Goal: Information Seeking & Learning: Compare options

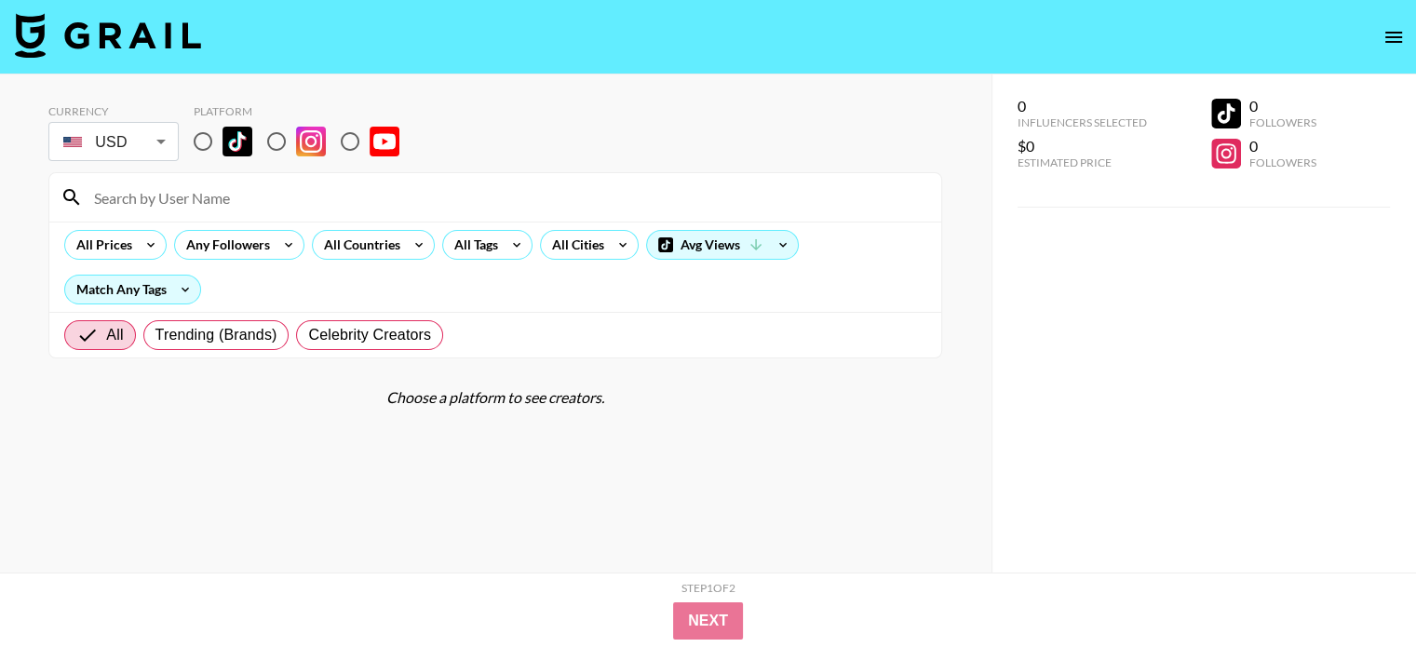
click at [146, 150] on body "Currency USD USD ​ Platform All Prices Any Followers All Countries All Tags All…" at bounding box center [708, 361] width 1416 height 722
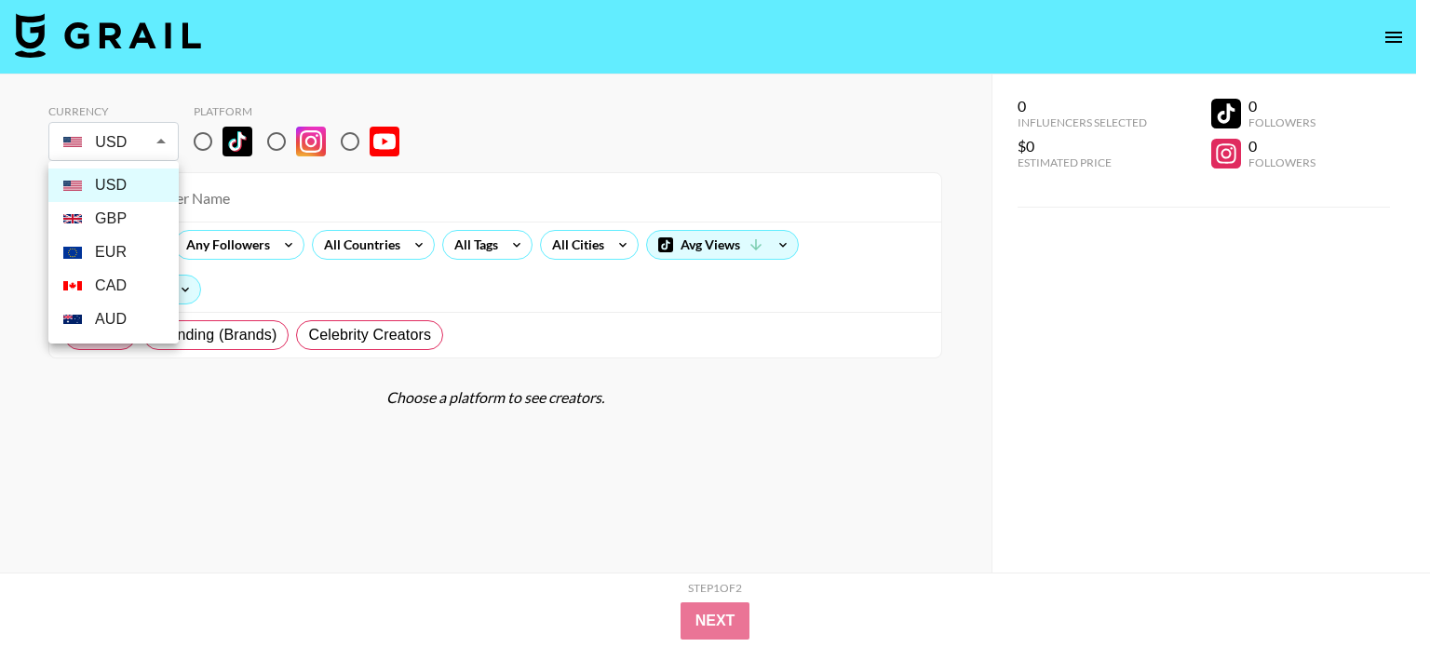
click at [118, 228] on li "GBP" at bounding box center [113, 219] width 130 height 34
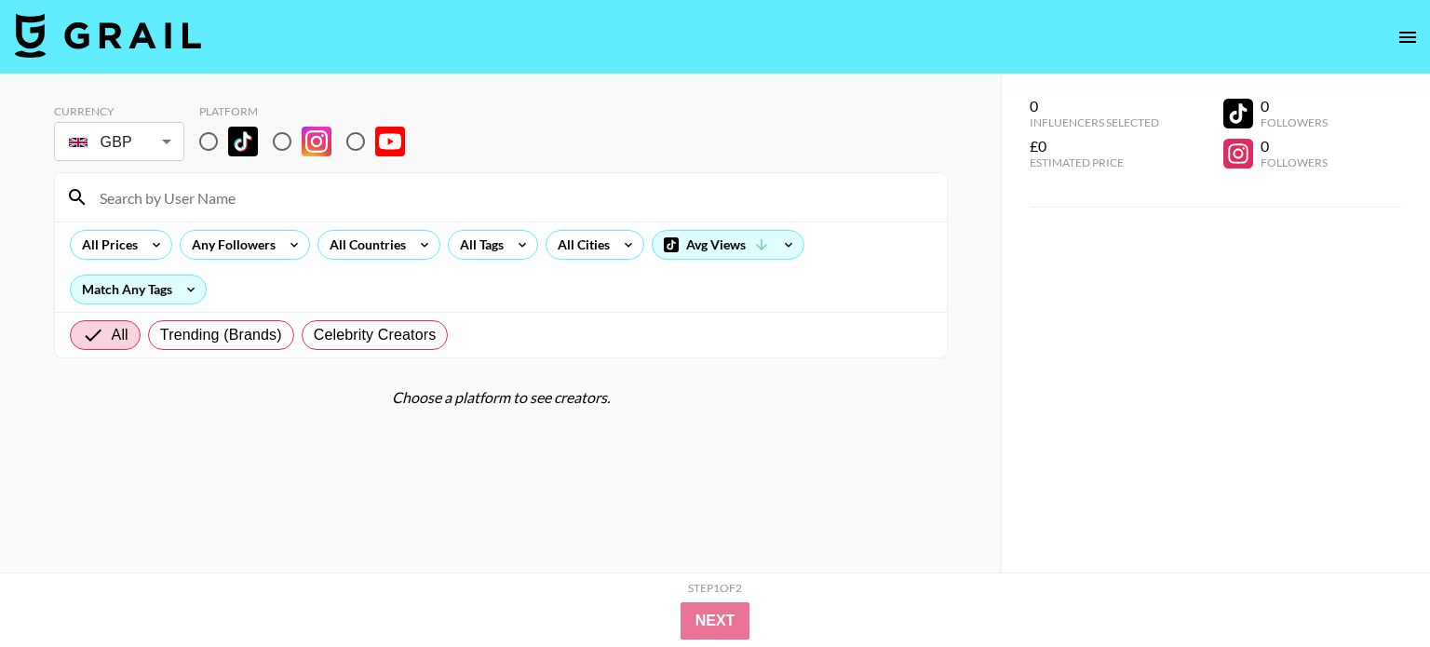
type input "GBP"
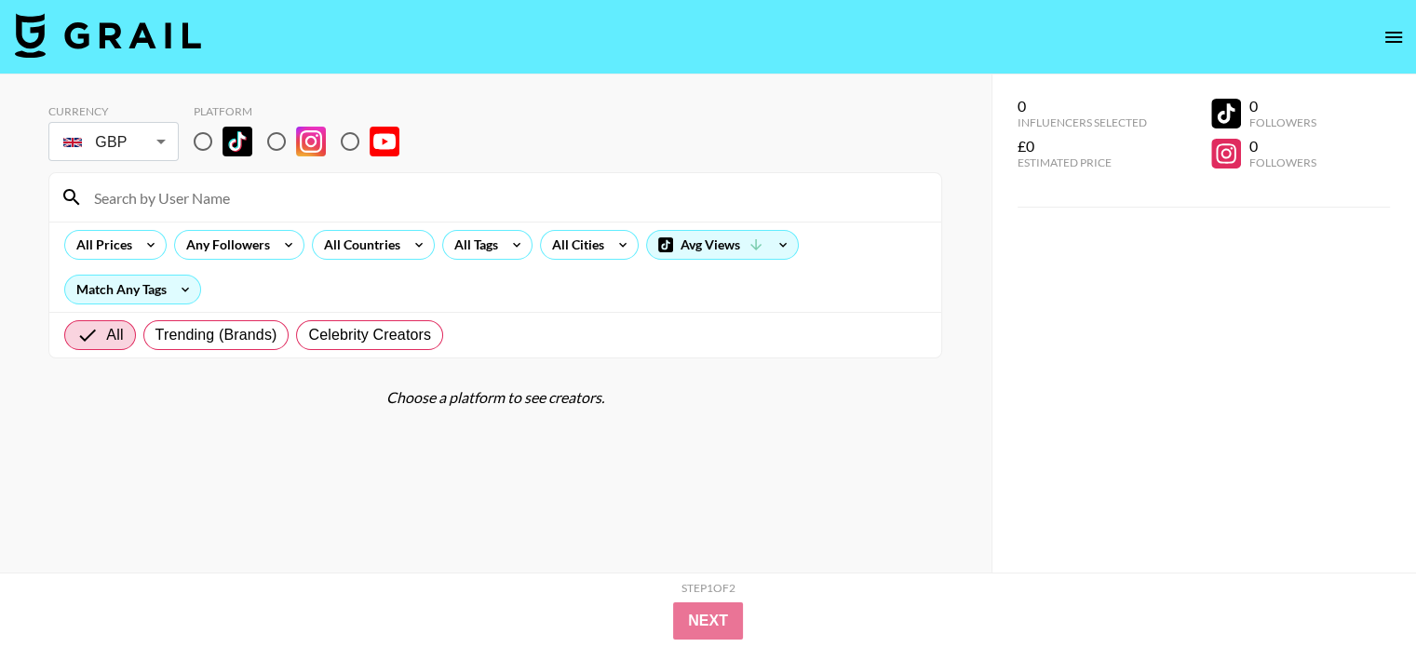
click at [268, 141] on input "radio" at bounding box center [276, 141] width 39 height 39
radio input "true"
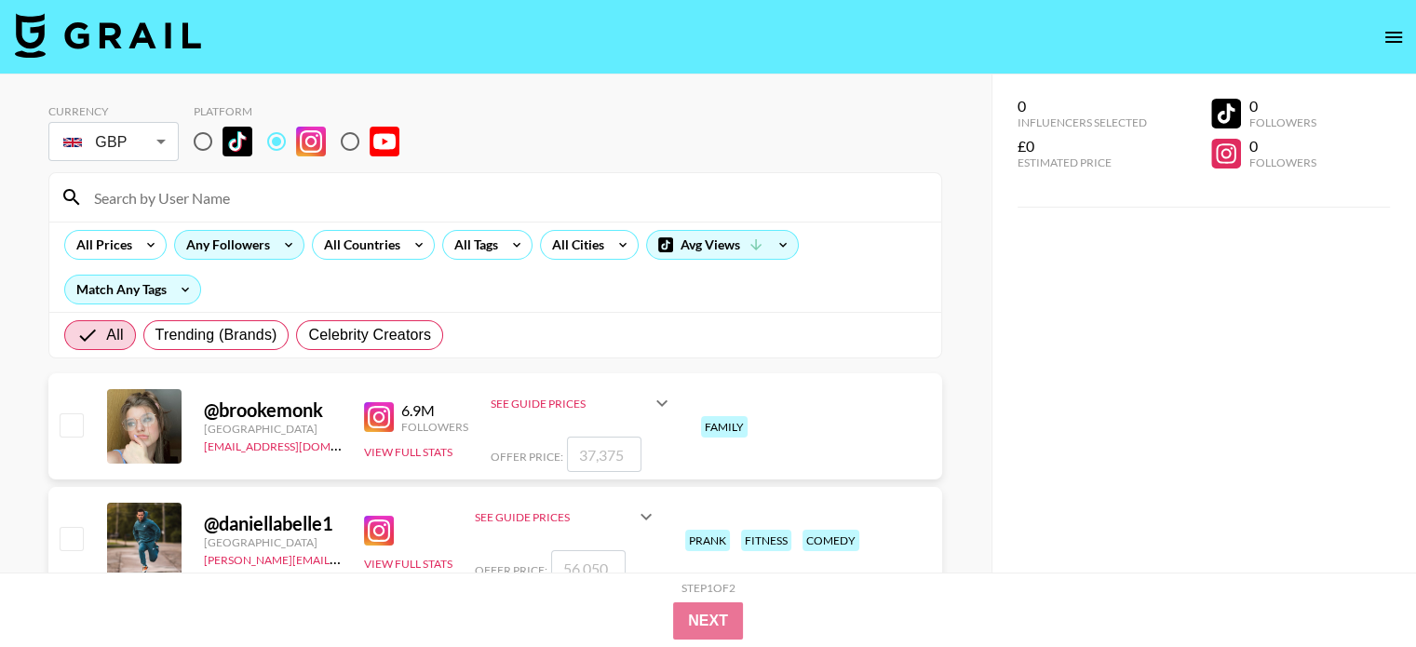
click at [282, 243] on icon at bounding box center [289, 245] width 30 height 28
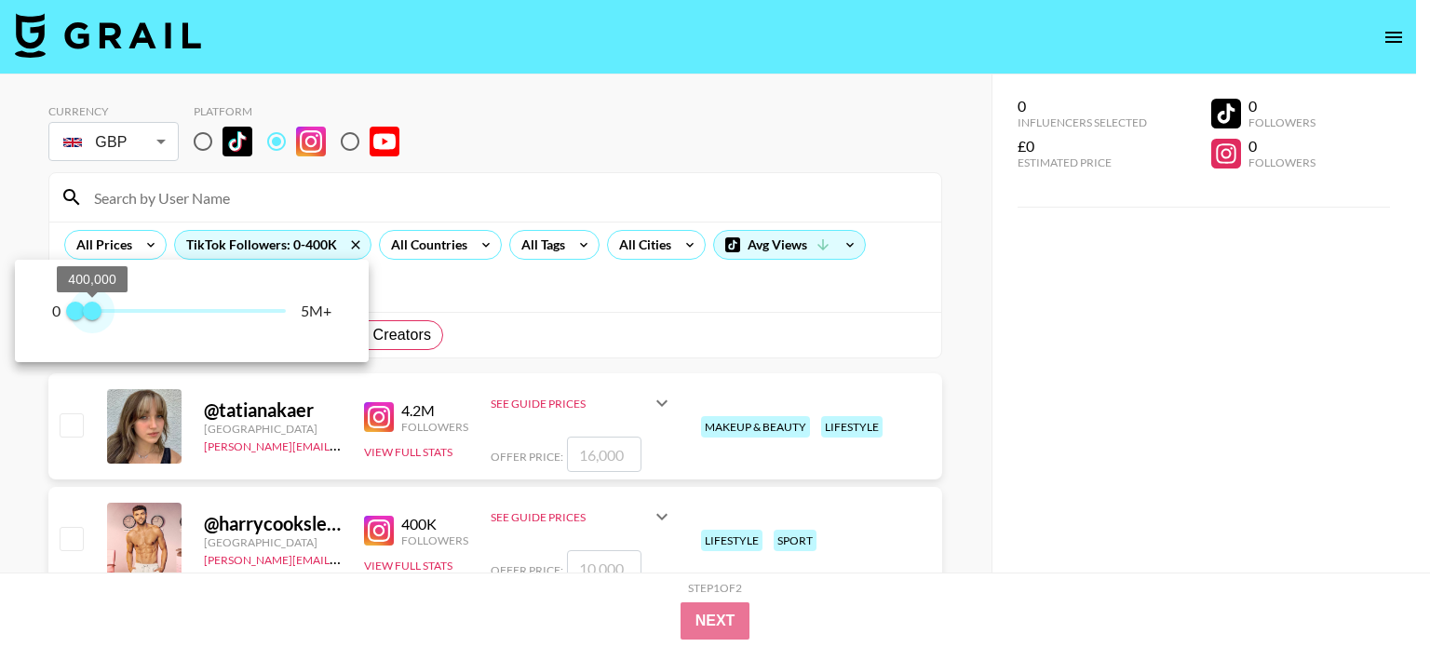
type input "300000"
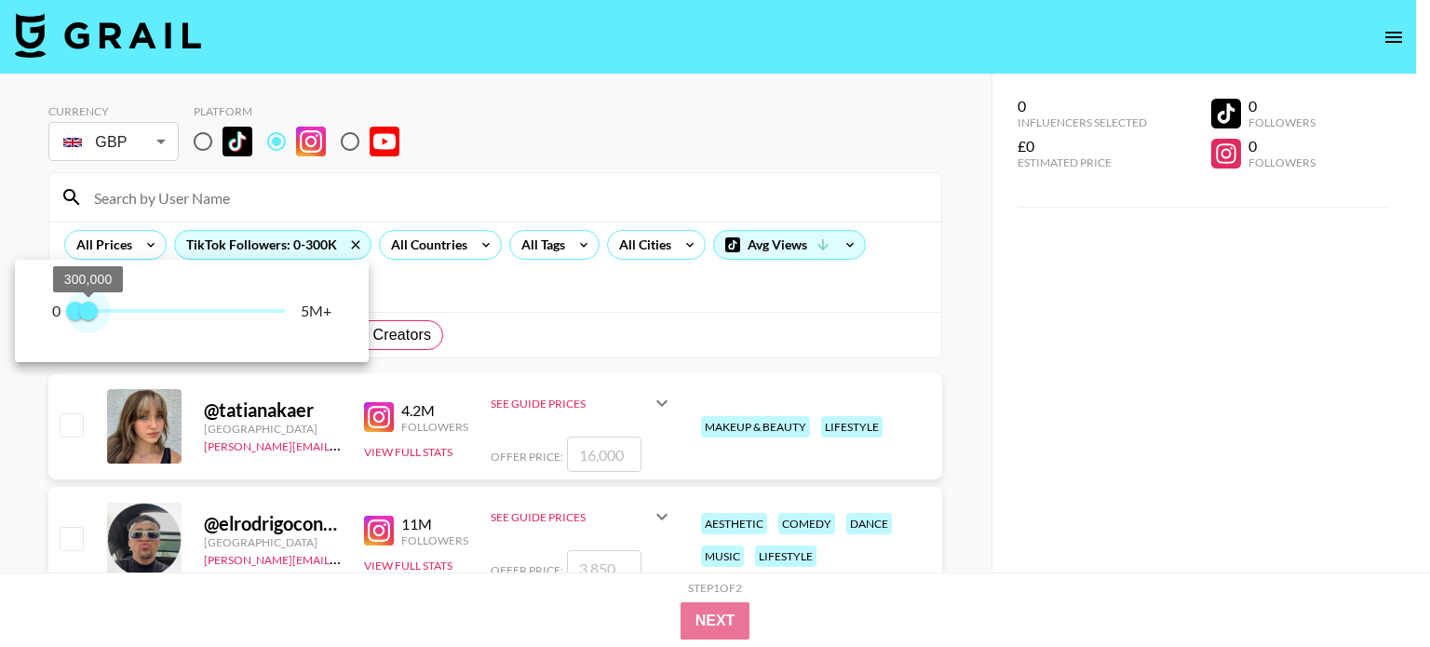
drag, startPoint x: 282, startPoint y: 312, endPoint x: 88, endPoint y: 331, distance: 194.6
click at [88, 331] on div "0 0 300,000 5M+" at bounding box center [192, 311] width 354 height 102
click at [425, 267] on div at bounding box center [715, 323] width 1430 height 647
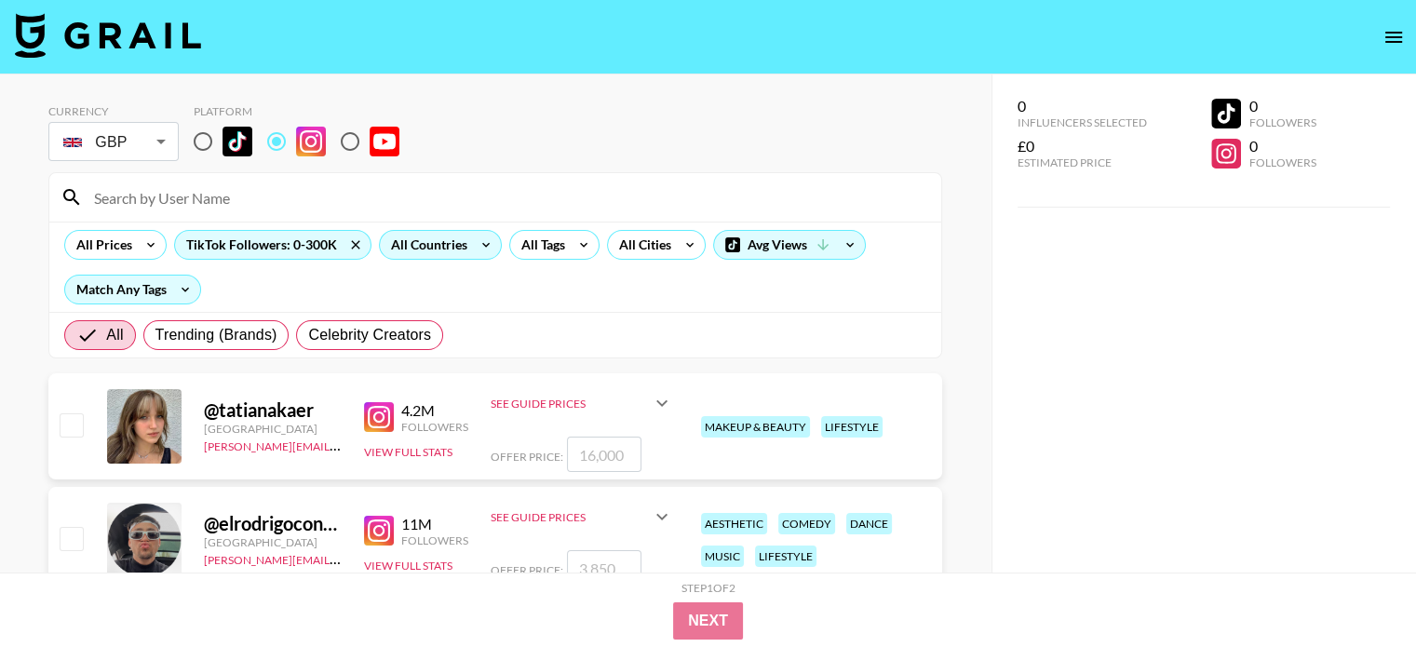
click at [477, 249] on icon at bounding box center [486, 245] width 30 height 28
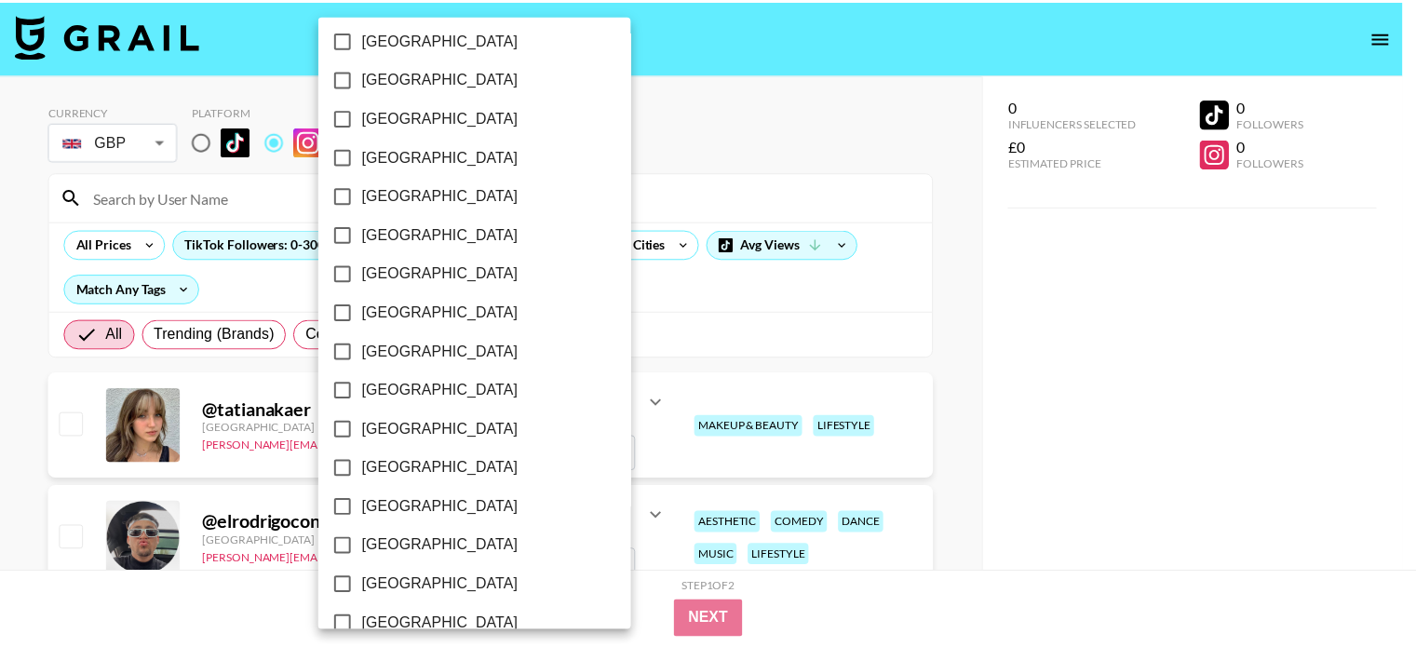
scroll to position [1523, 0]
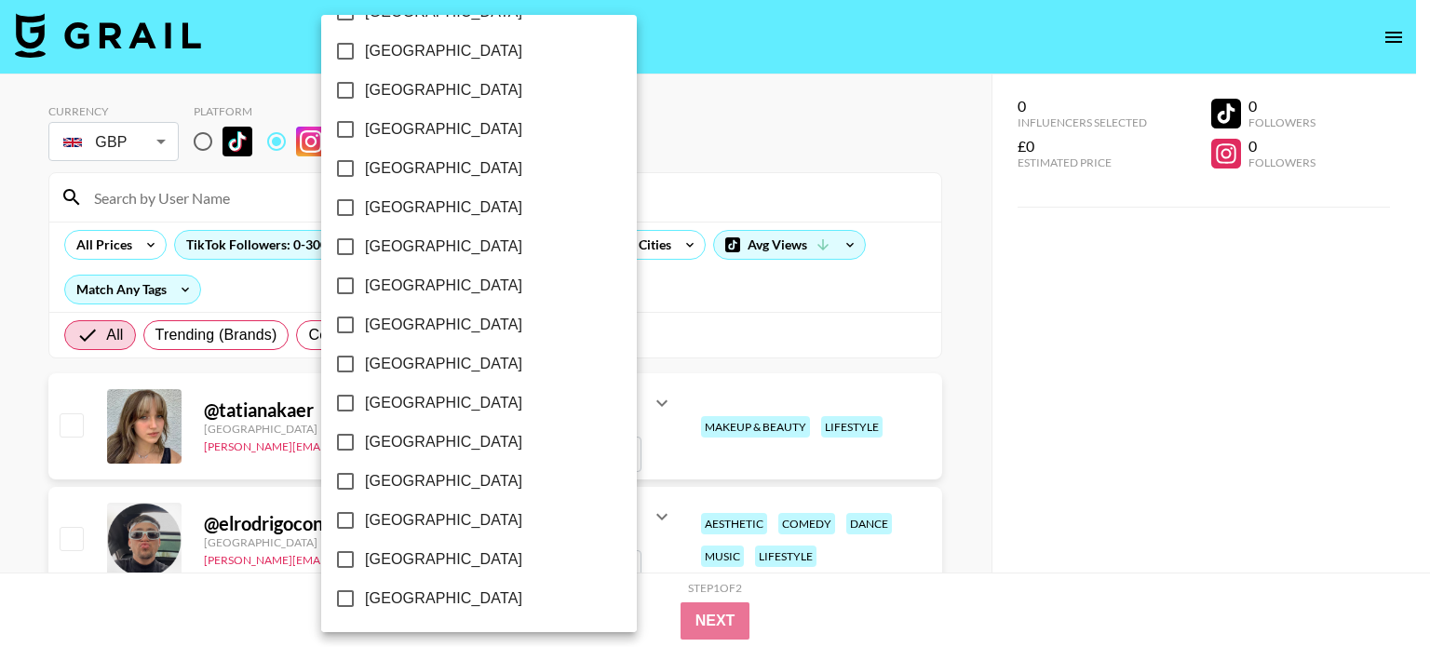
click at [432, 524] on span "[GEOGRAPHIC_DATA]" at bounding box center [443, 520] width 157 height 22
click at [365, 524] on input "[GEOGRAPHIC_DATA]" at bounding box center [345, 520] width 39 height 39
checkbox input "true"
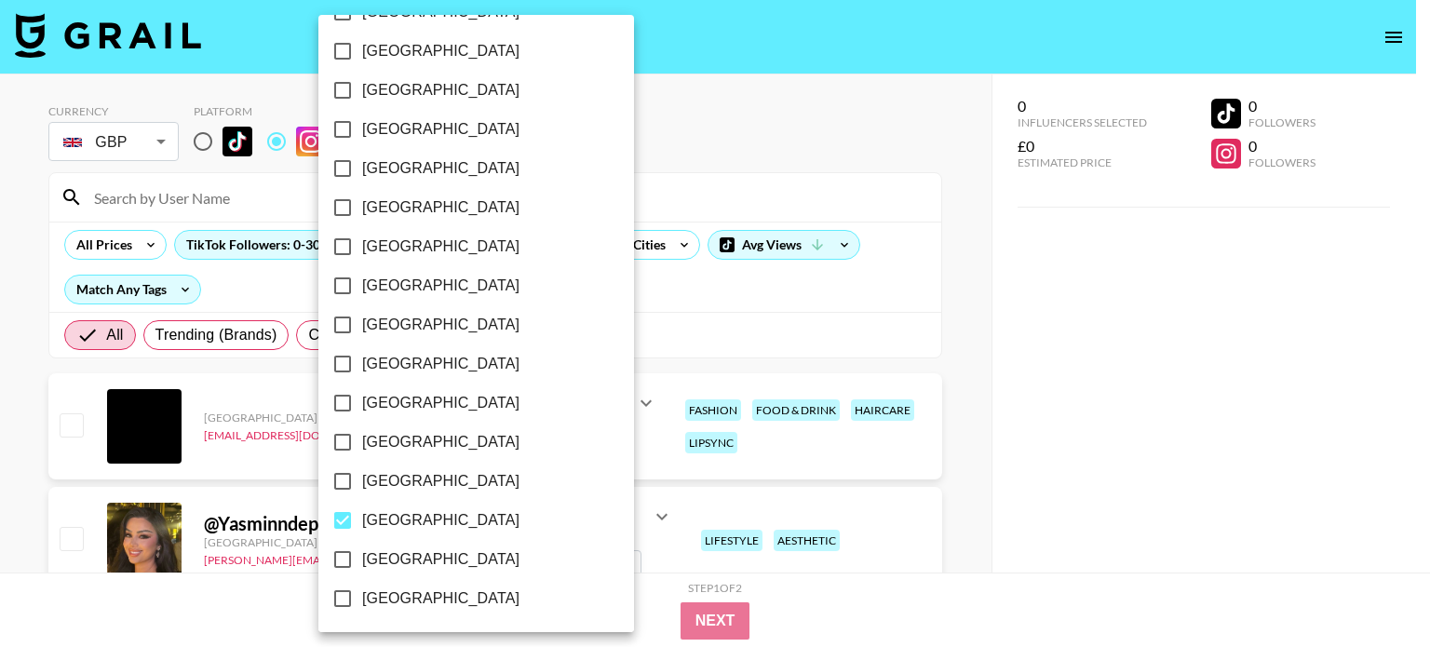
click at [685, 298] on div at bounding box center [715, 323] width 1430 height 647
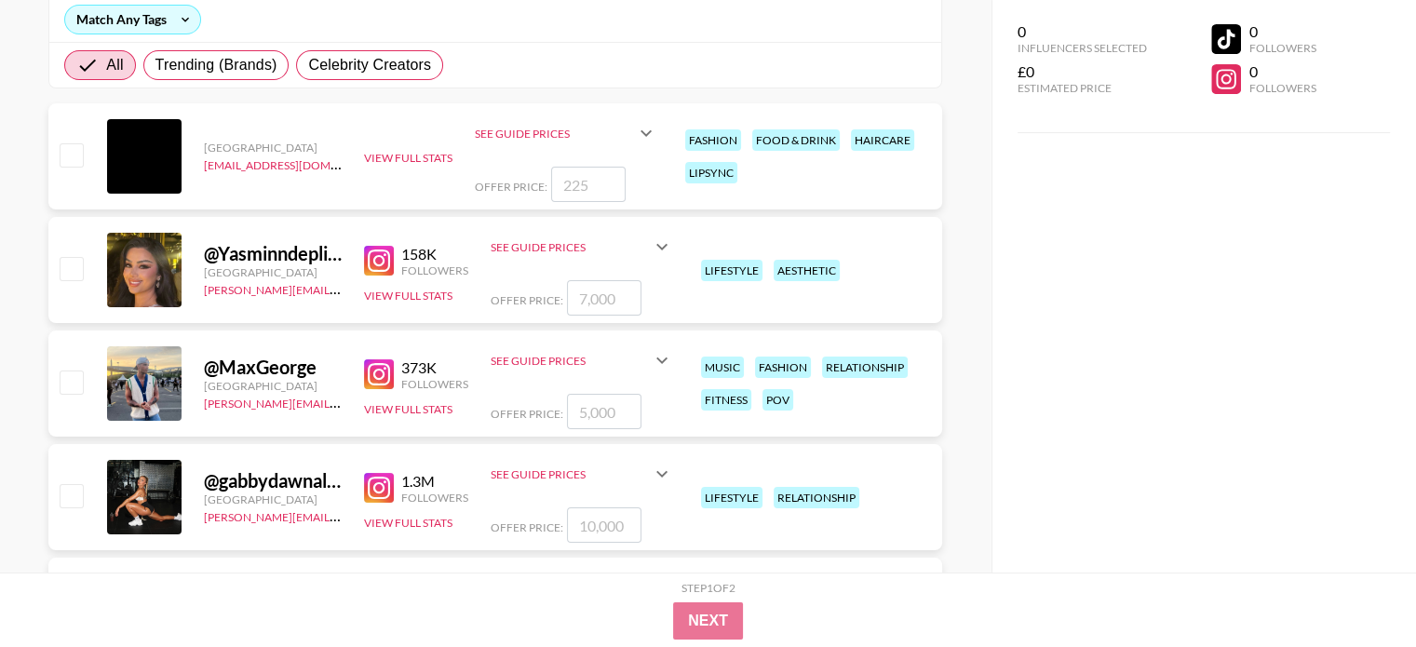
scroll to position [279, 0]
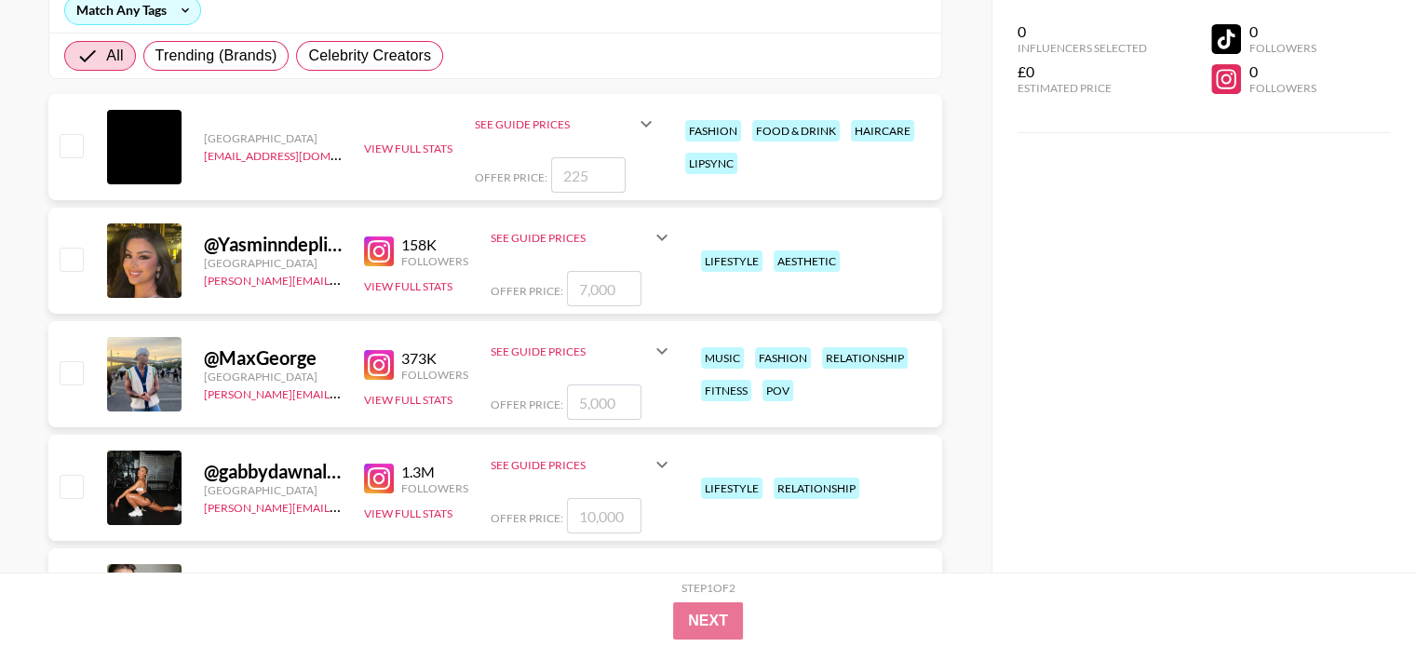
click at [381, 249] on img at bounding box center [379, 251] width 30 height 30
click at [425, 240] on div "158K" at bounding box center [434, 245] width 67 height 19
click at [408, 242] on div "158K" at bounding box center [434, 245] width 67 height 19
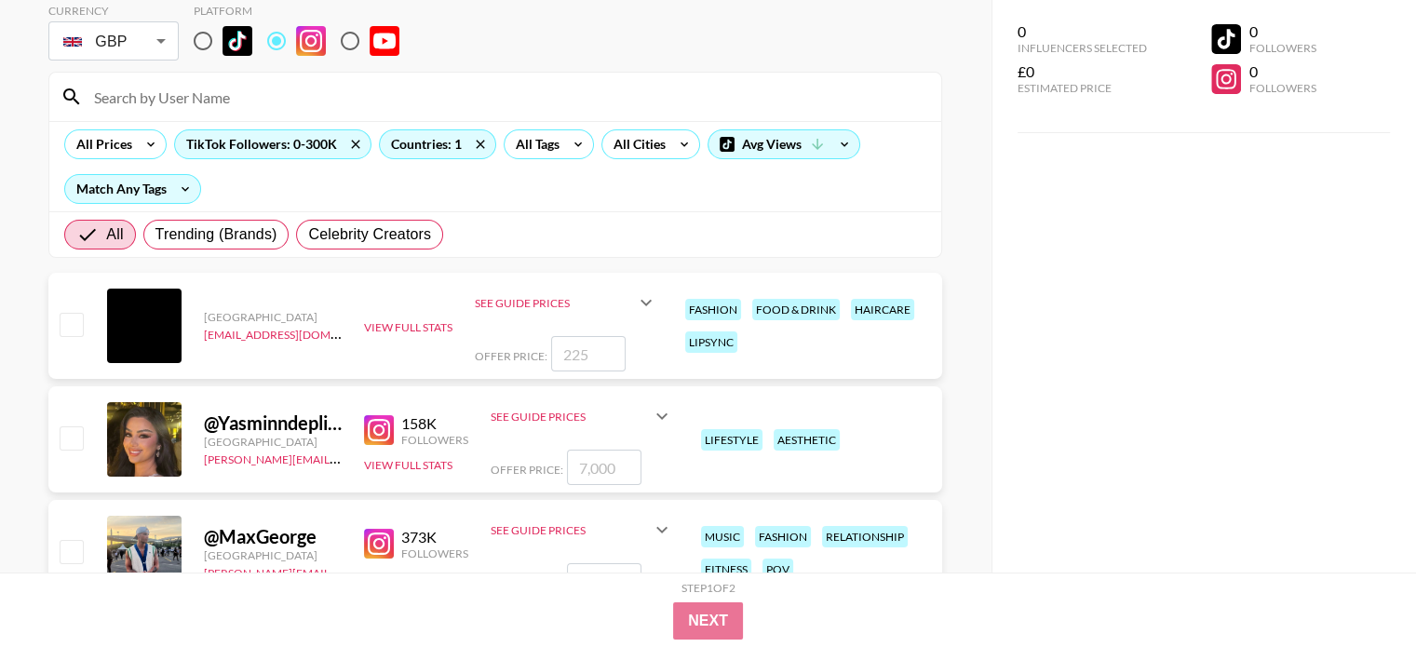
scroll to position [93, 0]
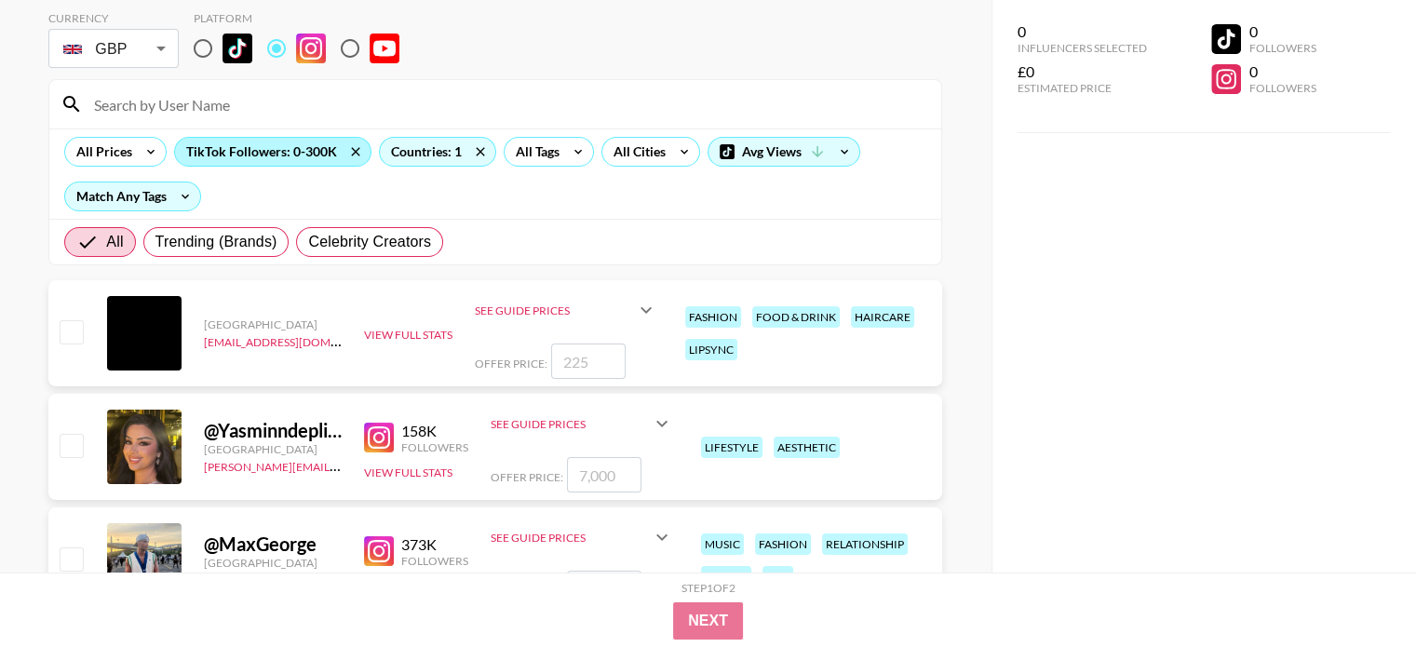
click at [281, 155] on div "TikTok Followers: 0-300K" at bounding box center [273, 152] width 196 height 28
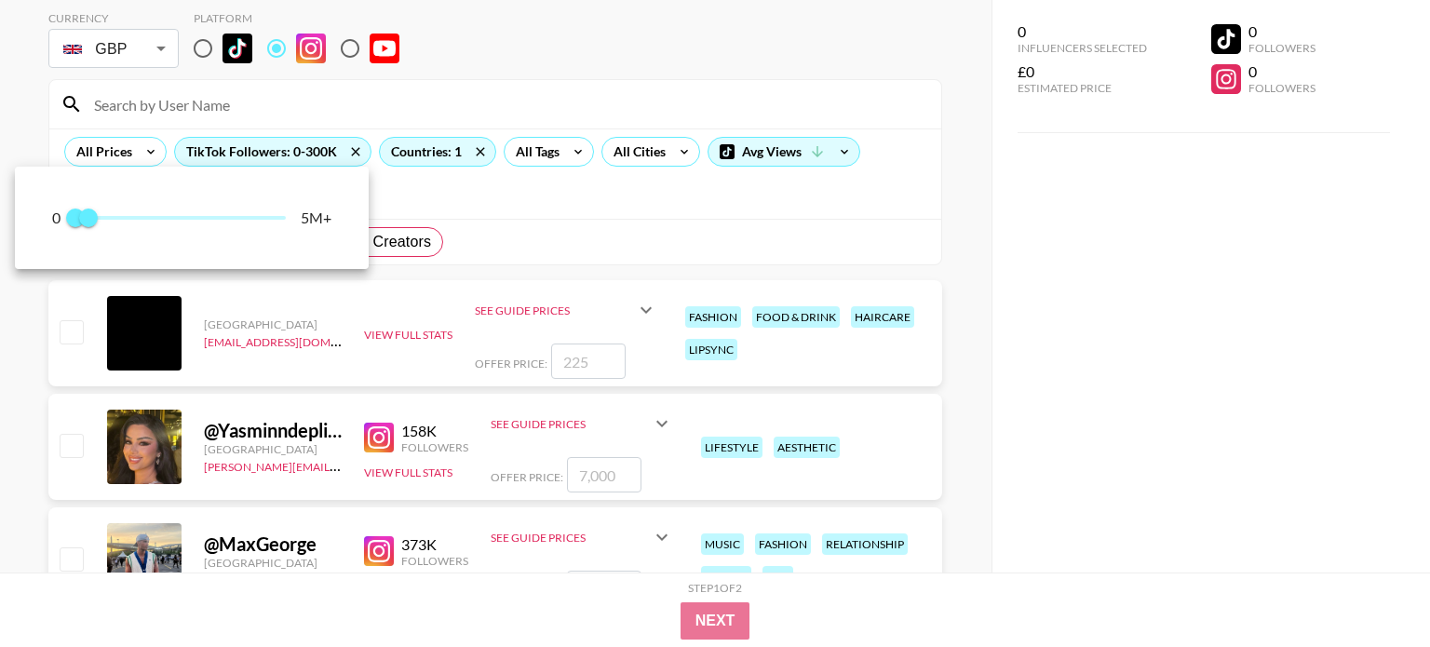
click at [426, 194] on div at bounding box center [715, 323] width 1430 height 647
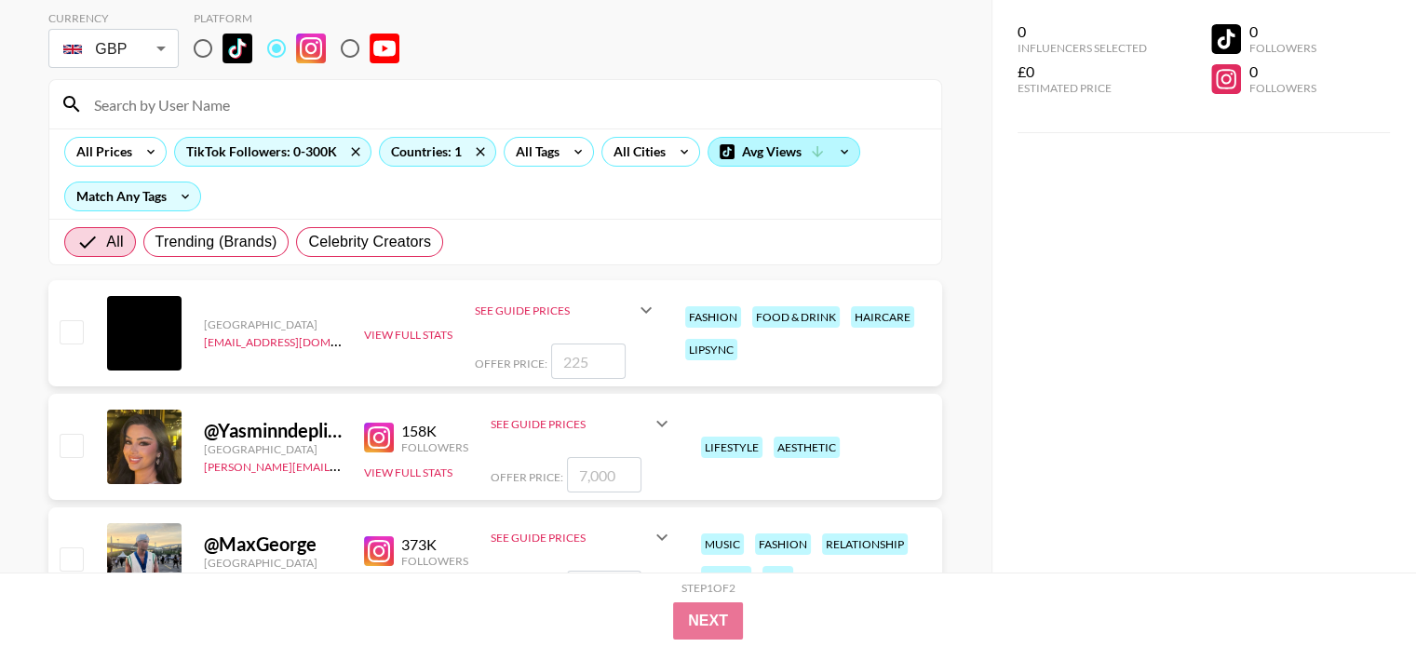
click at [777, 146] on div "Avg Views" at bounding box center [784, 152] width 151 height 28
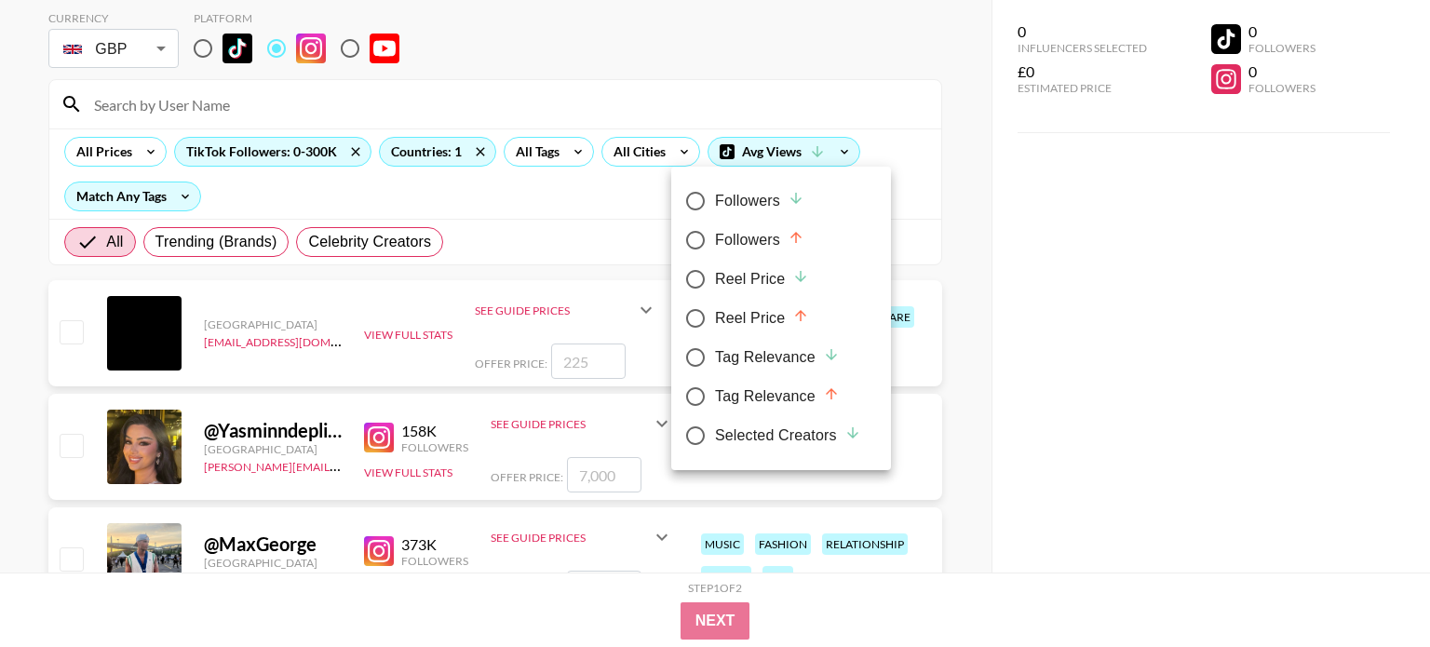
click at [858, 157] on div at bounding box center [715, 323] width 1430 height 647
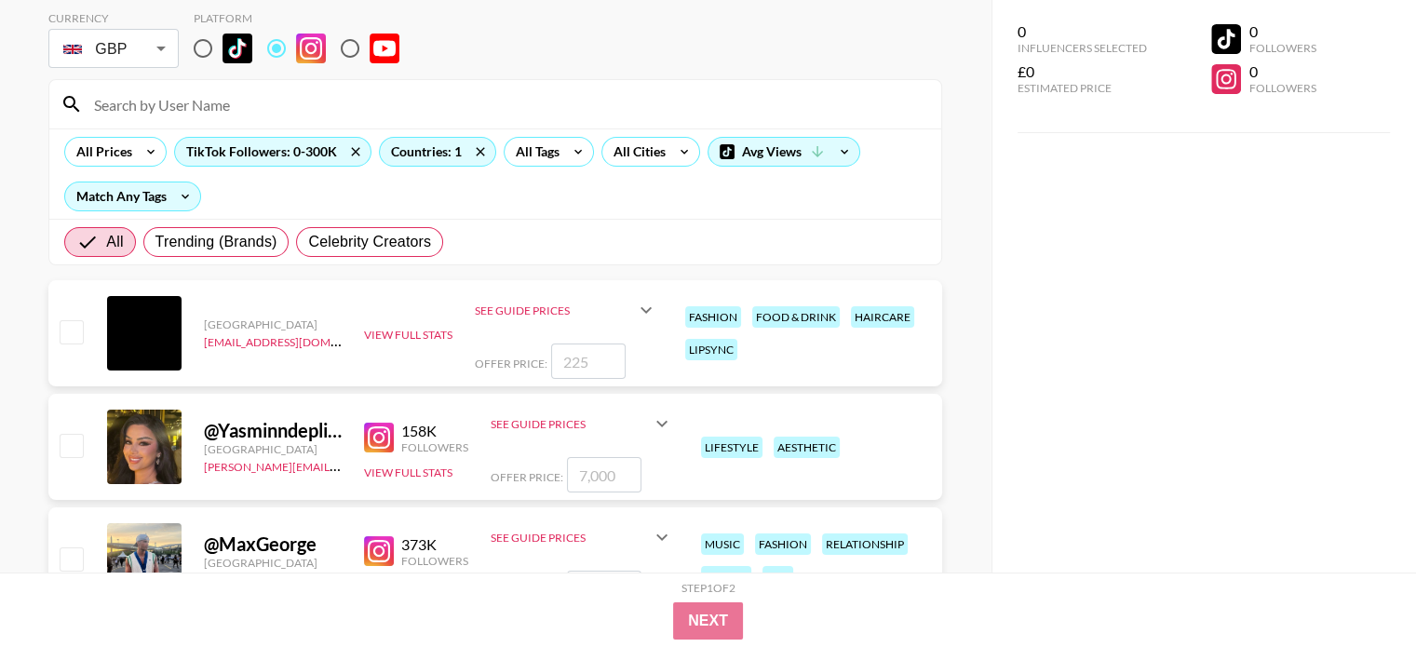
click at [283, 47] on input "radio" at bounding box center [276, 48] width 39 height 39
click at [113, 239] on span "All" at bounding box center [114, 242] width 17 height 22
click at [106, 239] on input "All" at bounding box center [91, 242] width 30 height 22
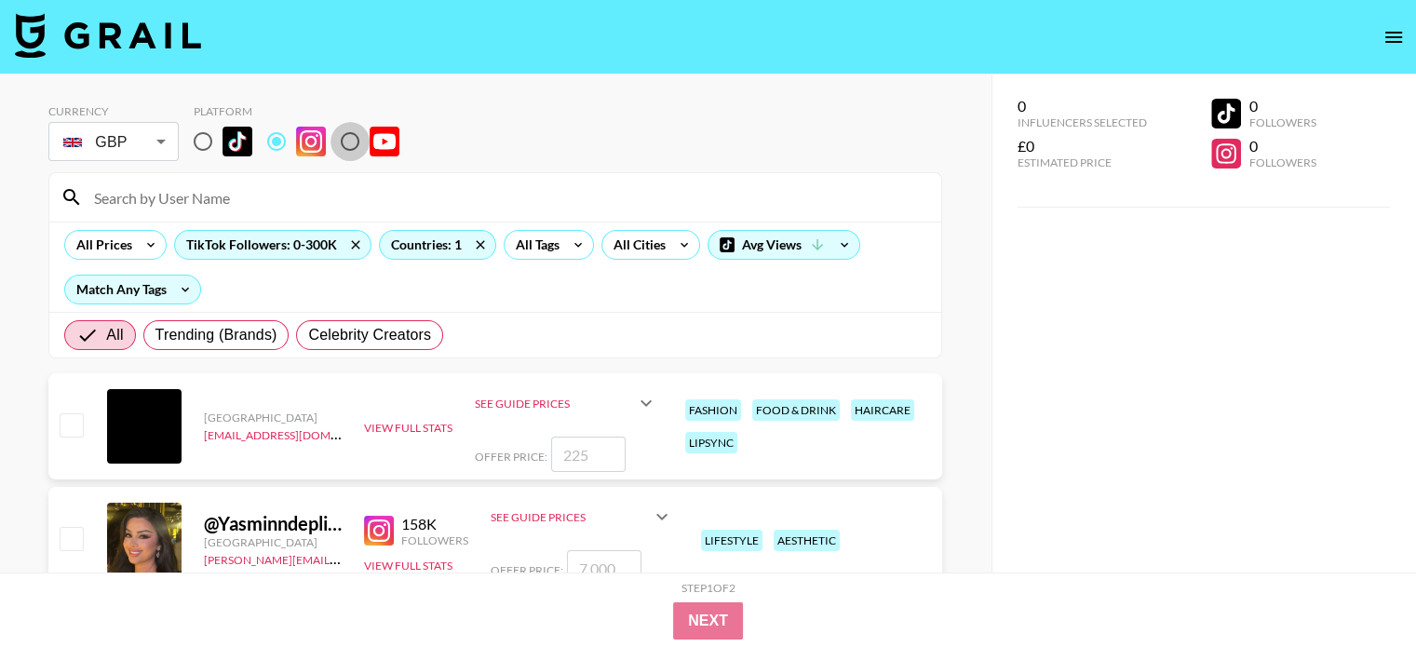
click at [341, 142] on input "radio" at bounding box center [350, 141] width 39 height 39
radio input "true"
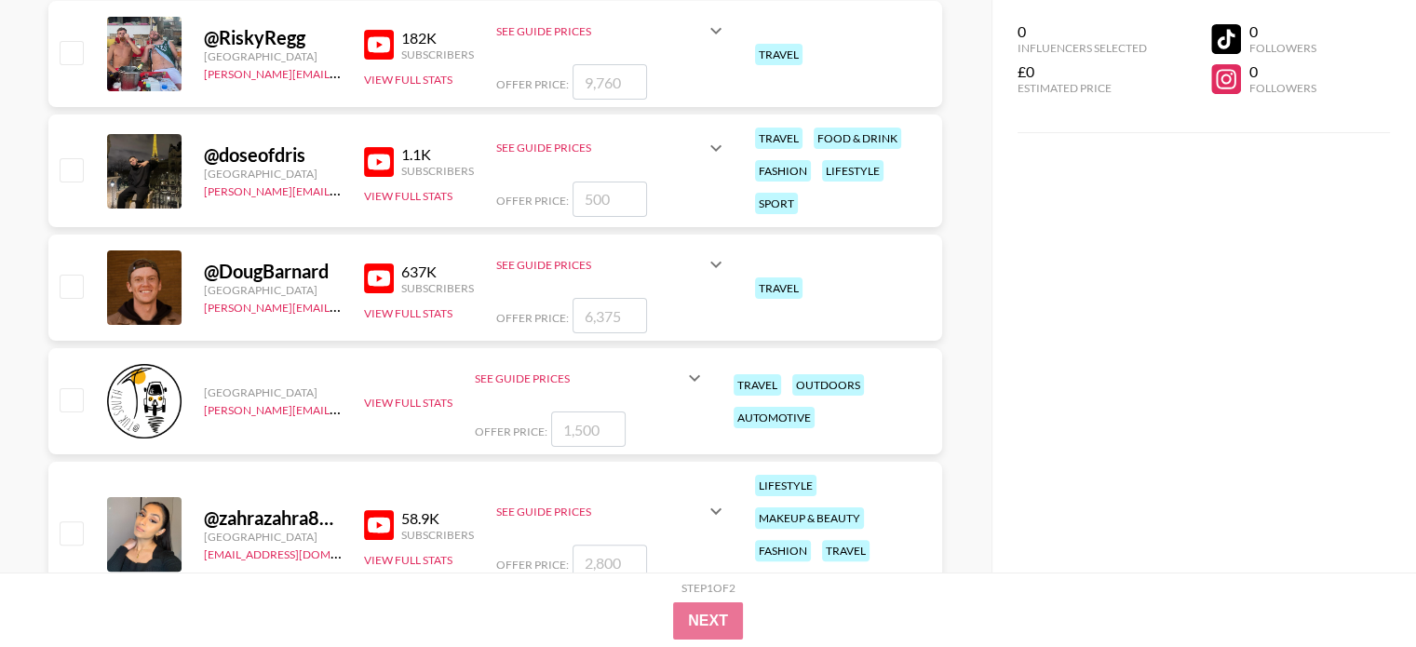
scroll to position [931, 0]
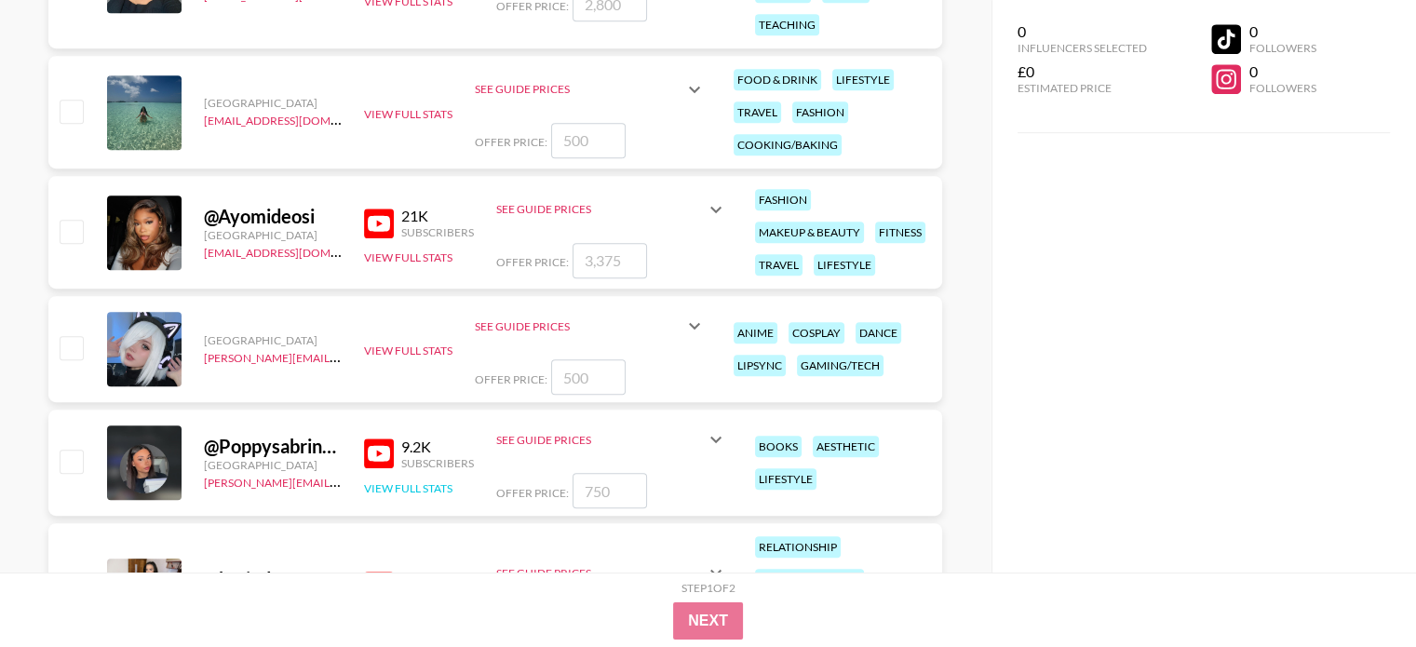
click at [442, 488] on button "View Full Stats" at bounding box center [408, 488] width 88 height 14
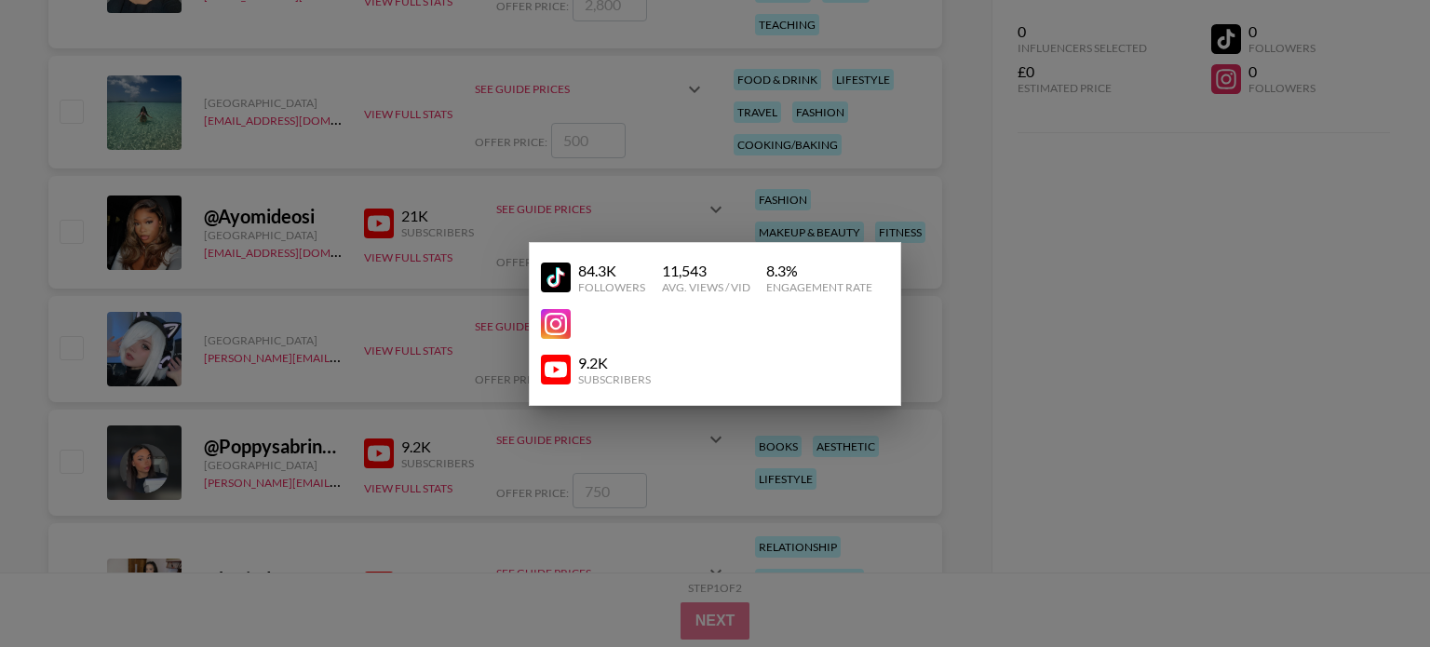
click at [585, 278] on div "84.3K" at bounding box center [611, 271] width 67 height 19
click at [556, 275] on img at bounding box center [556, 278] width 30 height 30
click at [565, 359] on img at bounding box center [556, 370] width 30 height 30
click at [595, 74] on div at bounding box center [715, 323] width 1430 height 647
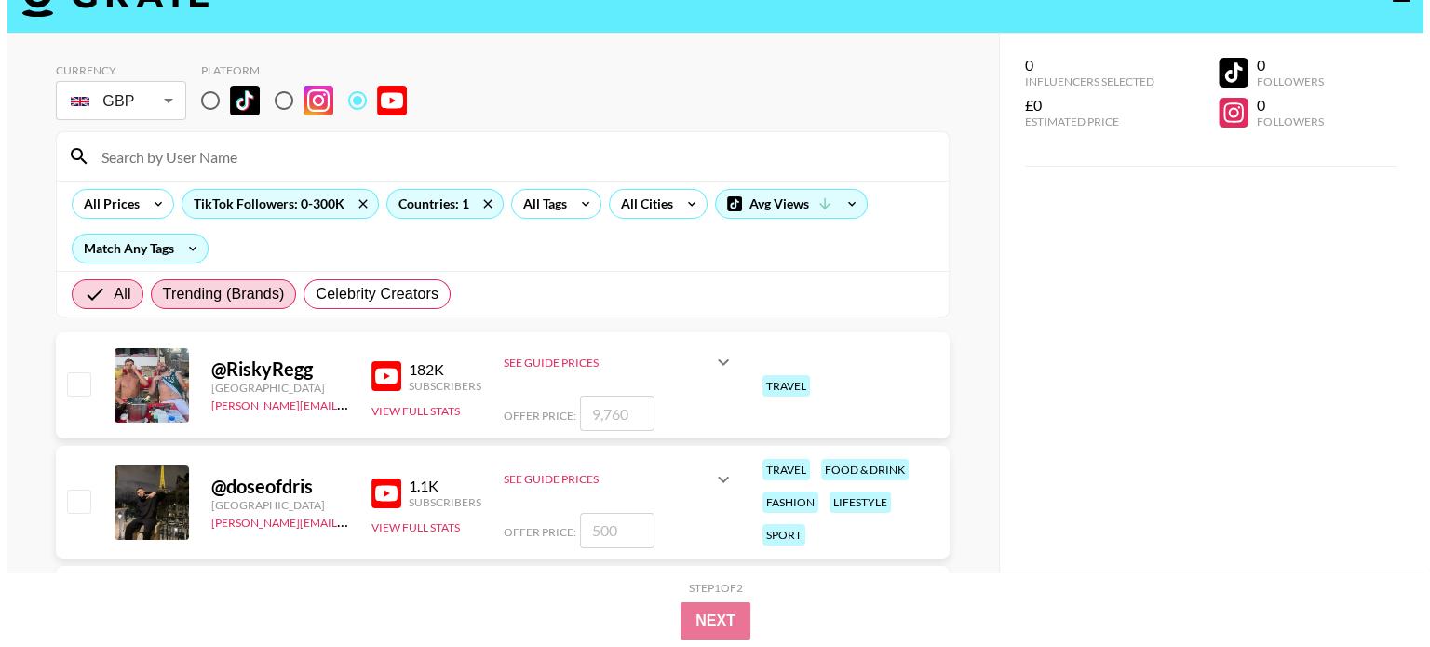
scroll to position [0, 0]
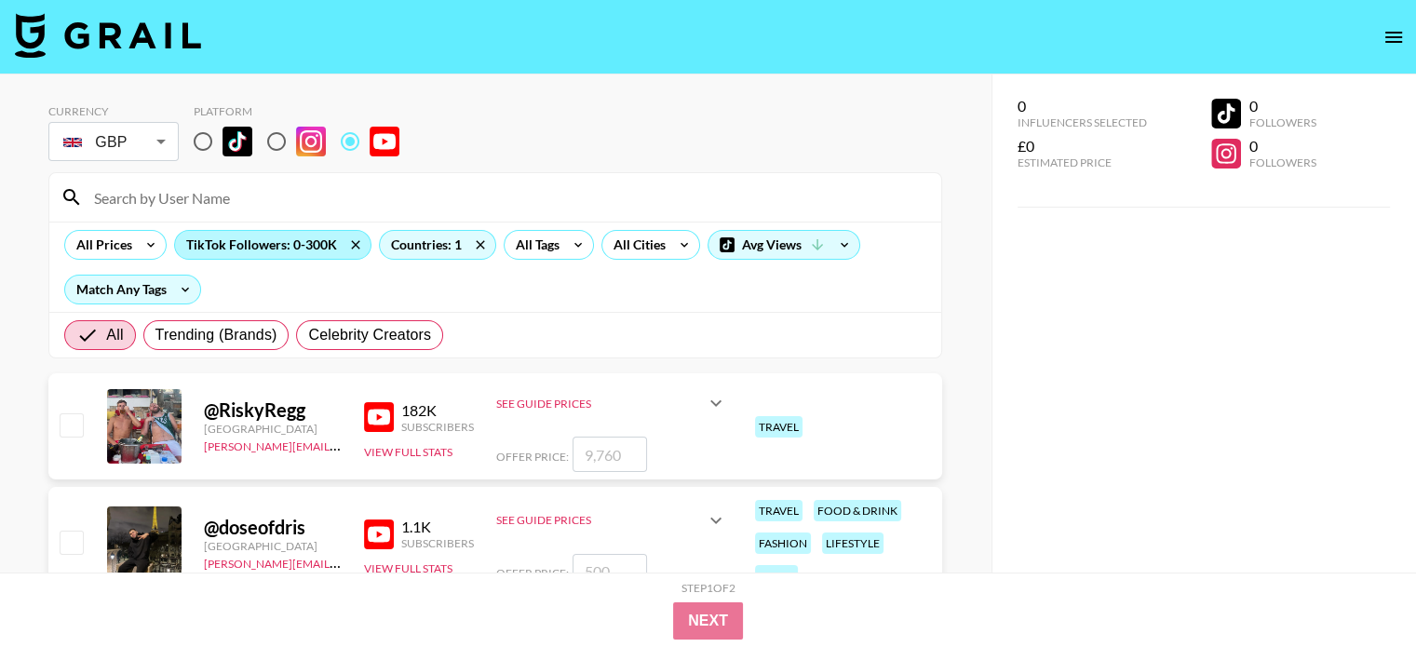
click at [266, 247] on div "TikTok Followers: 0-300K" at bounding box center [273, 245] width 196 height 28
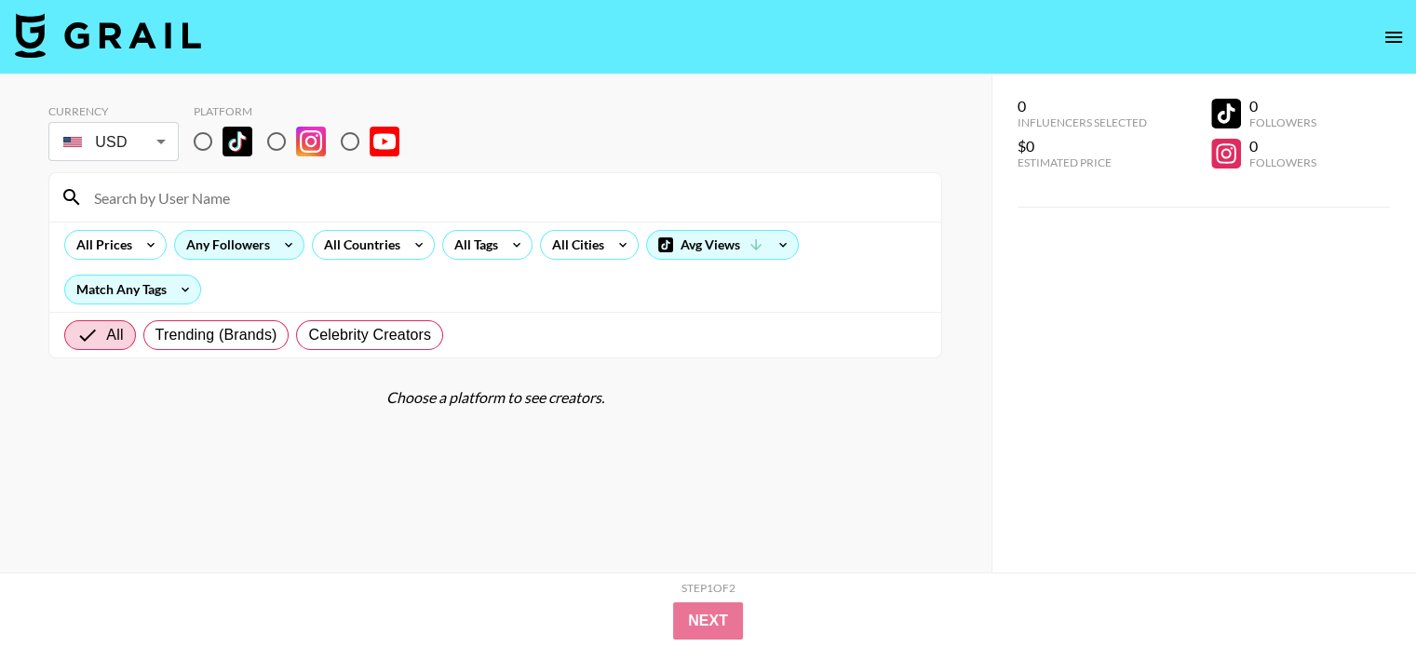
click at [253, 237] on div "Any Followers" at bounding box center [224, 245] width 99 height 28
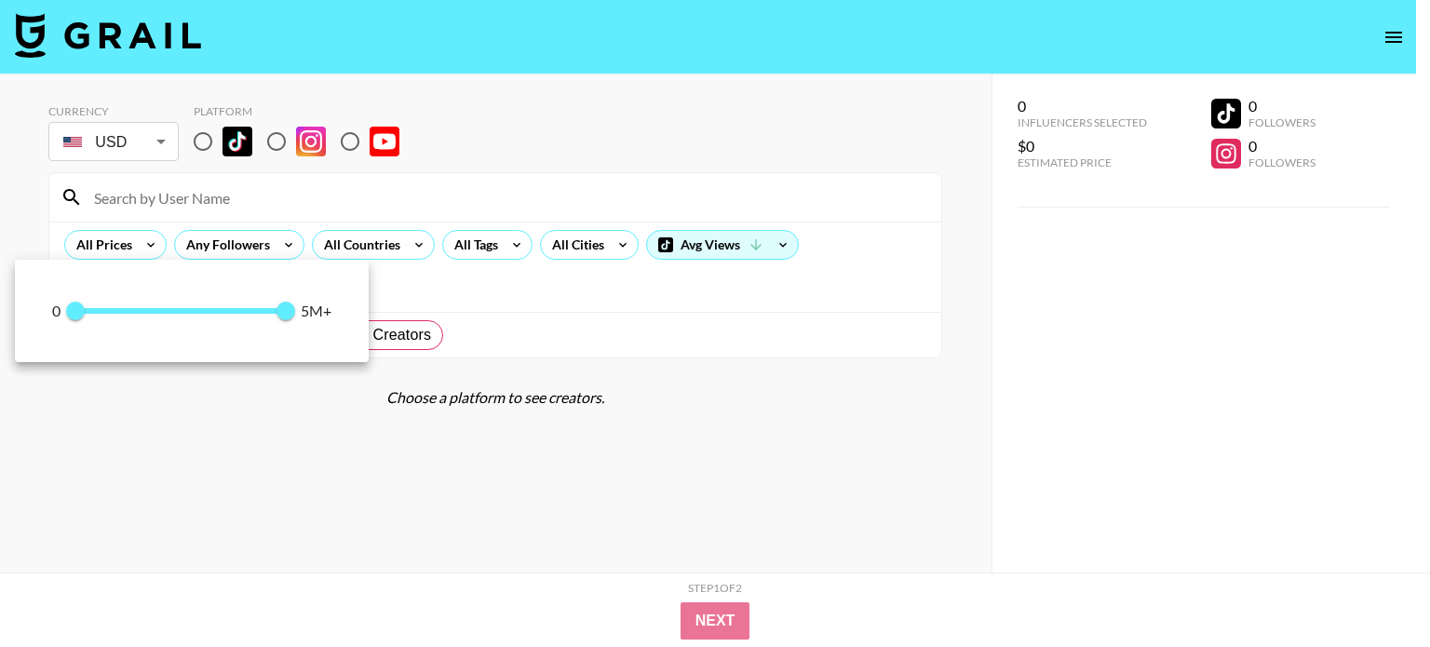
click at [352, 143] on div at bounding box center [715, 323] width 1430 height 647
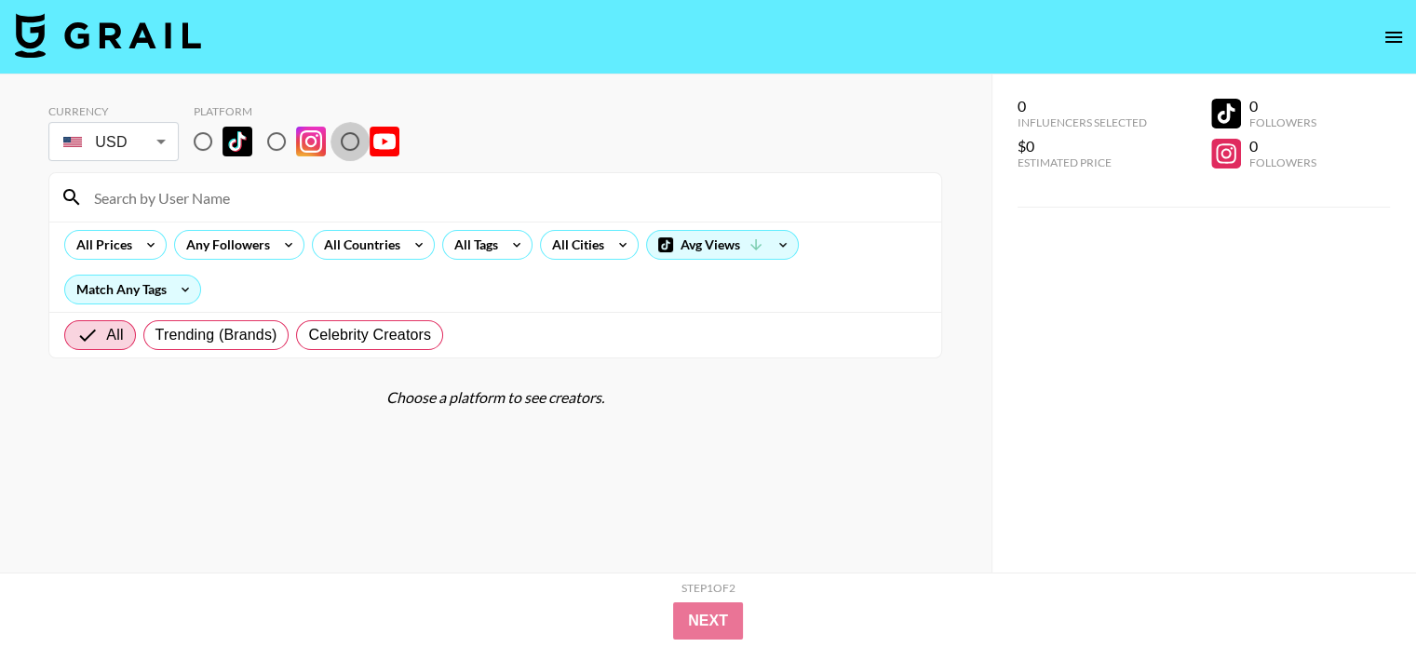
click at [348, 142] on input "radio" at bounding box center [350, 141] width 39 height 39
radio input "true"
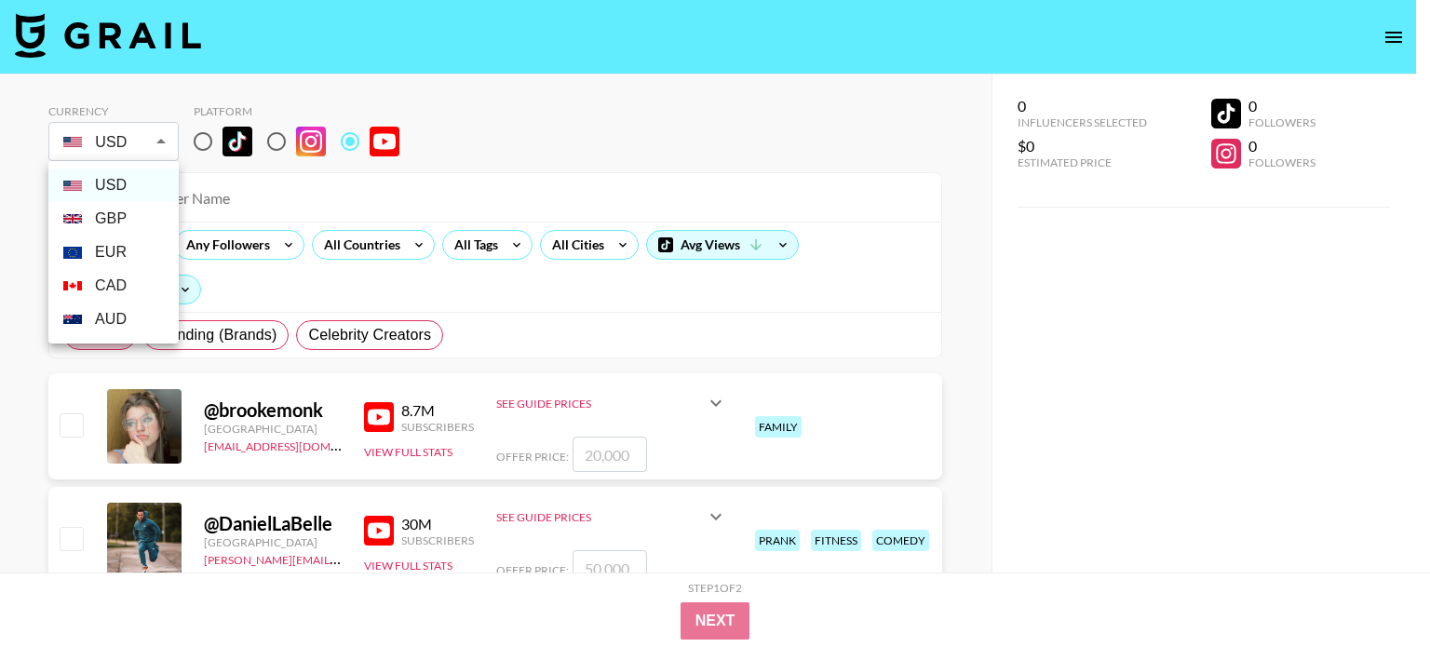
click at [123, 225] on li "GBP" at bounding box center [113, 219] width 130 height 34
type input "GBP"
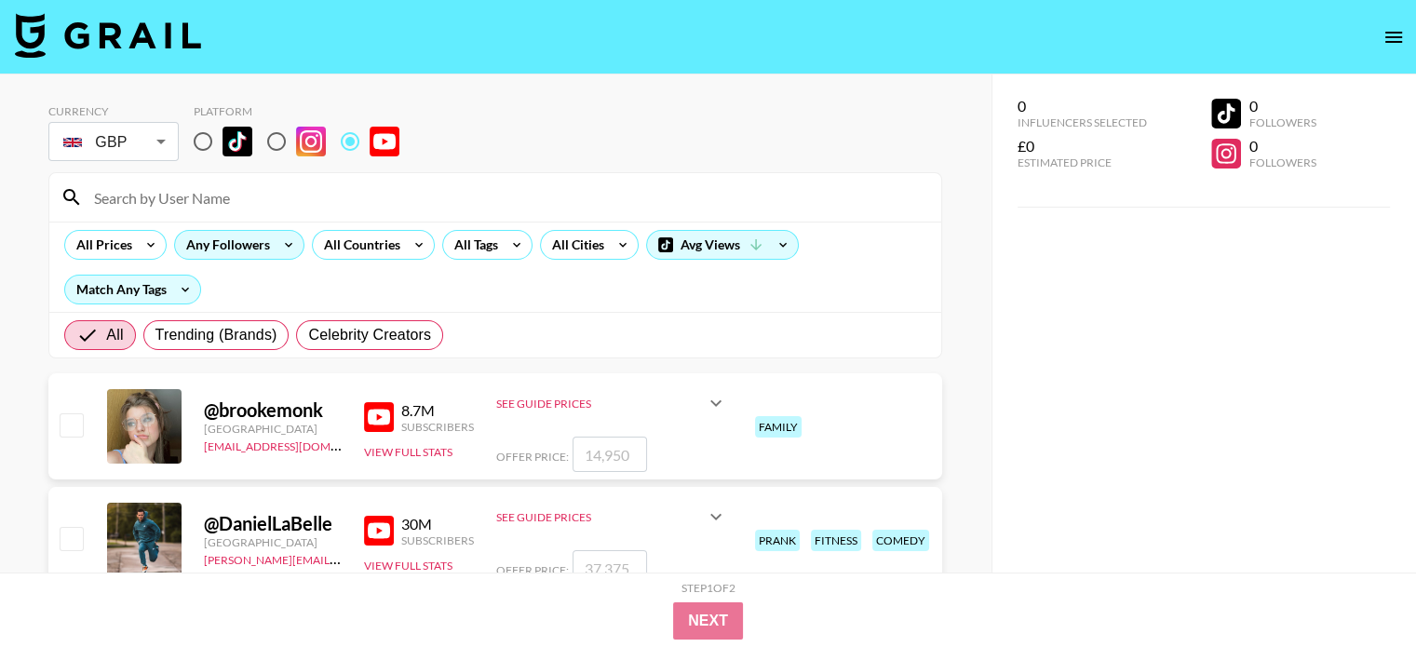
click at [274, 244] on icon at bounding box center [289, 245] width 30 height 28
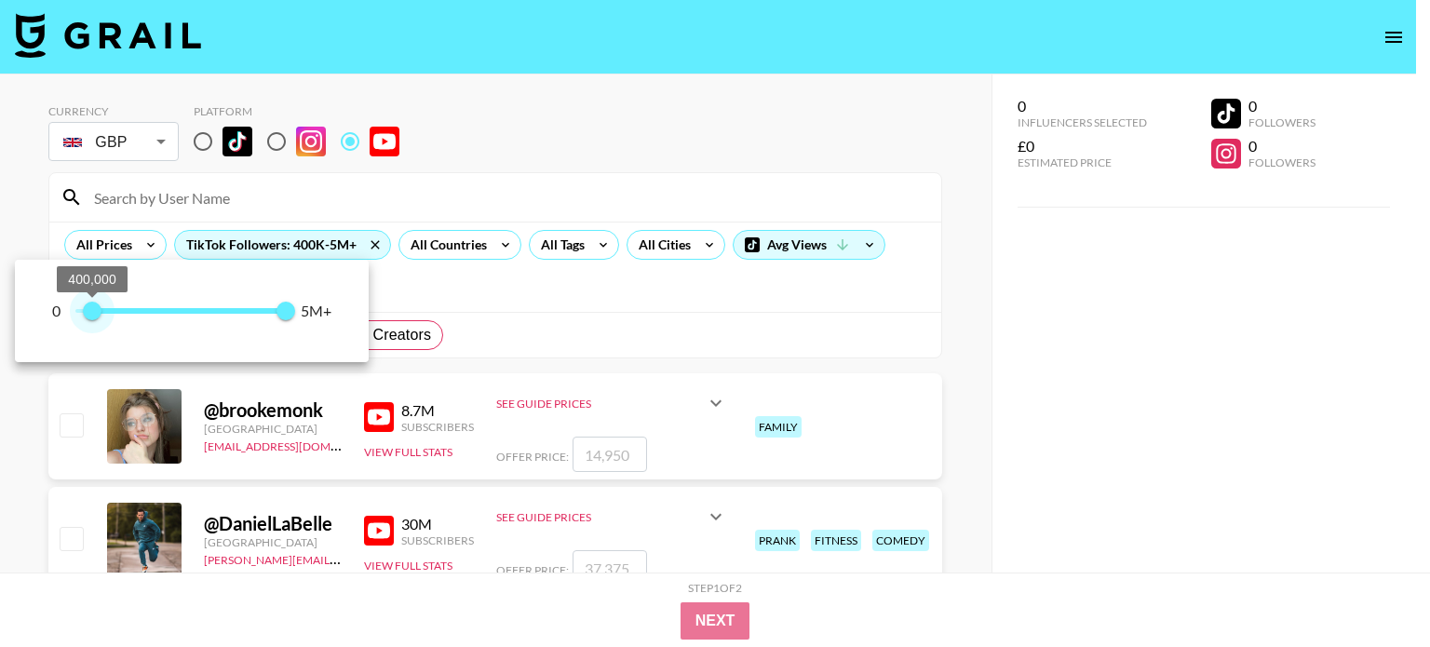
type input "400000"
drag, startPoint x: 77, startPoint y: 310, endPoint x: 92, endPoint y: 319, distance: 17.6
click at [92, 319] on span "400,000" at bounding box center [92, 311] width 19 height 19
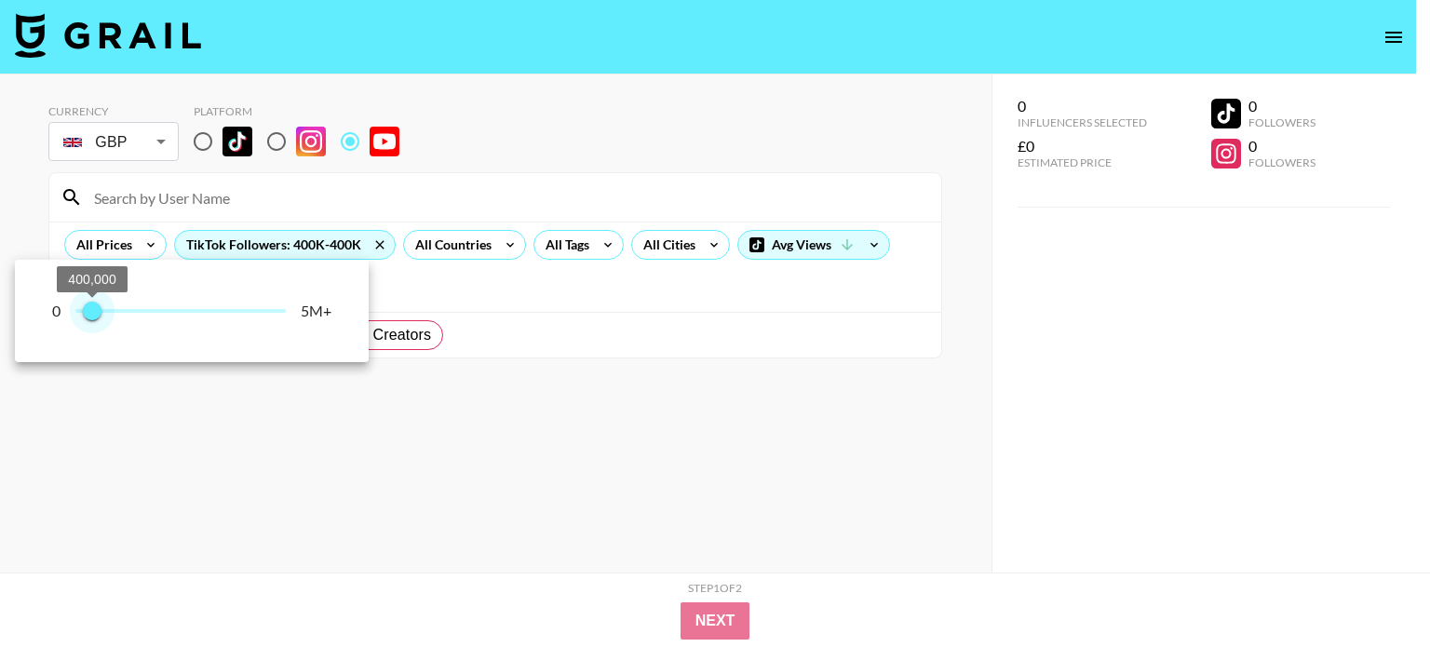
drag, startPoint x: 283, startPoint y: 312, endPoint x: 109, endPoint y: 323, distance: 174.5
click at [101, 320] on span "400,000" at bounding box center [92, 311] width 19 height 19
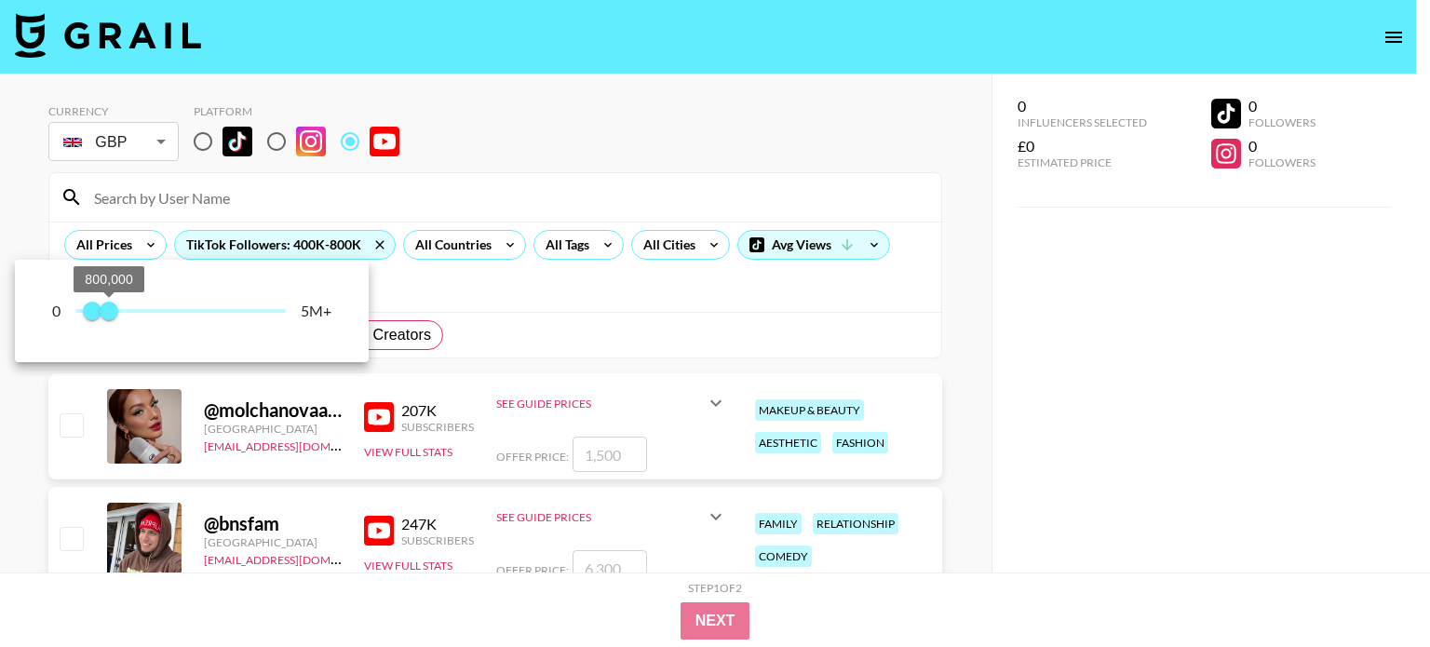
type input "800000"
type input "0"
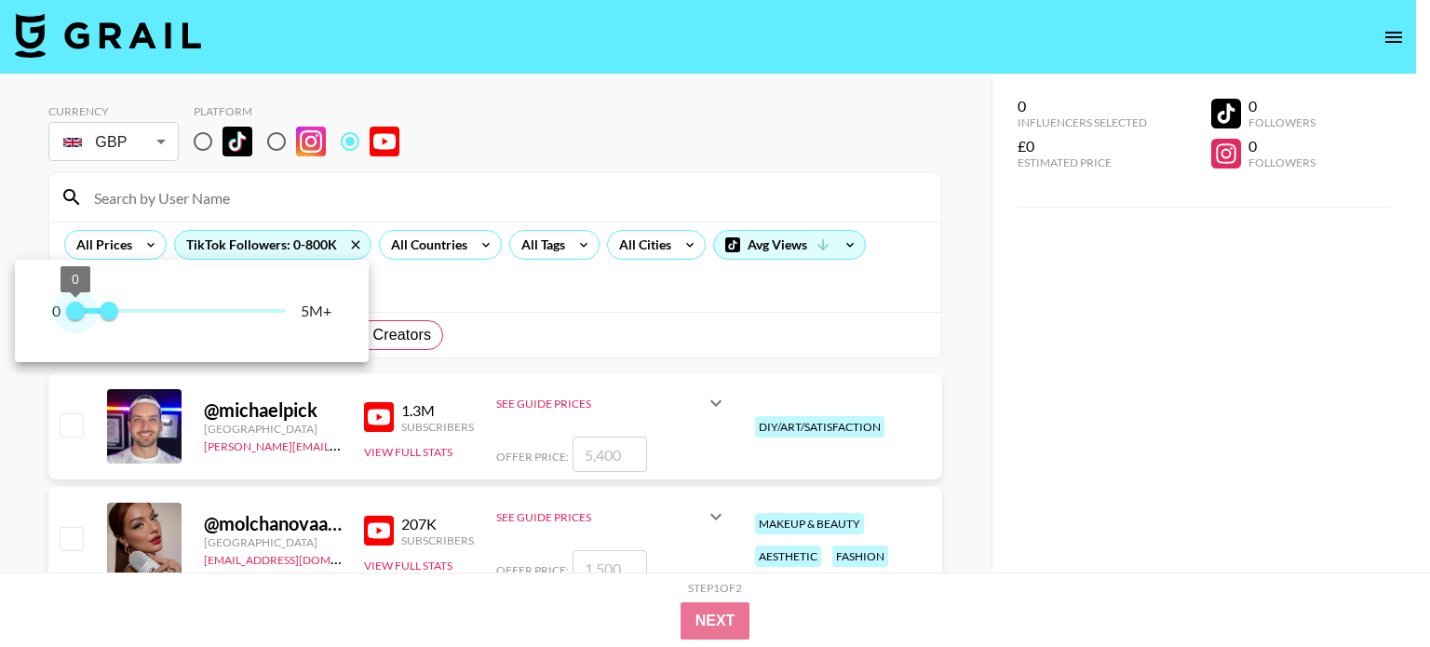
click at [74, 310] on span "0" at bounding box center [75, 311] width 19 height 19
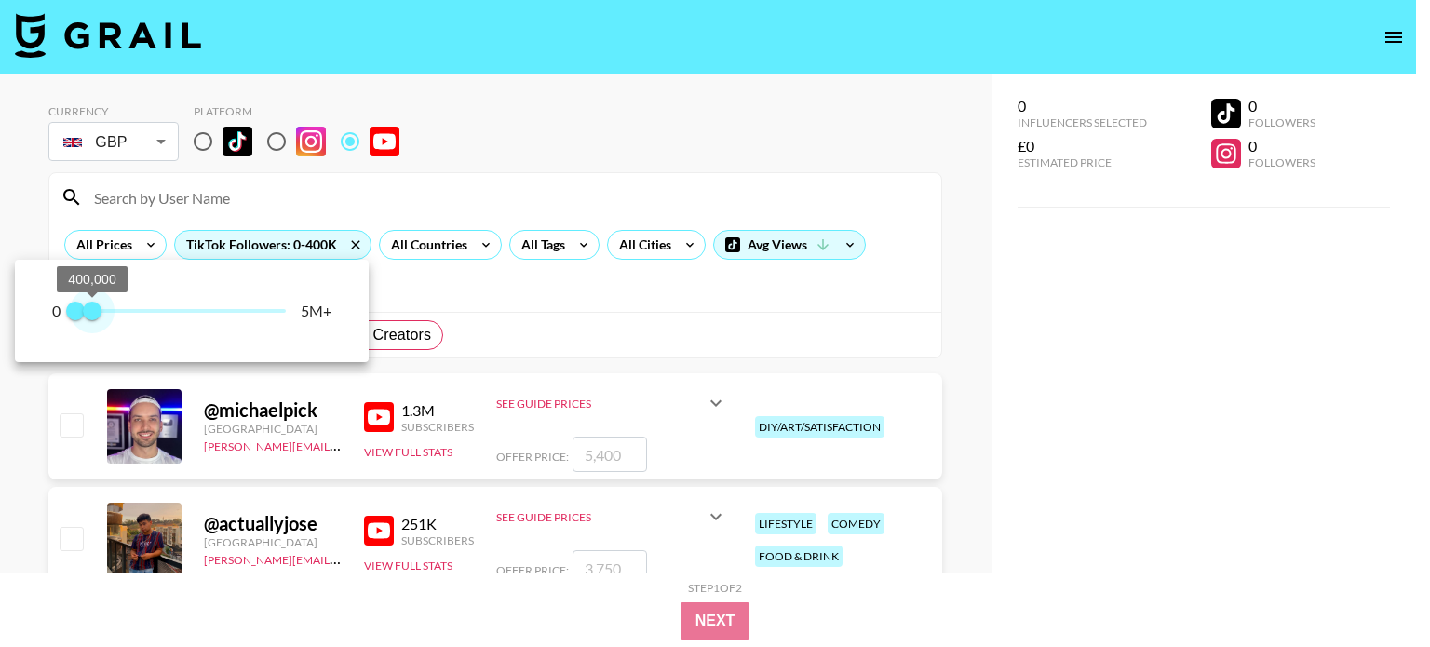
type input "300000"
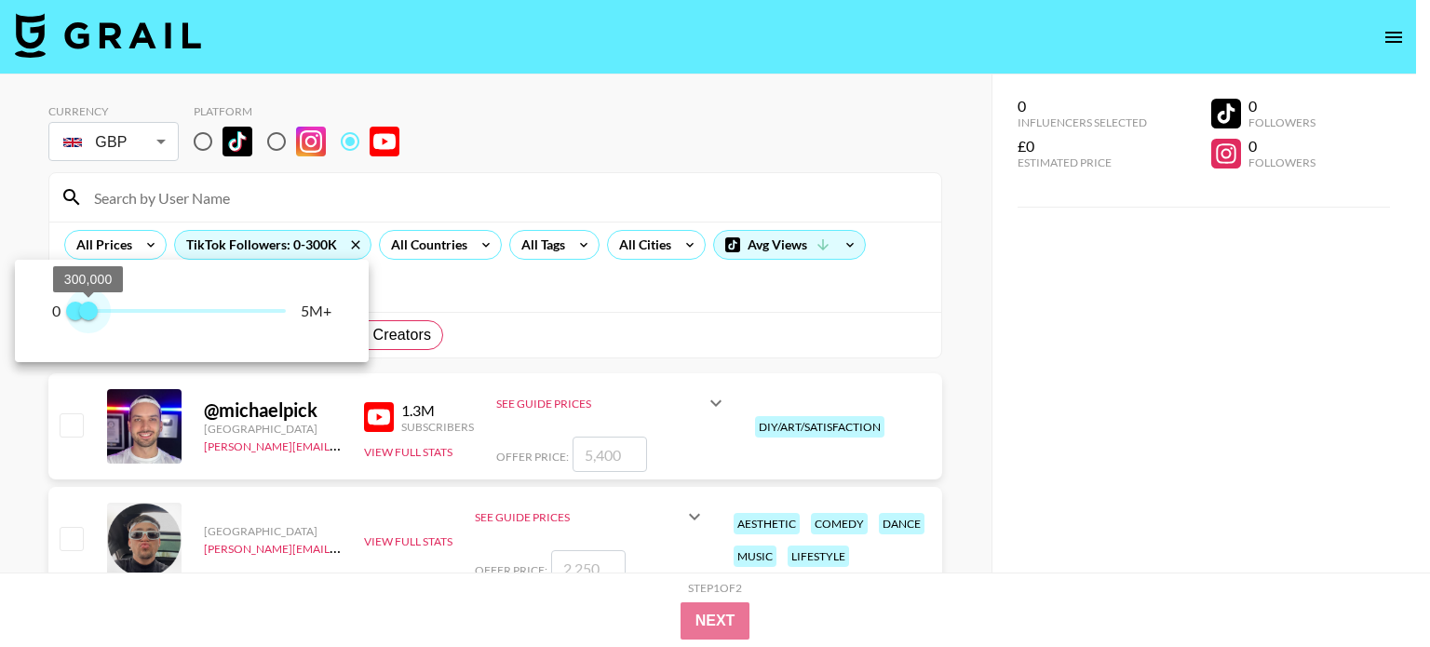
drag, startPoint x: 108, startPoint y: 312, endPoint x: 88, endPoint y: 317, distance: 21.2
click at [88, 317] on span "300,000" at bounding box center [88, 311] width 19 height 19
click at [375, 288] on div at bounding box center [715, 323] width 1430 height 647
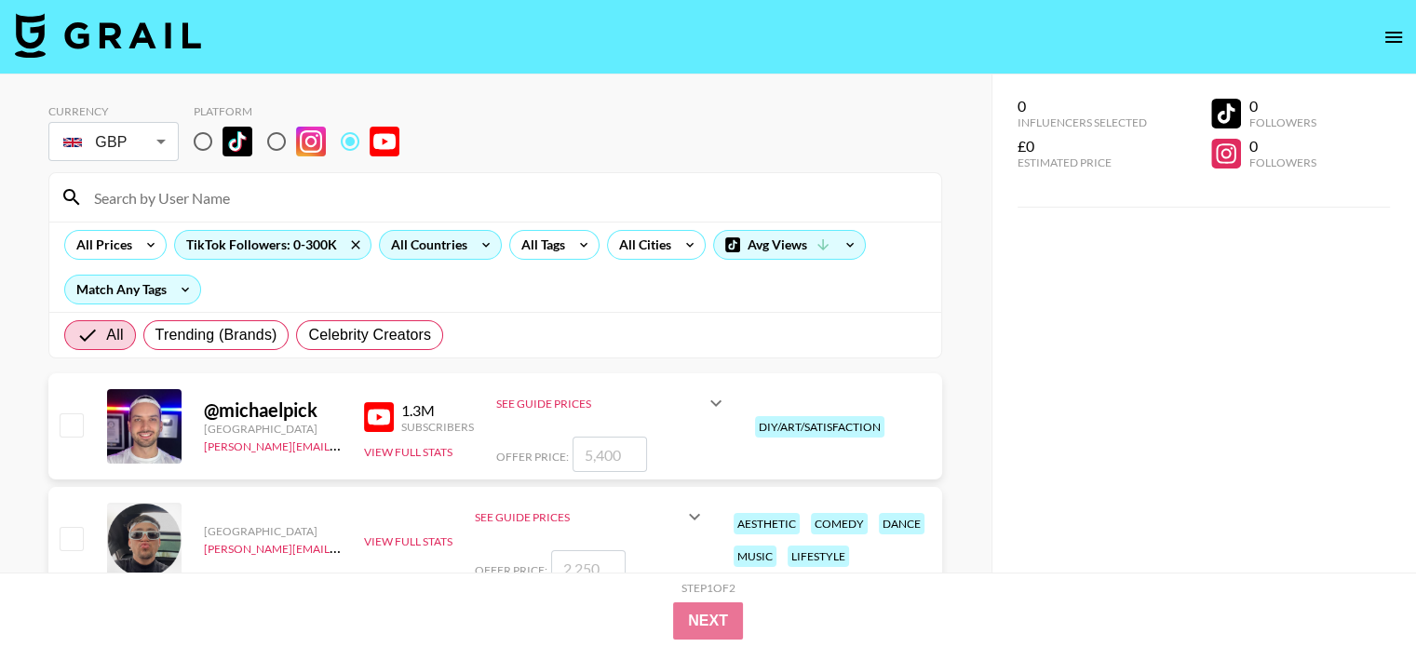
click at [432, 249] on div "All Countries" at bounding box center [425, 245] width 91 height 28
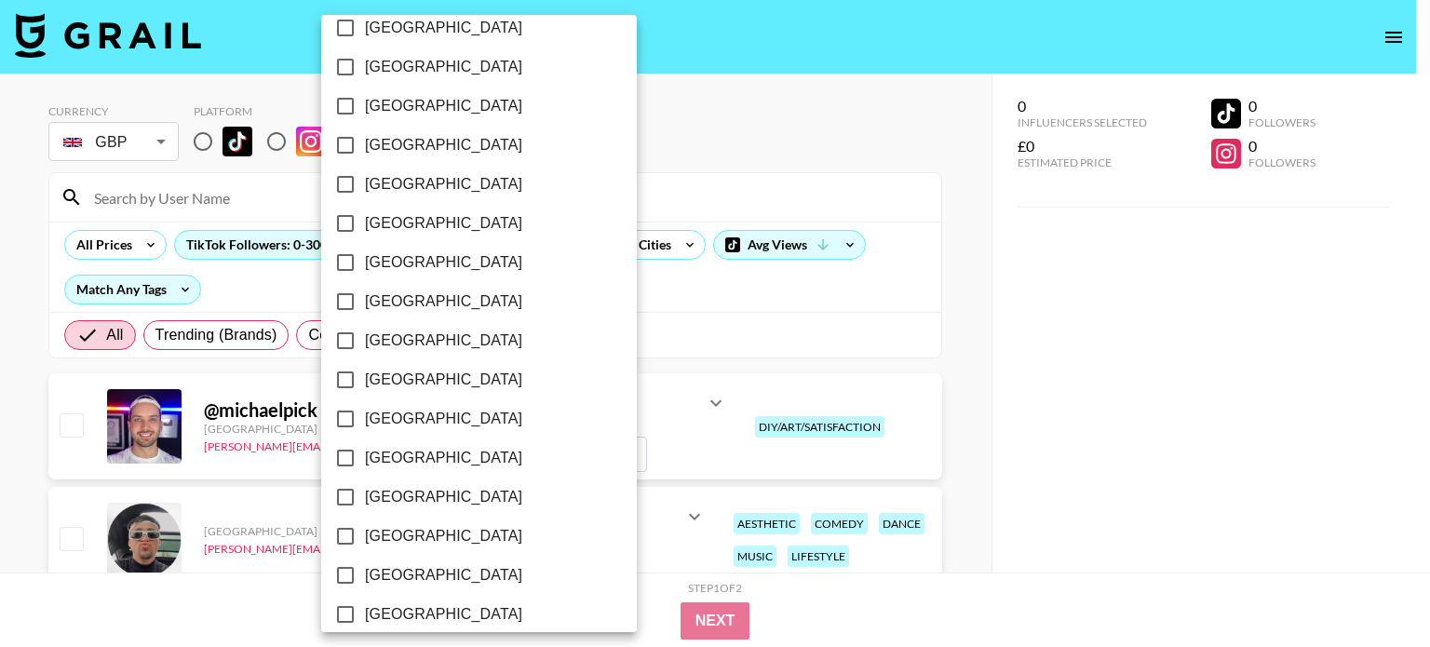
scroll to position [1523, 0]
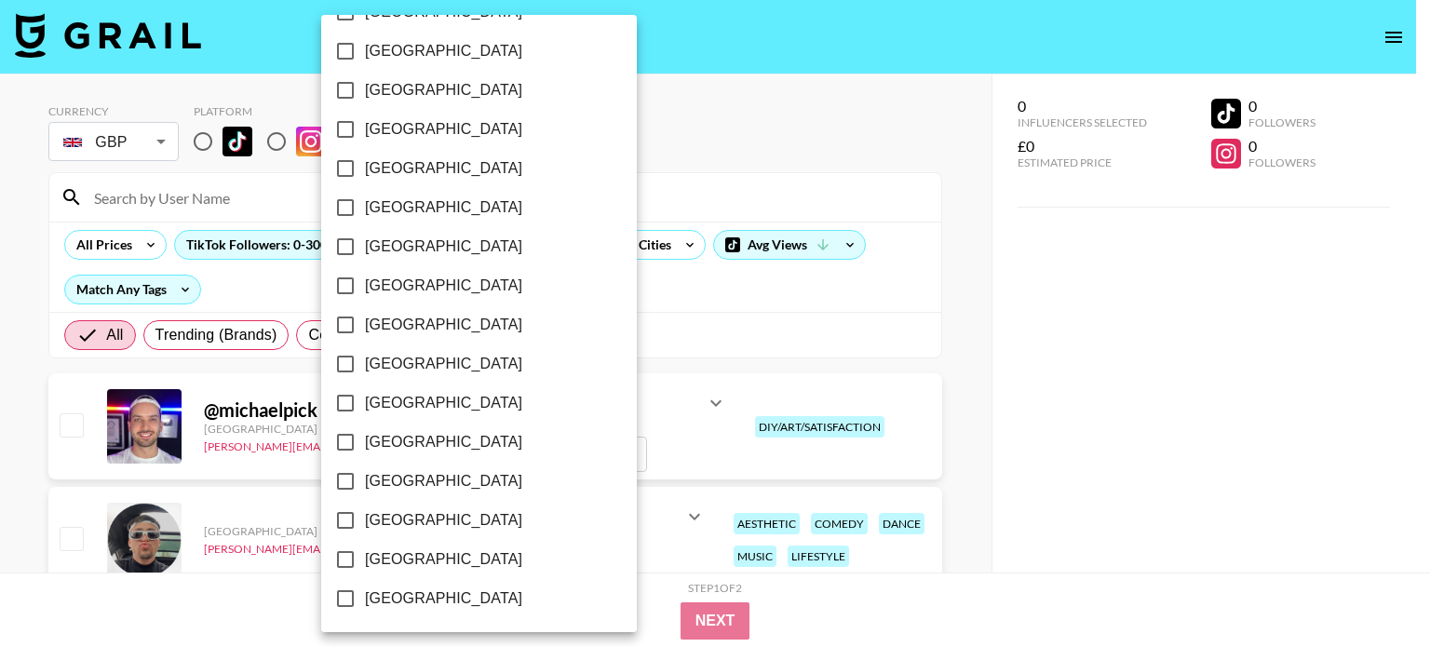
click at [421, 525] on span "[GEOGRAPHIC_DATA]" at bounding box center [443, 520] width 157 height 22
click at [365, 525] on input "[GEOGRAPHIC_DATA]" at bounding box center [345, 520] width 39 height 39
checkbox input "true"
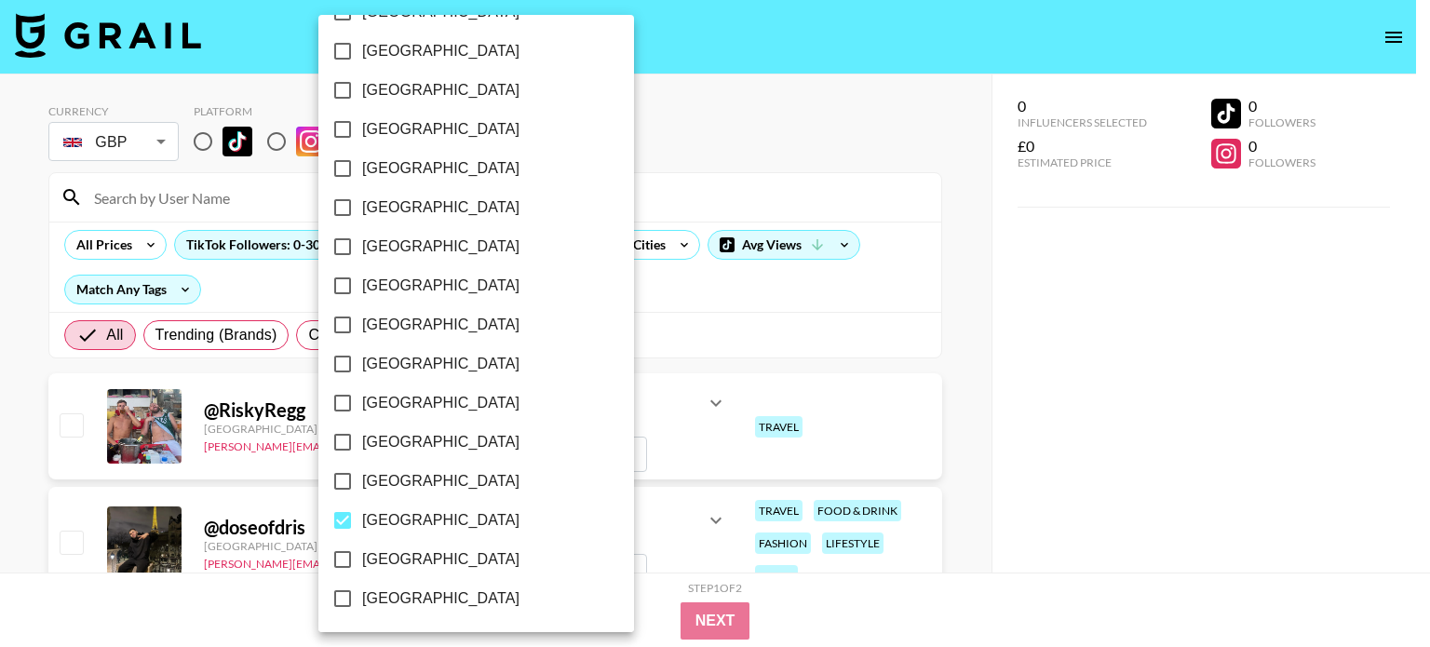
click at [735, 346] on div at bounding box center [715, 323] width 1430 height 647
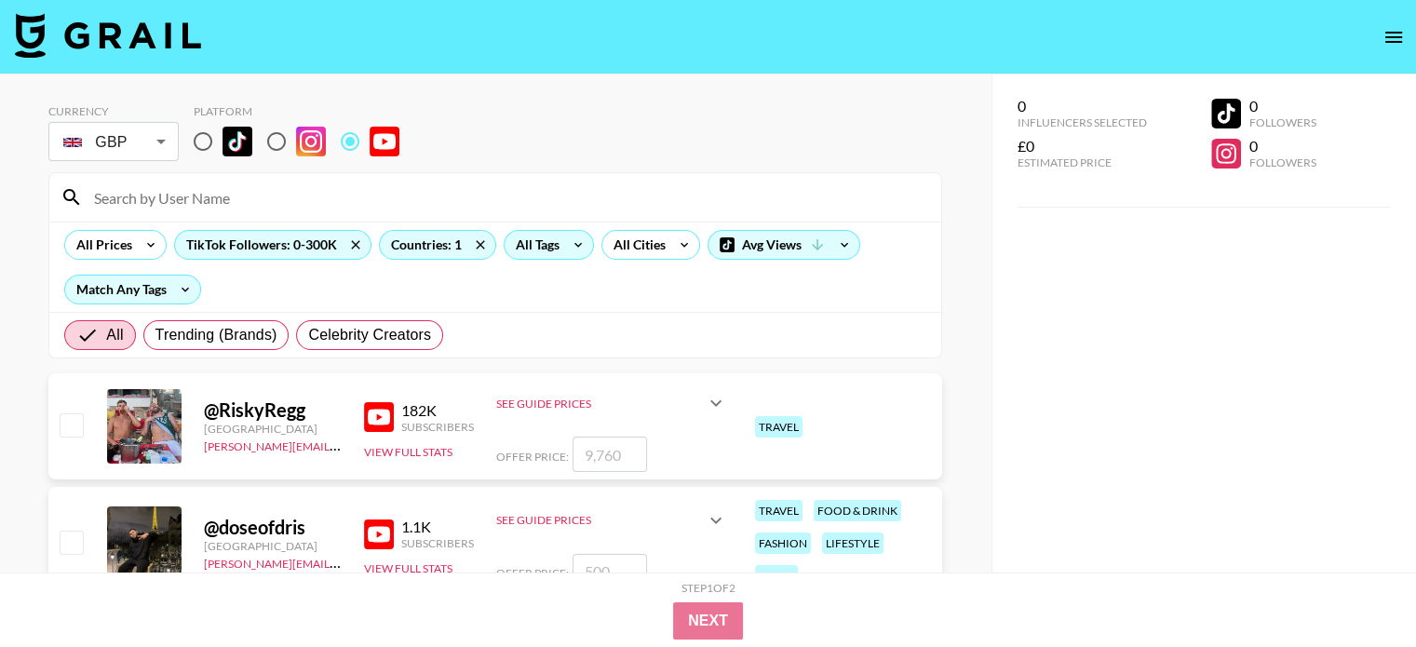
click at [525, 246] on div "All Tags" at bounding box center [534, 245] width 59 height 28
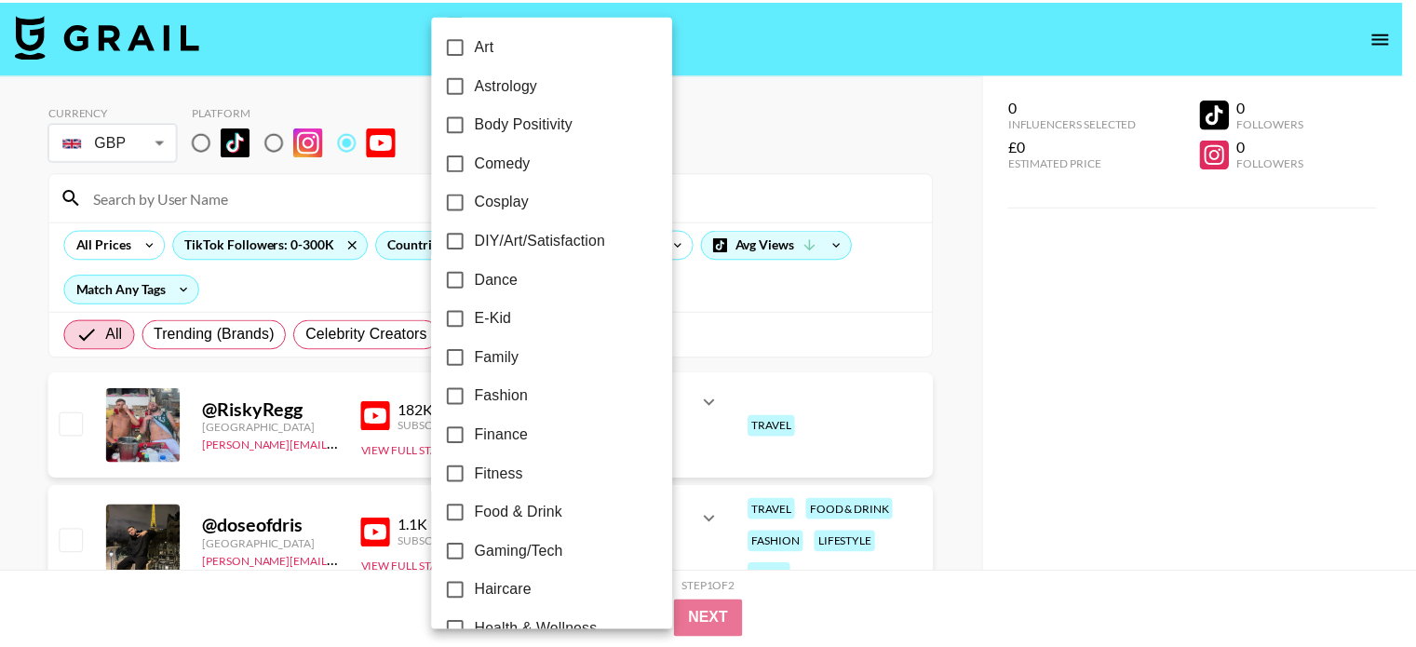
scroll to position [466, 0]
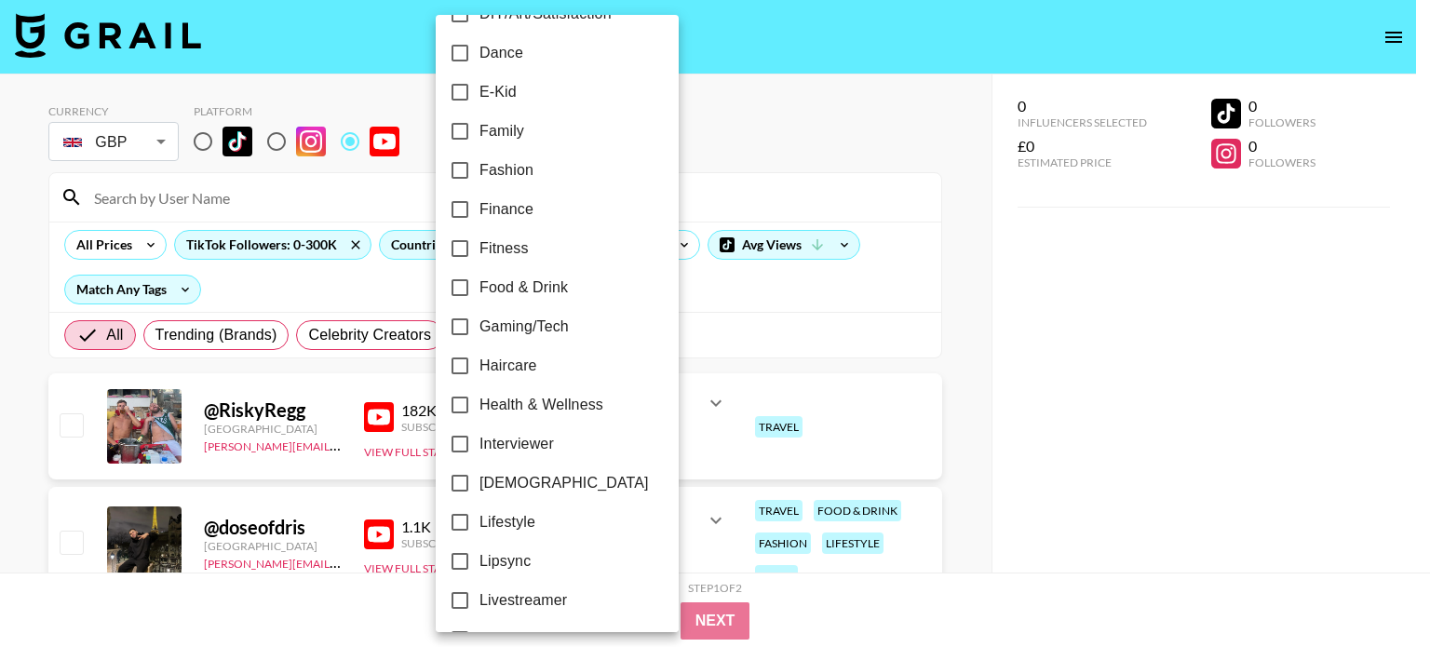
click at [532, 271] on label "Food & Drink" at bounding box center [544, 287] width 209 height 39
click at [480, 271] on input "Food & Drink" at bounding box center [459, 287] width 39 height 39
checkbox input "true"
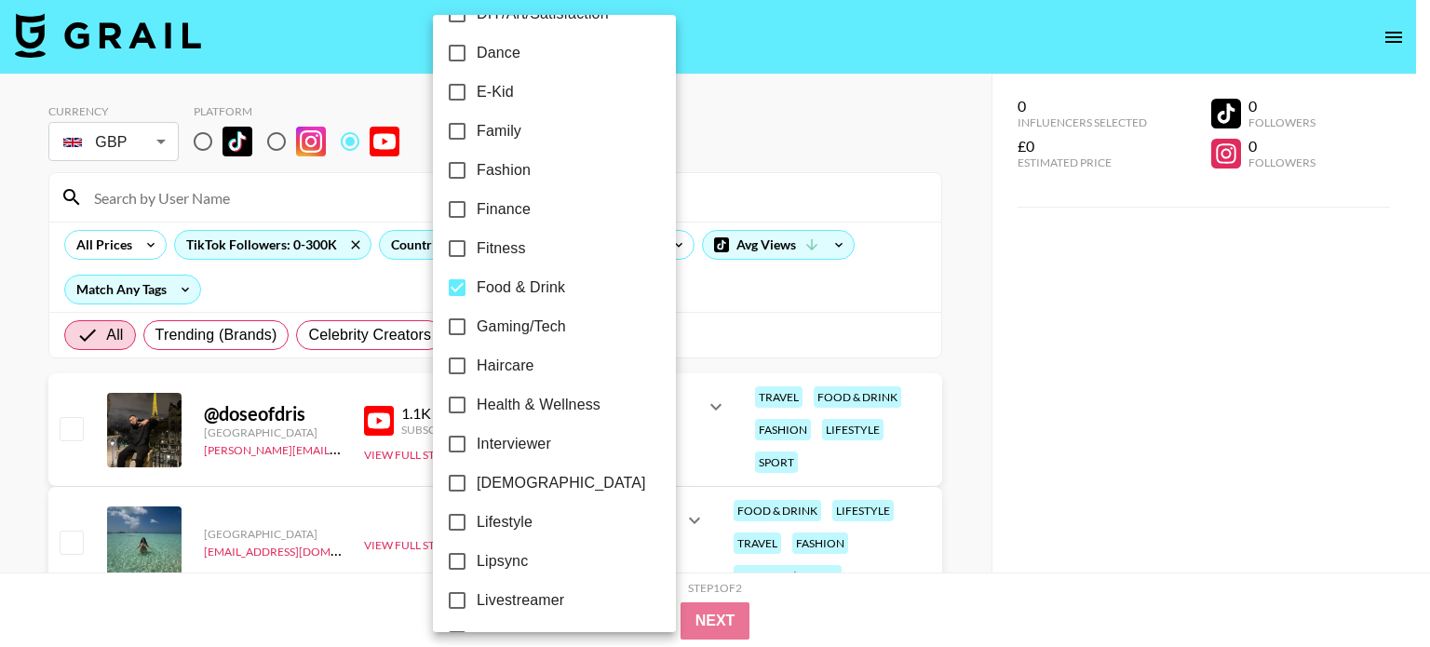
click at [750, 317] on div at bounding box center [715, 323] width 1430 height 647
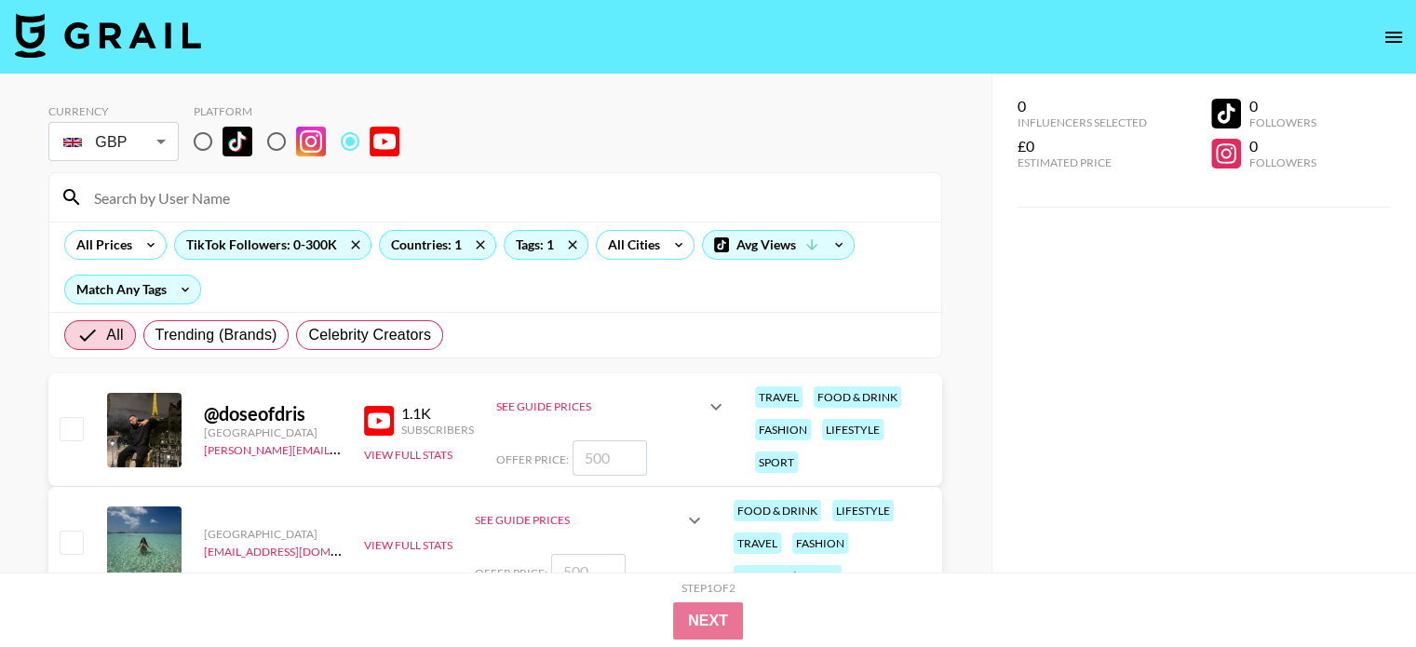
scroll to position [0, 0]
click at [420, 450] on button "View Full Stats" at bounding box center [408, 455] width 88 height 14
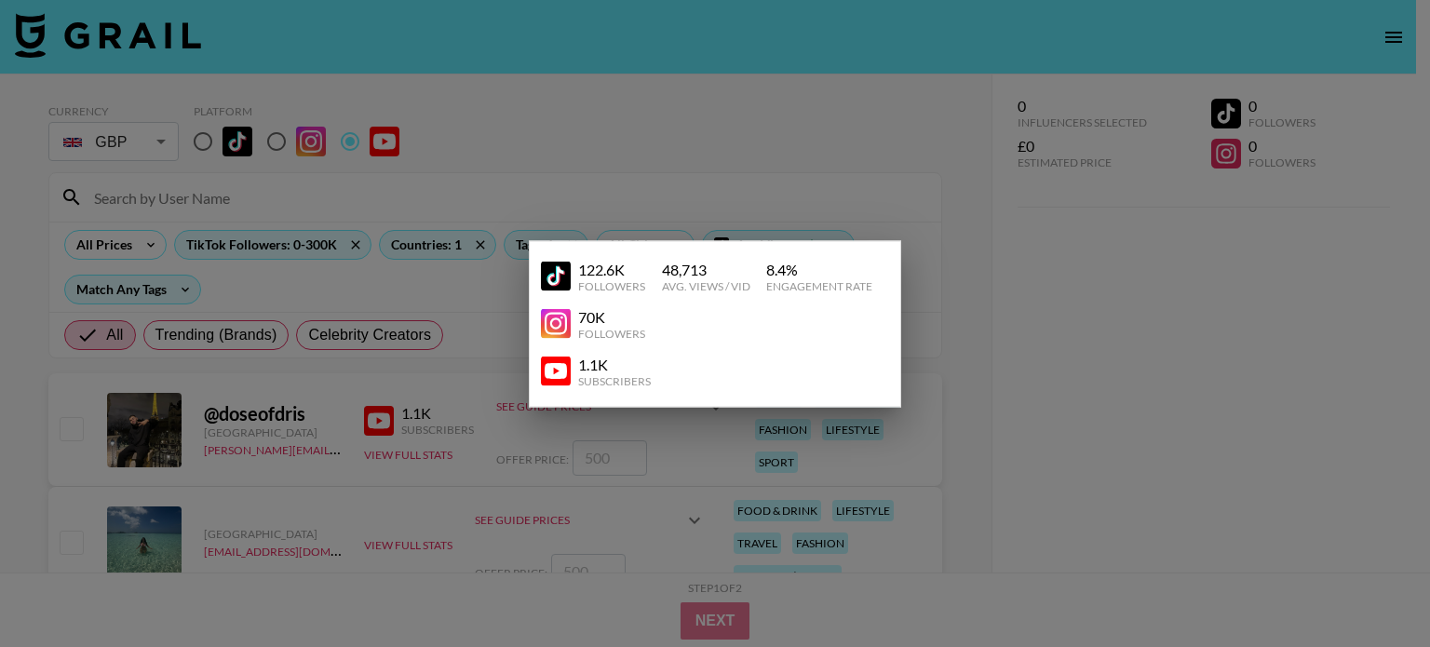
click at [560, 317] on img at bounding box center [556, 324] width 30 height 30
click at [676, 218] on div at bounding box center [715, 323] width 1430 height 647
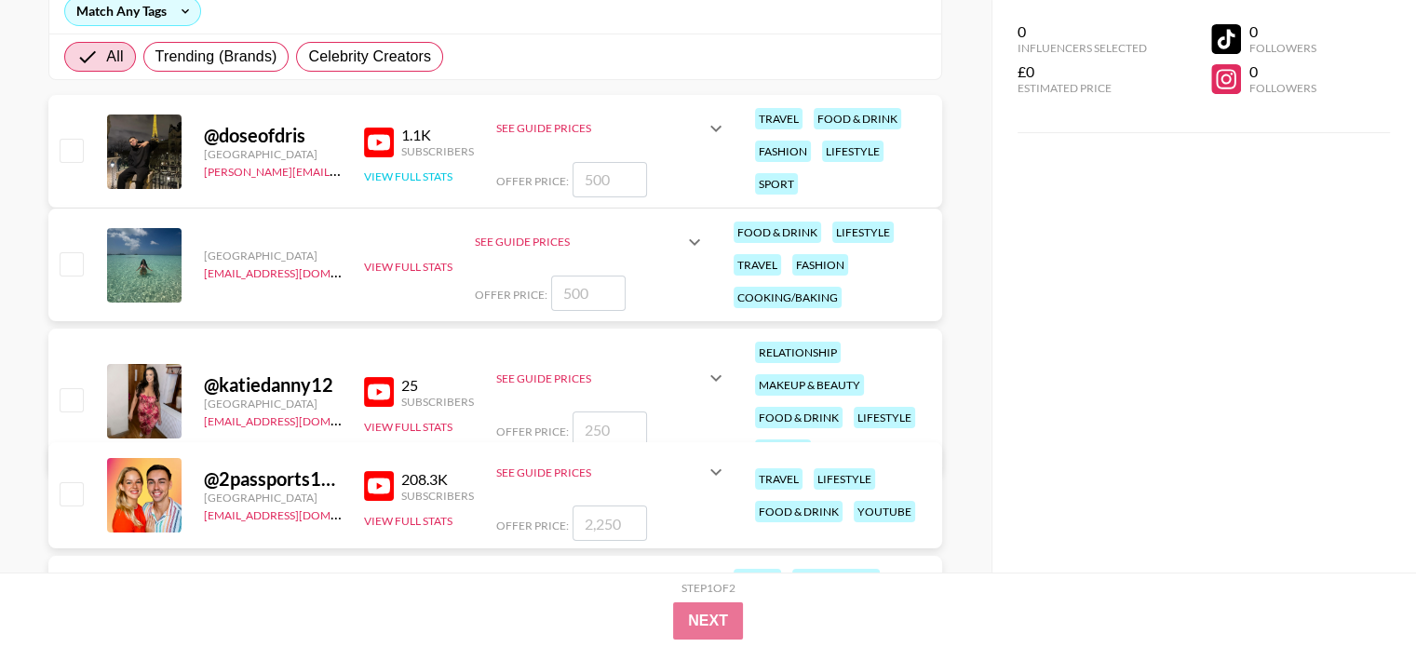
scroll to position [279, 0]
click at [428, 425] on button "View Full Stats" at bounding box center [408, 426] width 88 height 14
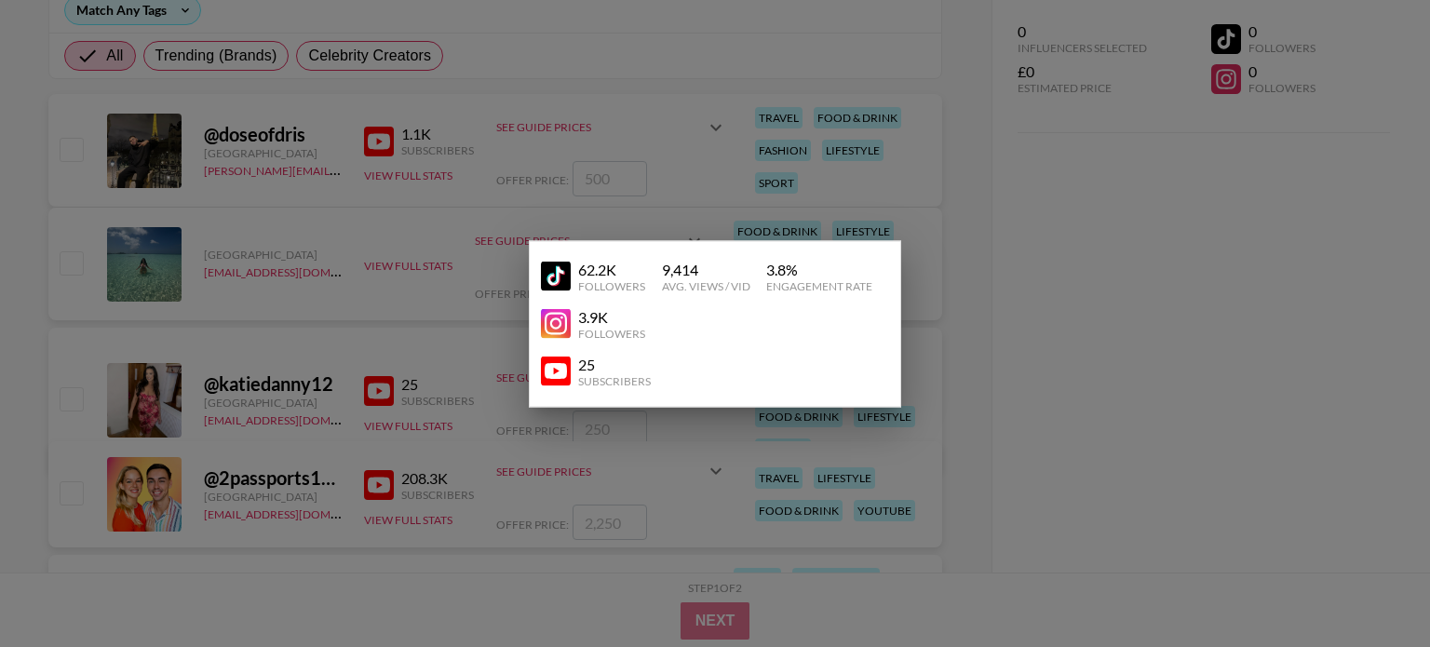
click at [561, 316] on img at bounding box center [556, 324] width 30 height 30
click at [598, 273] on div "62.2K" at bounding box center [611, 269] width 67 height 19
click at [559, 284] on img at bounding box center [556, 277] width 30 height 30
click at [568, 269] on img at bounding box center [556, 277] width 30 height 30
click at [465, 293] on div at bounding box center [715, 323] width 1430 height 647
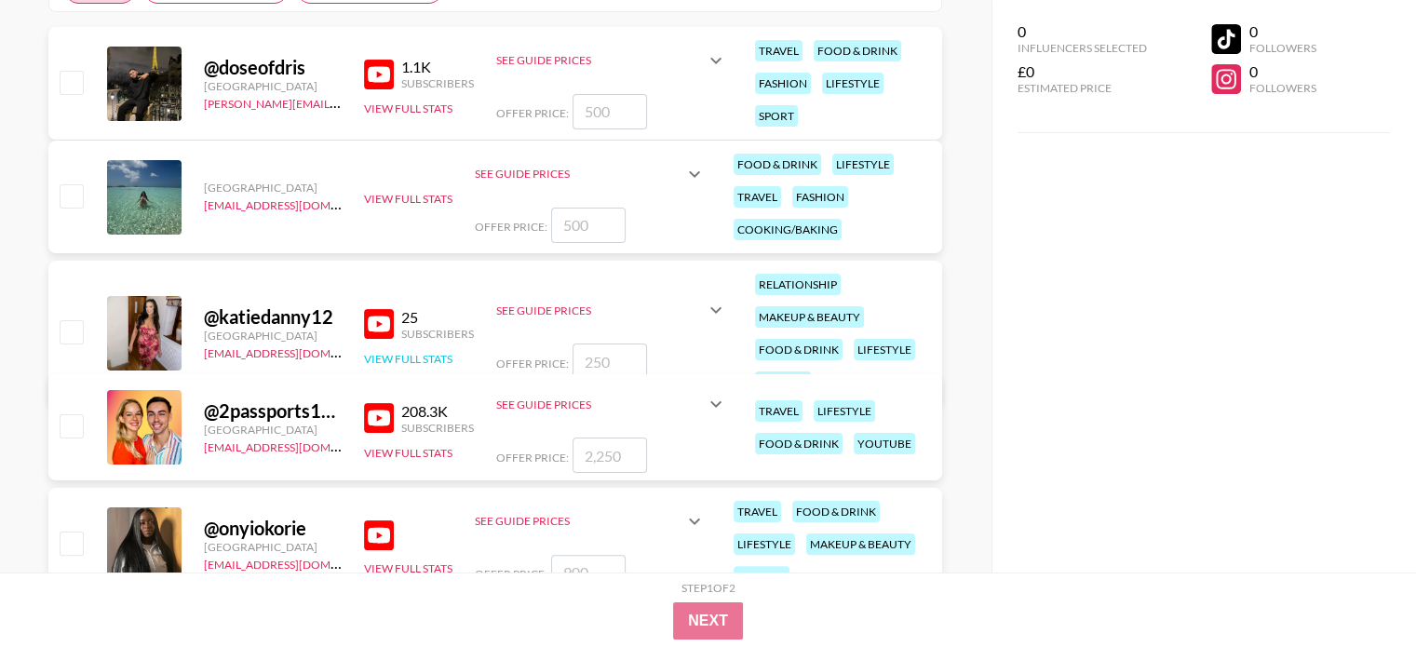
scroll to position [466, 0]
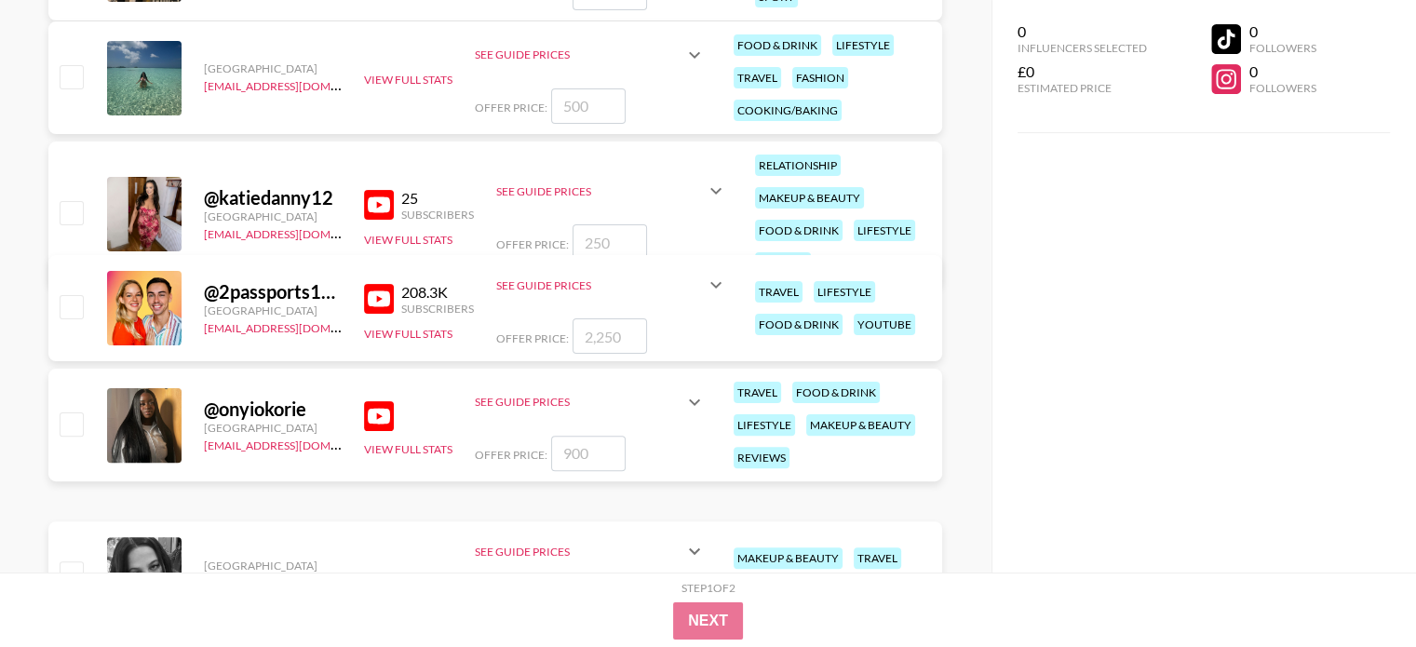
click at [391, 409] on img at bounding box center [379, 416] width 30 height 30
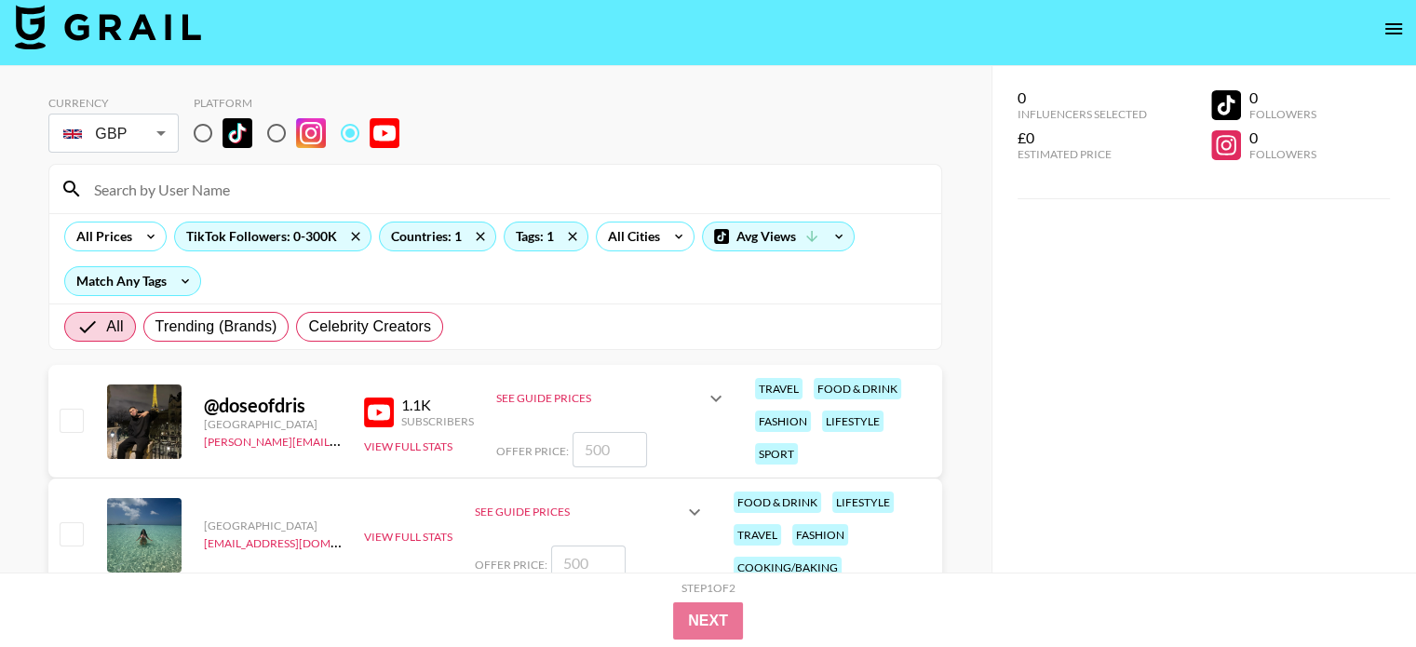
scroll to position [0, 0]
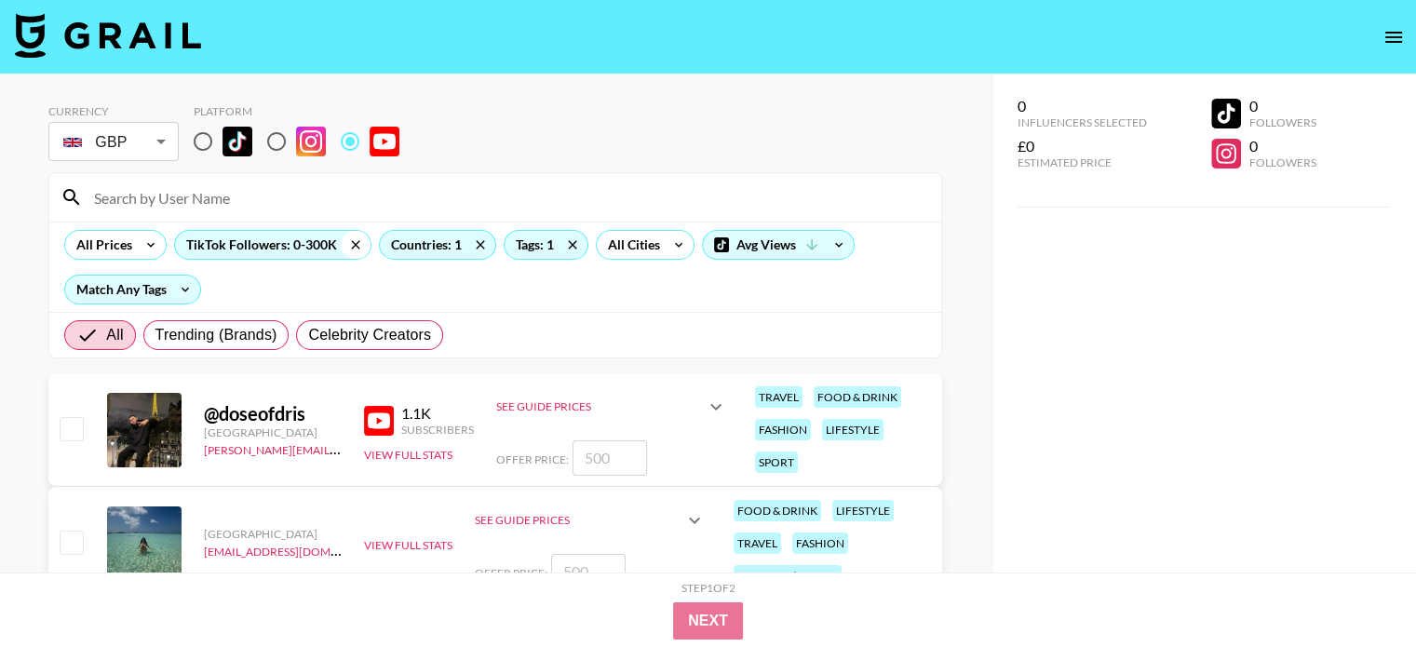
click at [349, 238] on icon at bounding box center [356, 245] width 30 height 28
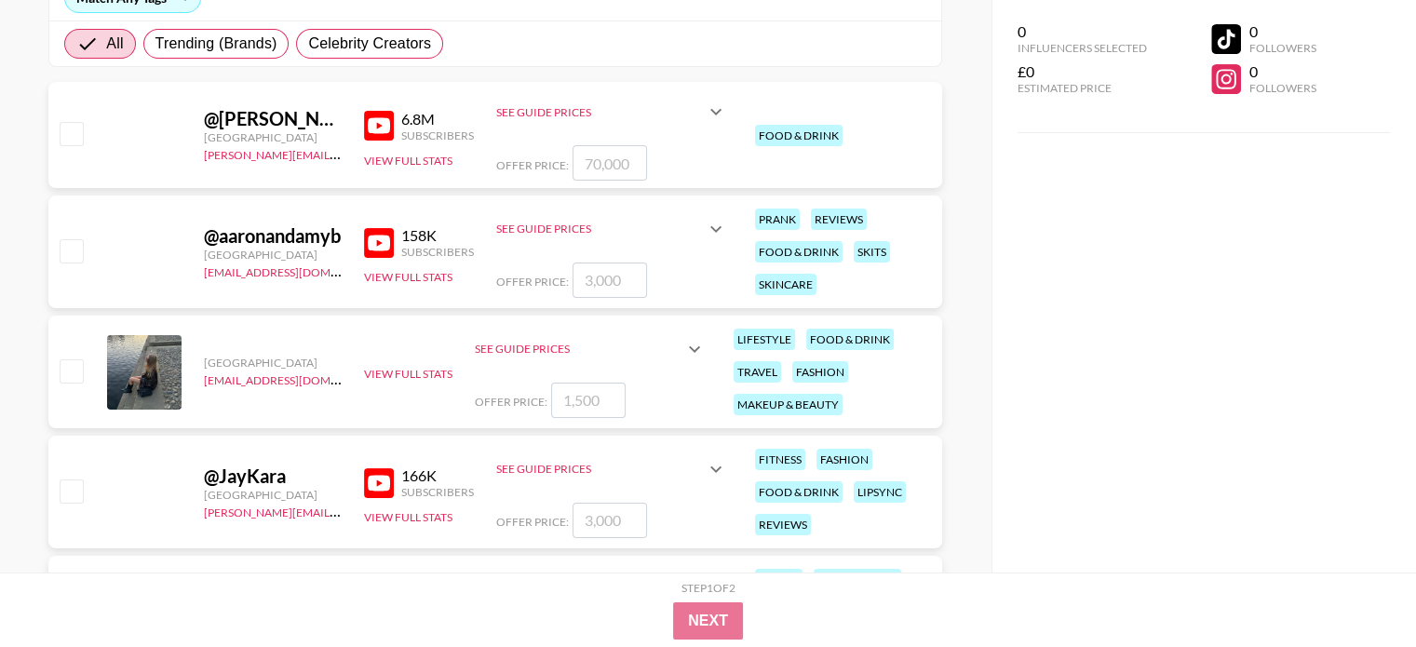
scroll to position [279, 0]
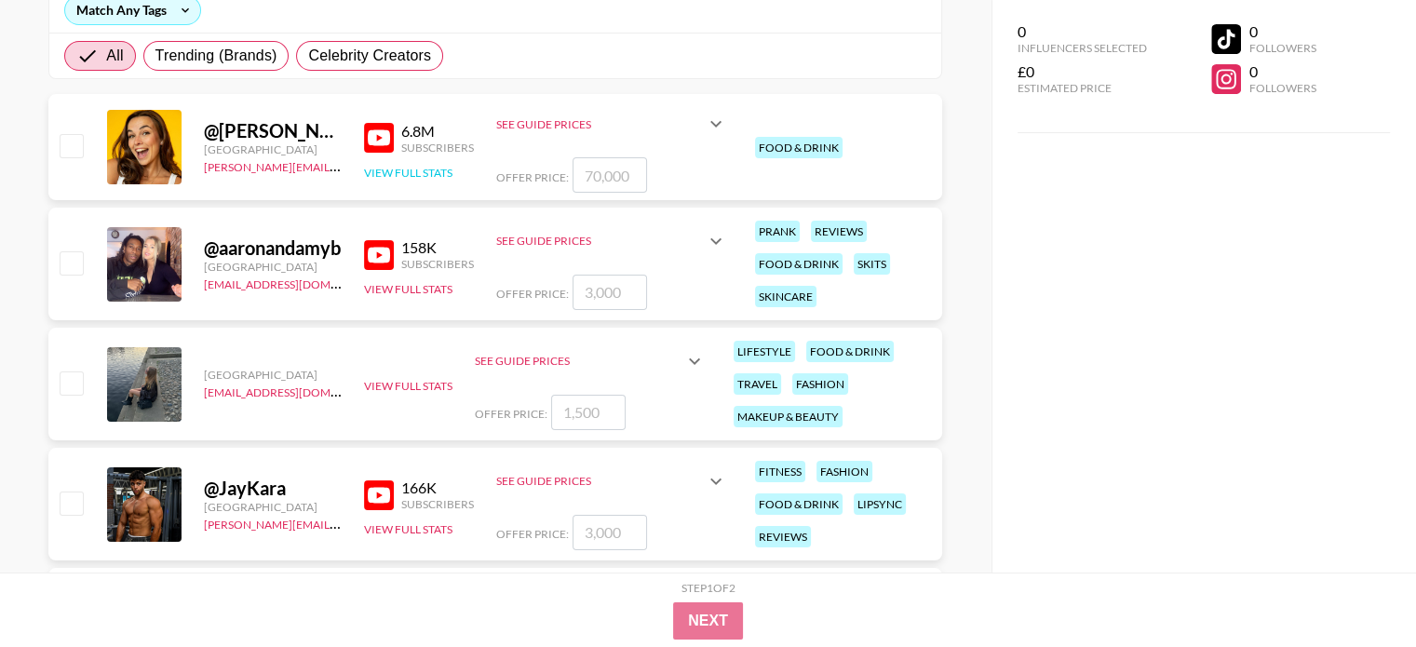
click at [426, 172] on button "View Full Stats" at bounding box center [408, 173] width 88 height 14
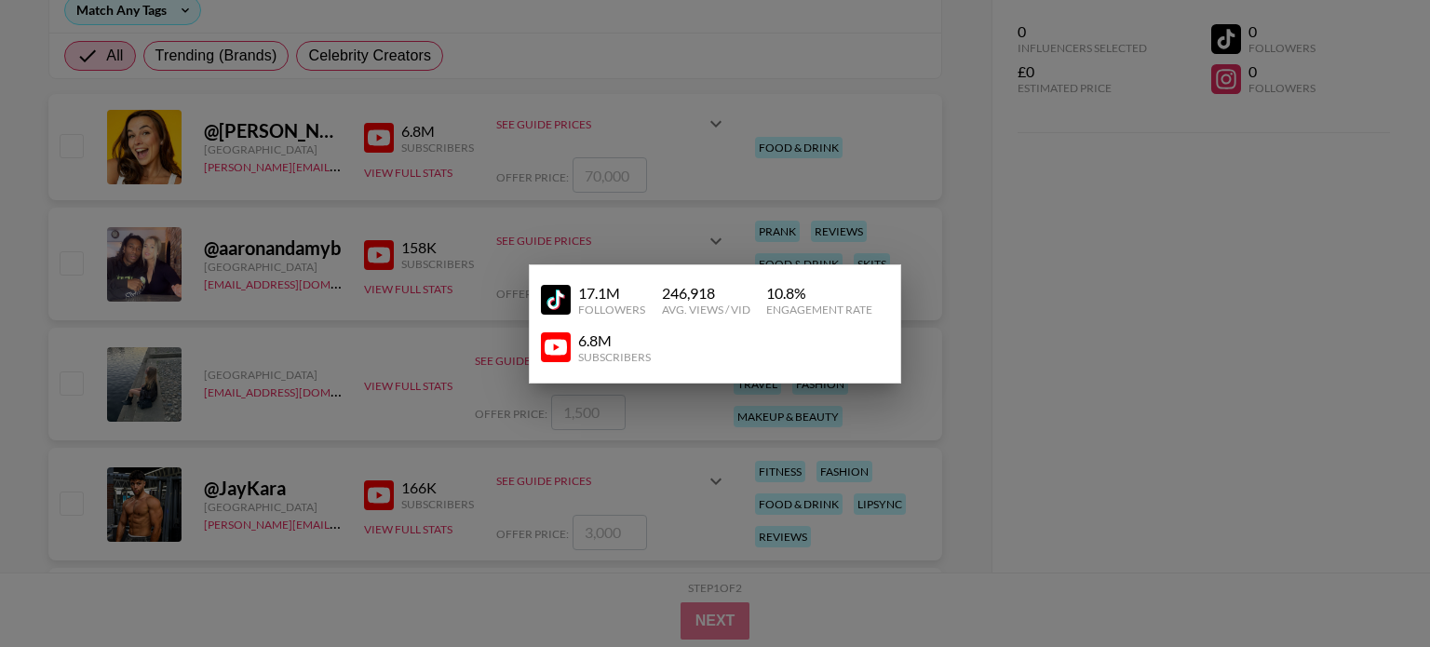
click at [400, 290] on div at bounding box center [715, 323] width 1430 height 647
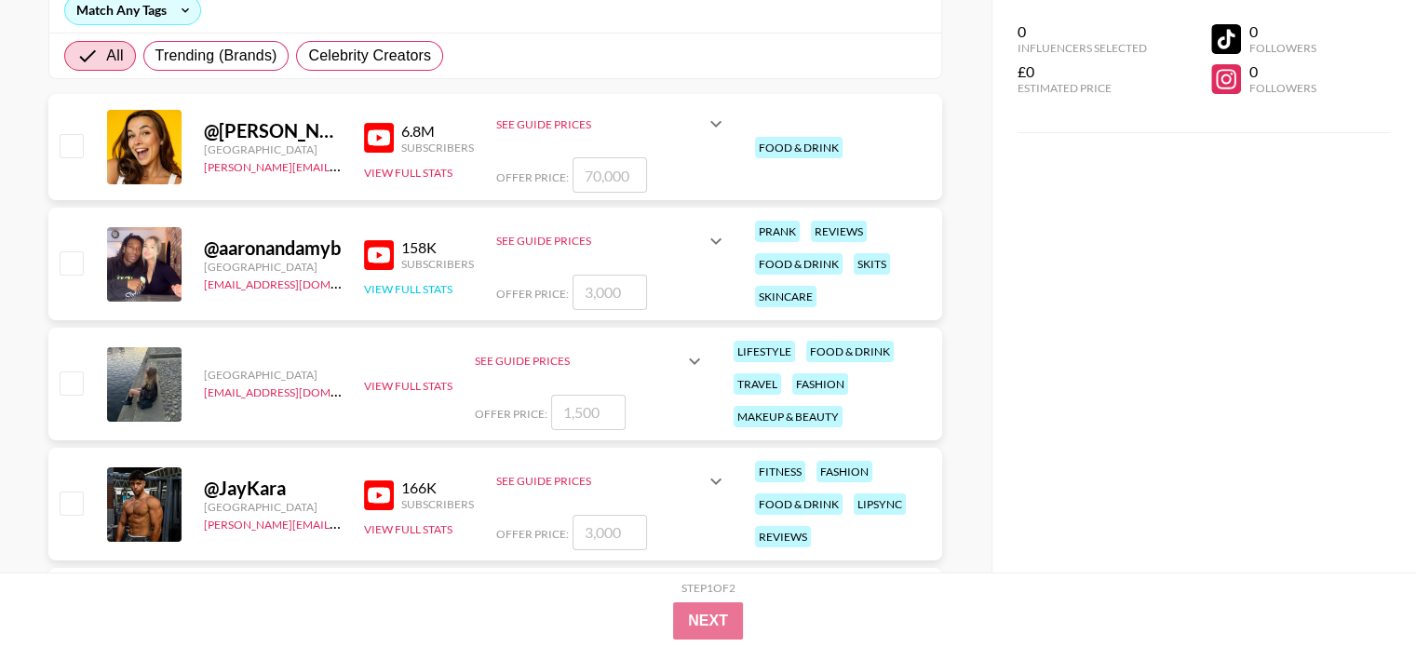
click at [420, 284] on button "View Full Stats" at bounding box center [408, 289] width 88 height 14
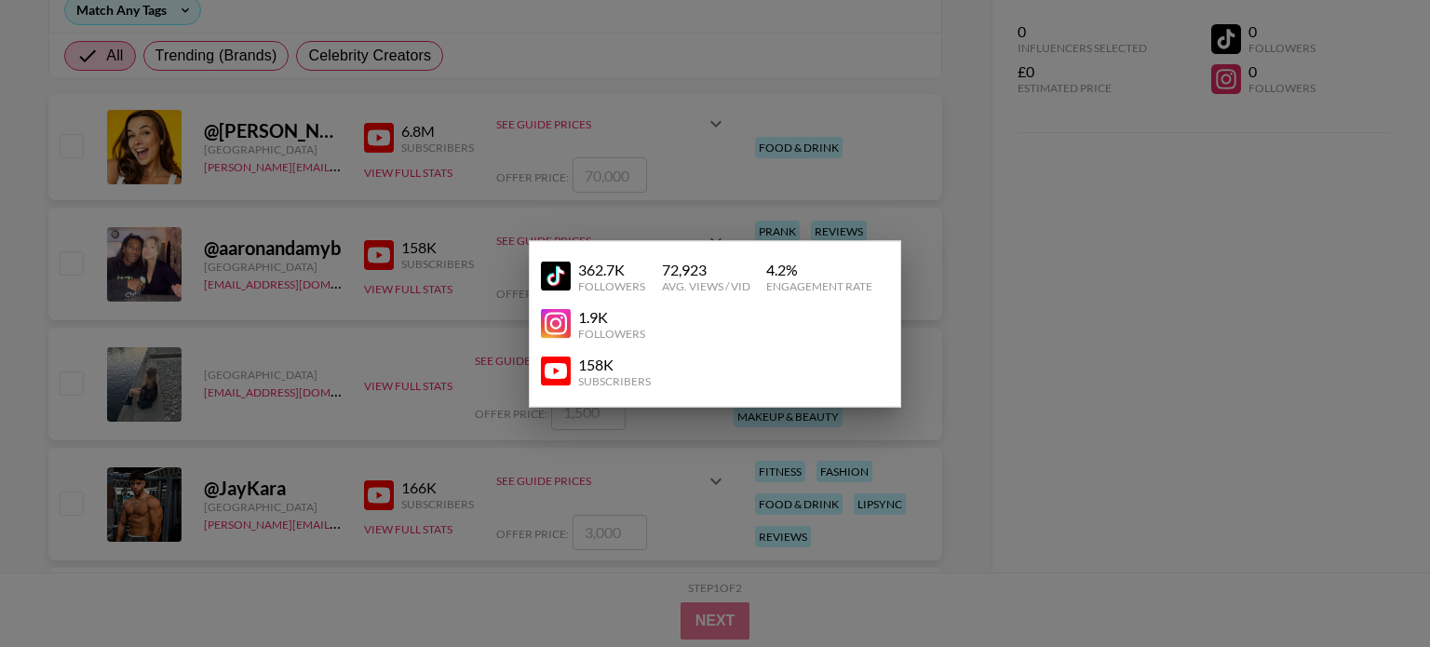
click at [563, 365] on img at bounding box center [556, 372] width 30 height 30
drag, startPoint x: 406, startPoint y: 352, endPoint x: 429, endPoint y: 364, distance: 26.2
click at [406, 352] on div at bounding box center [715, 323] width 1430 height 647
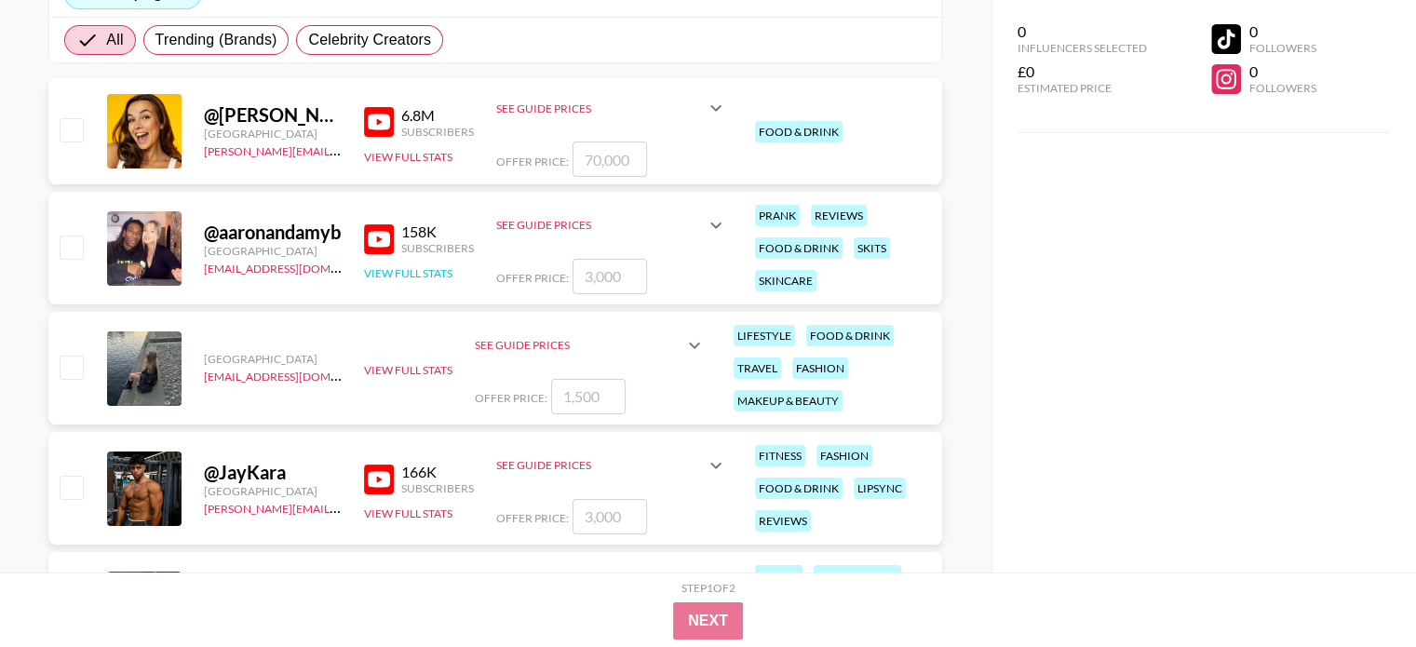
scroll to position [559, 0]
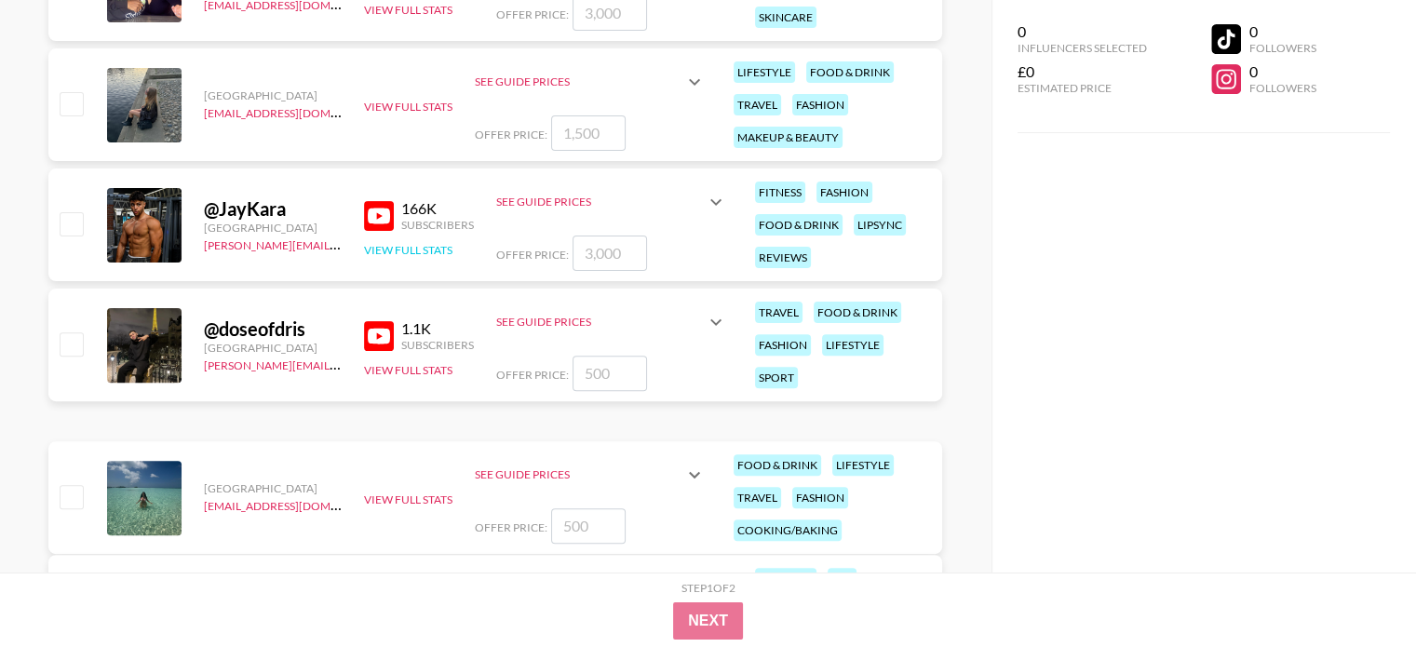
click at [417, 249] on button "View Full Stats" at bounding box center [408, 250] width 88 height 14
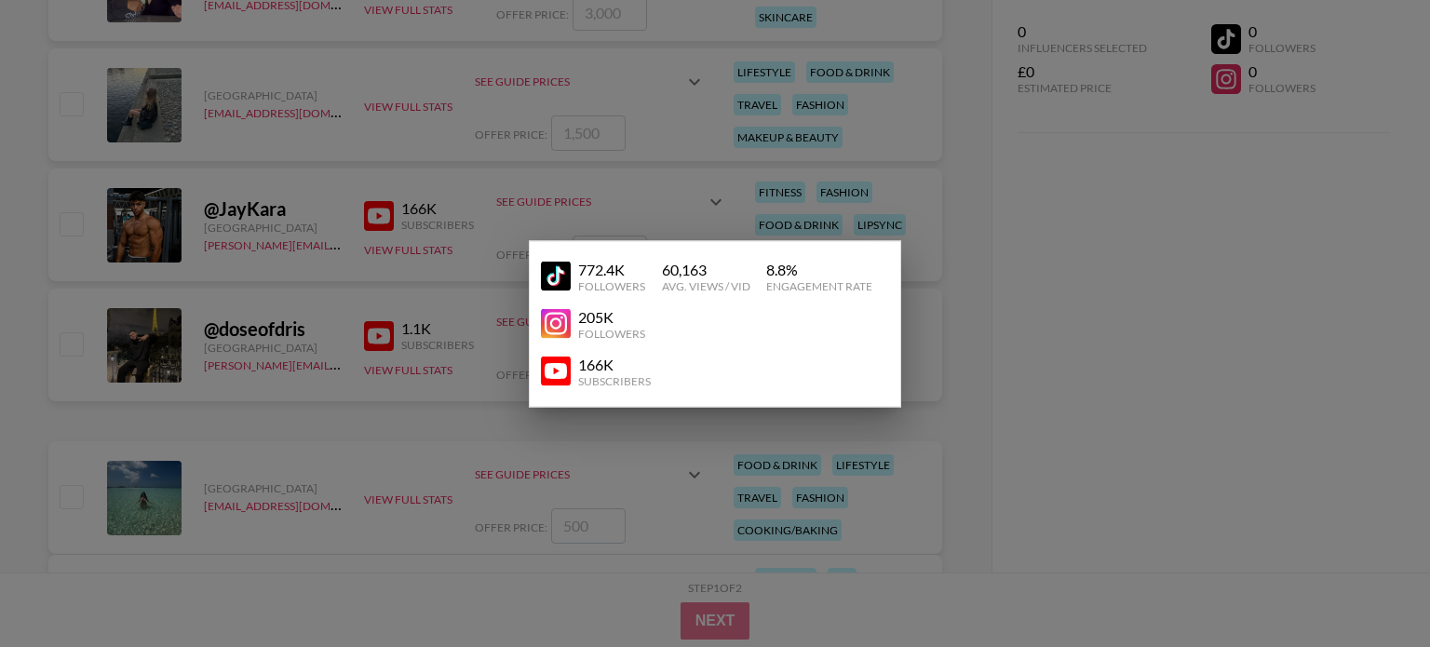
click at [547, 324] on img at bounding box center [556, 324] width 30 height 30
click at [616, 447] on div at bounding box center [715, 323] width 1430 height 647
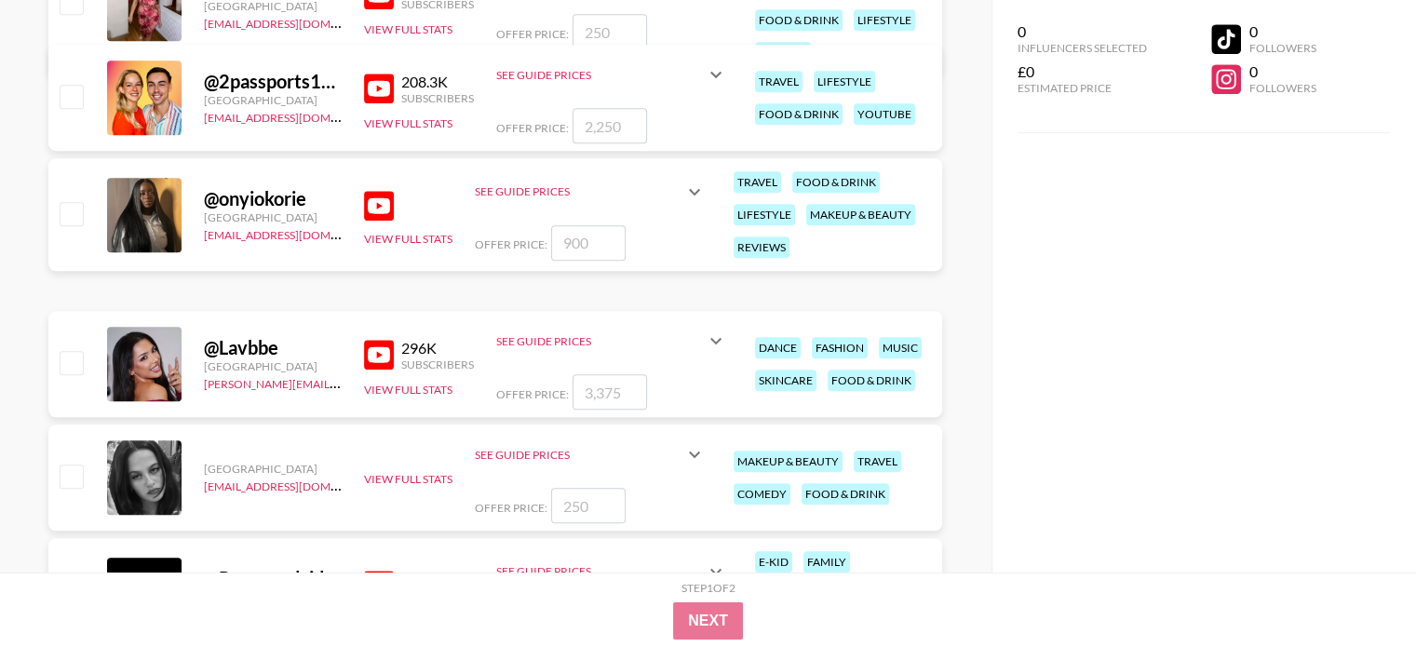
scroll to position [1303, 0]
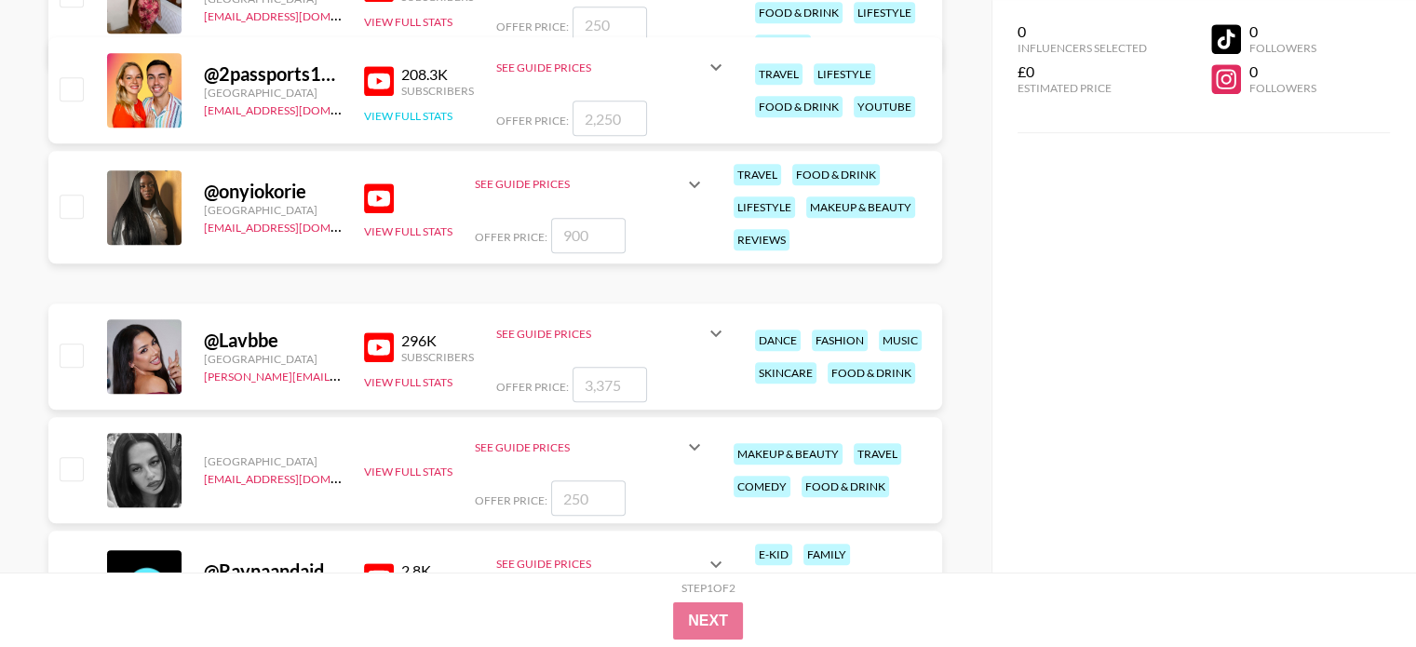
click at [424, 119] on button "View Full Stats" at bounding box center [408, 116] width 88 height 14
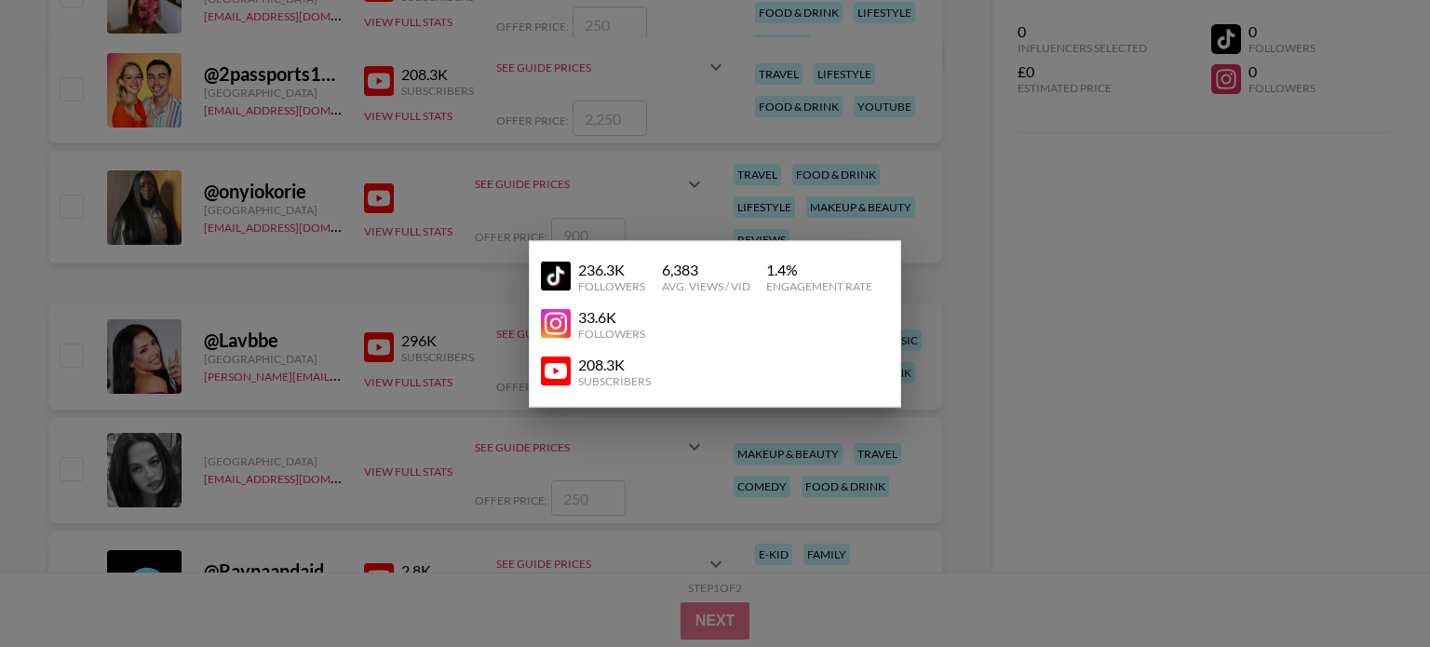
click at [590, 324] on div "33.6K" at bounding box center [611, 316] width 67 height 19
click at [557, 318] on img at bounding box center [556, 324] width 30 height 30
click at [1150, 277] on div at bounding box center [715, 323] width 1430 height 647
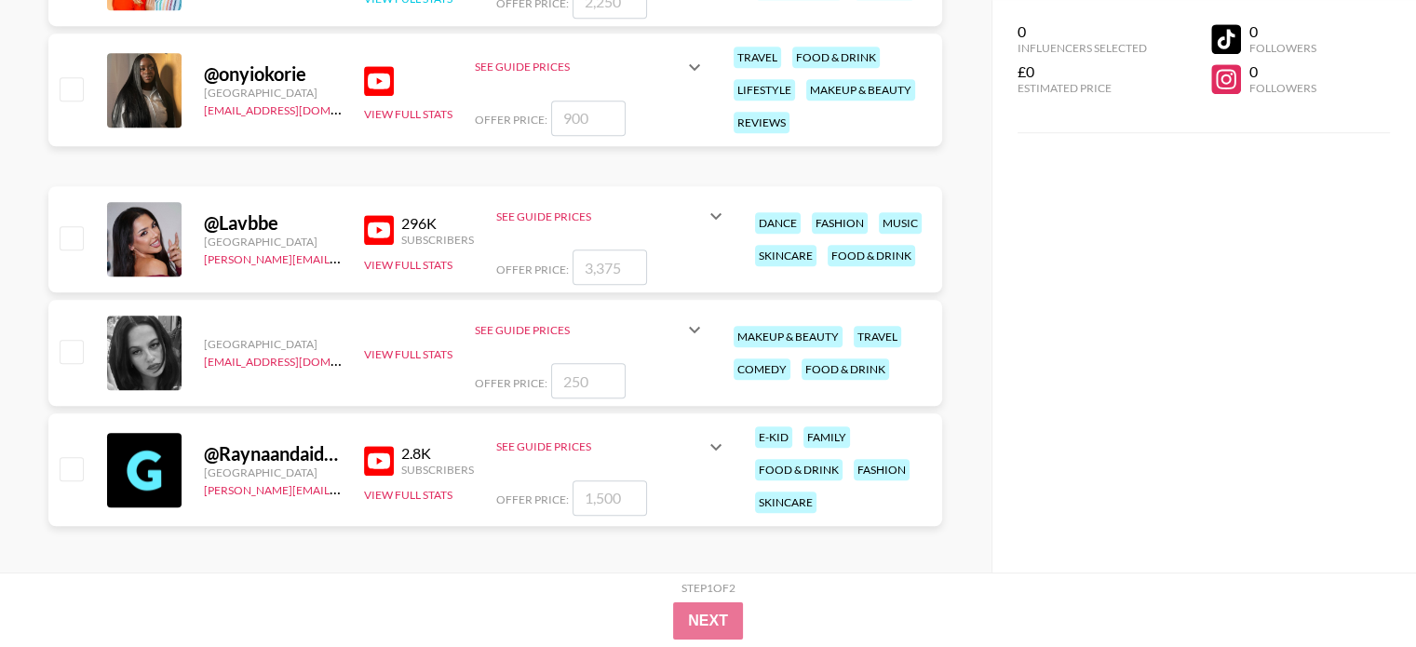
scroll to position [1425, 0]
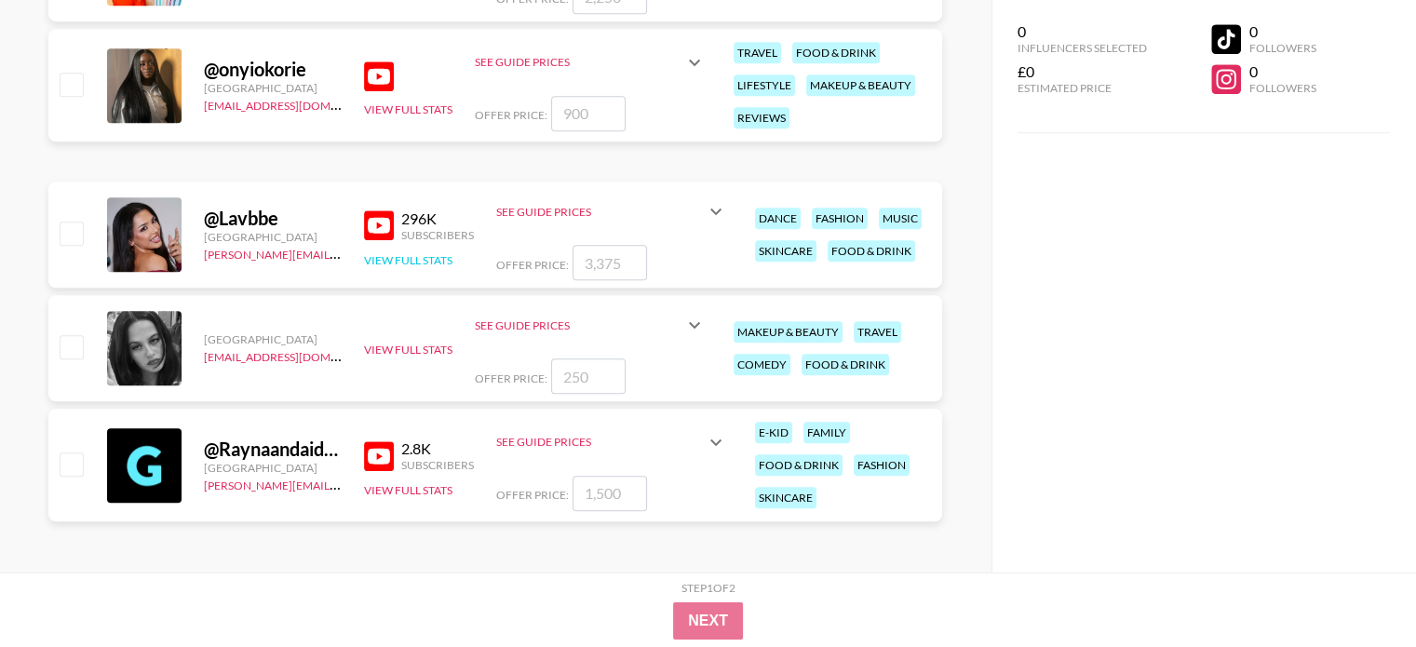
click at [410, 258] on button "View Full Stats" at bounding box center [408, 260] width 88 height 14
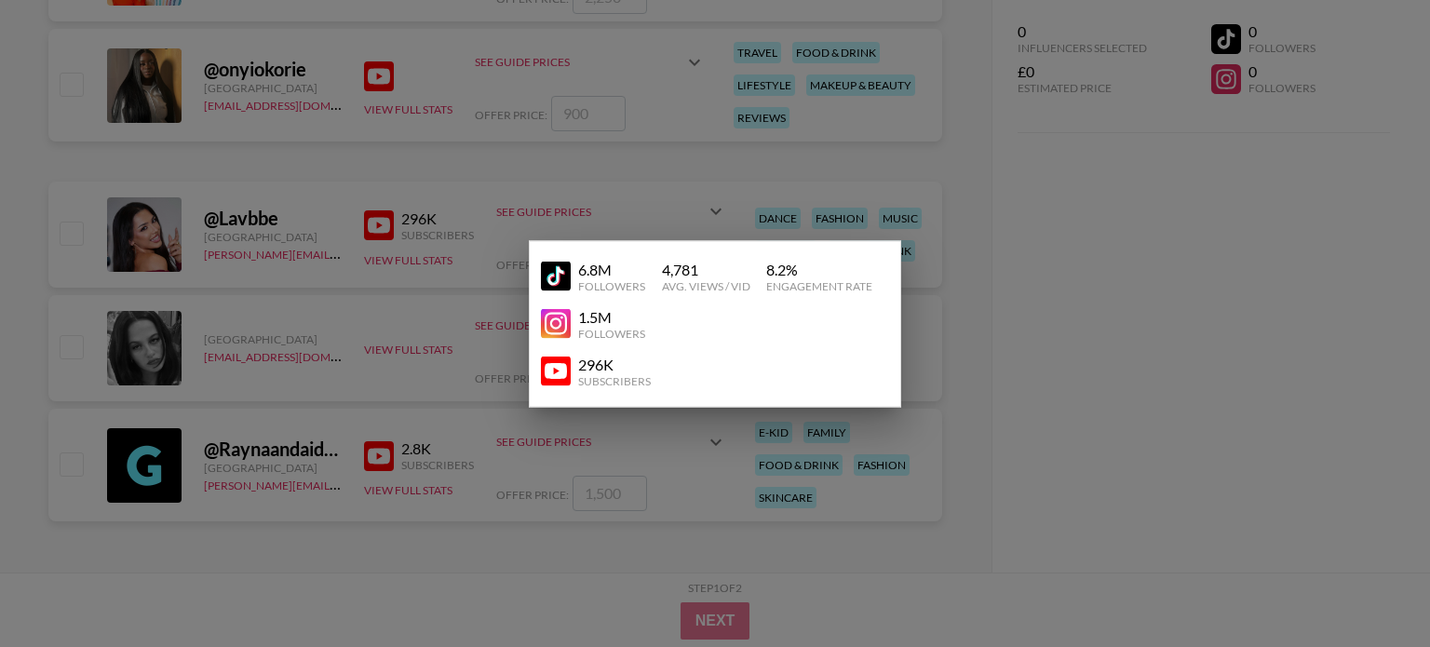
click at [554, 371] on img at bounding box center [556, 372] width 30 height 30
click at [559, 457] on div at bounding box center [715, 323] width 1430 height 647
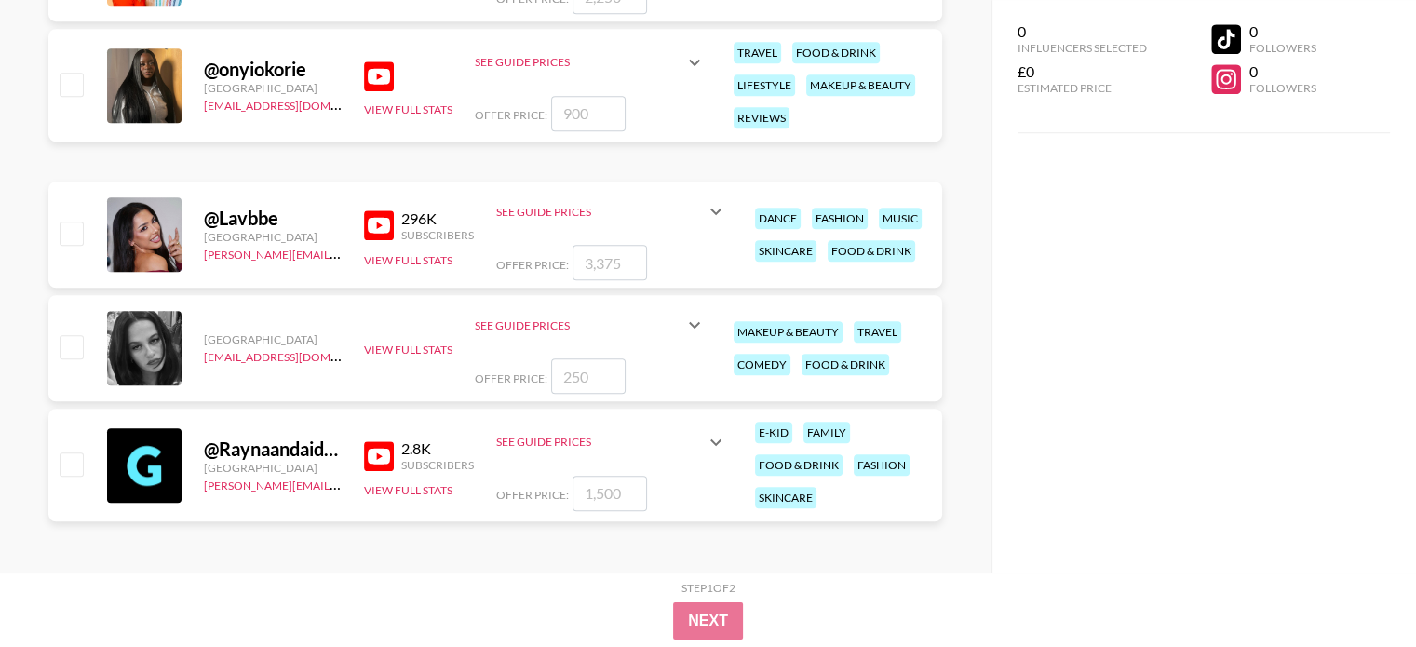
click at [715, 434] on icon at bounding box center [716, 442] width 22 height 22
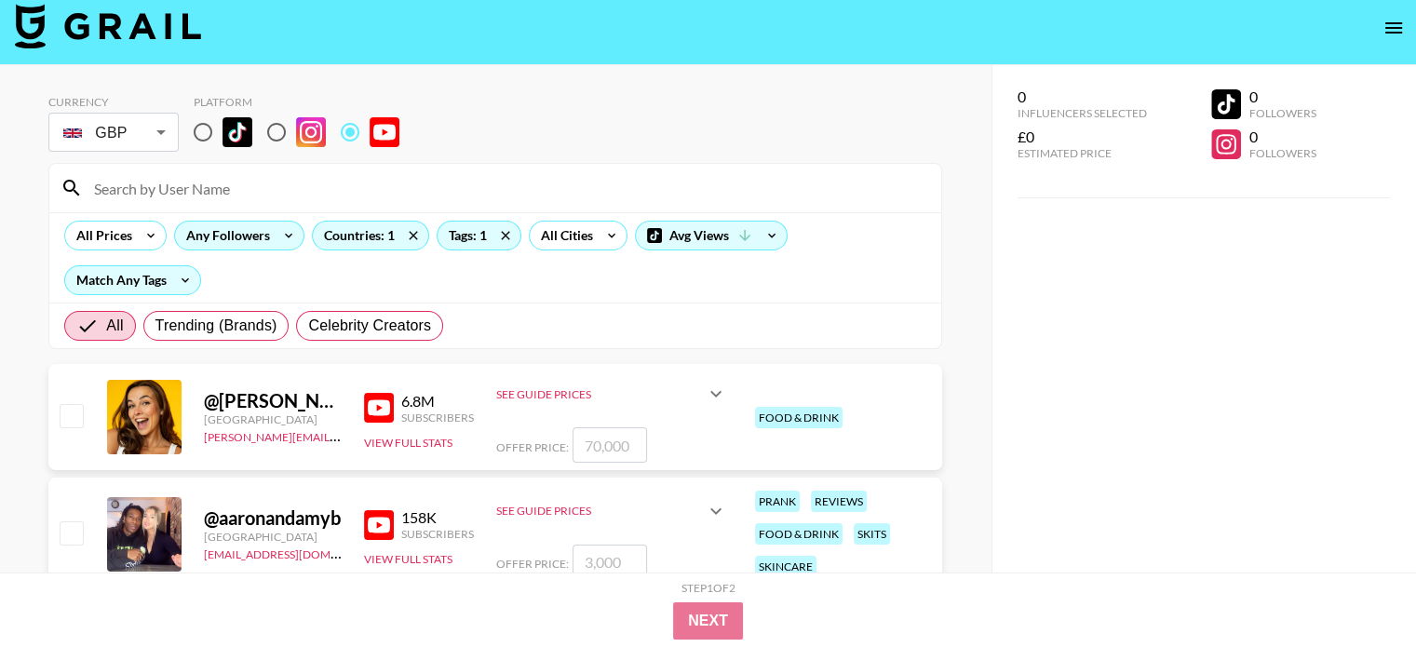
scroll to position [0, 0]
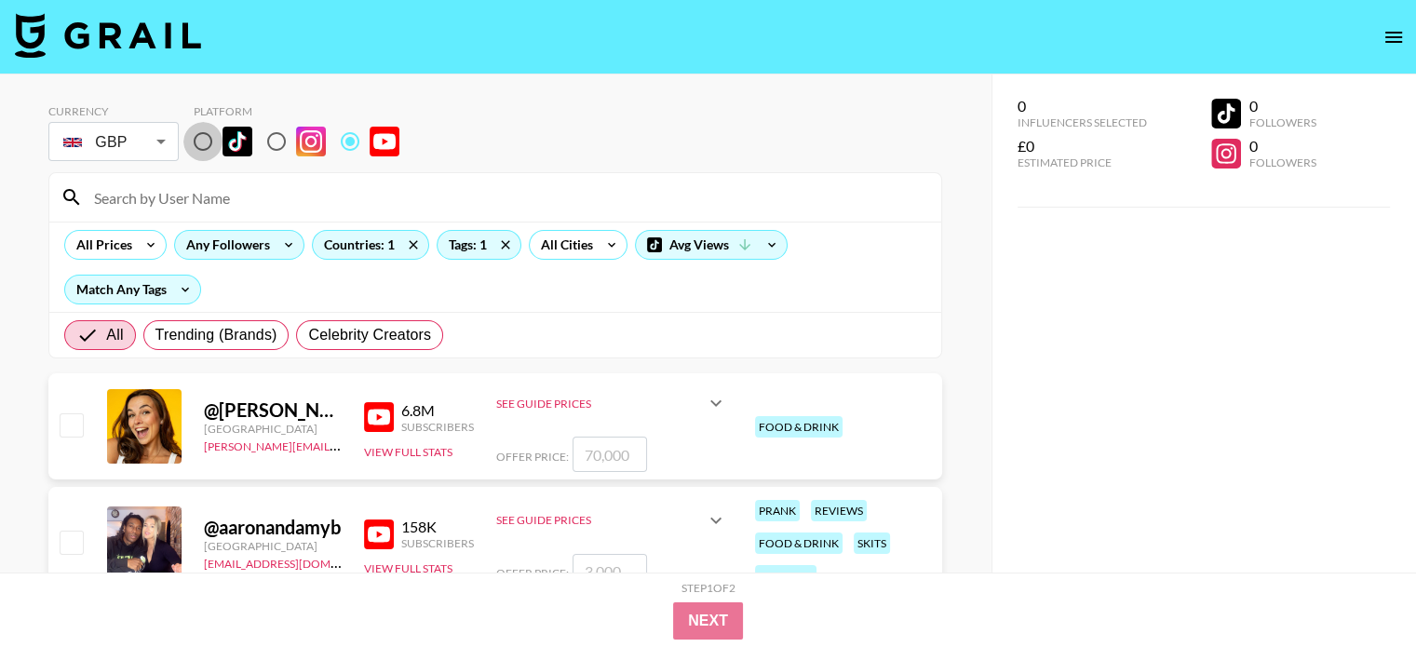
click at [205, 141] on input "radio" at bounding box center [202, 141] width 39 height 39
radio input "true"
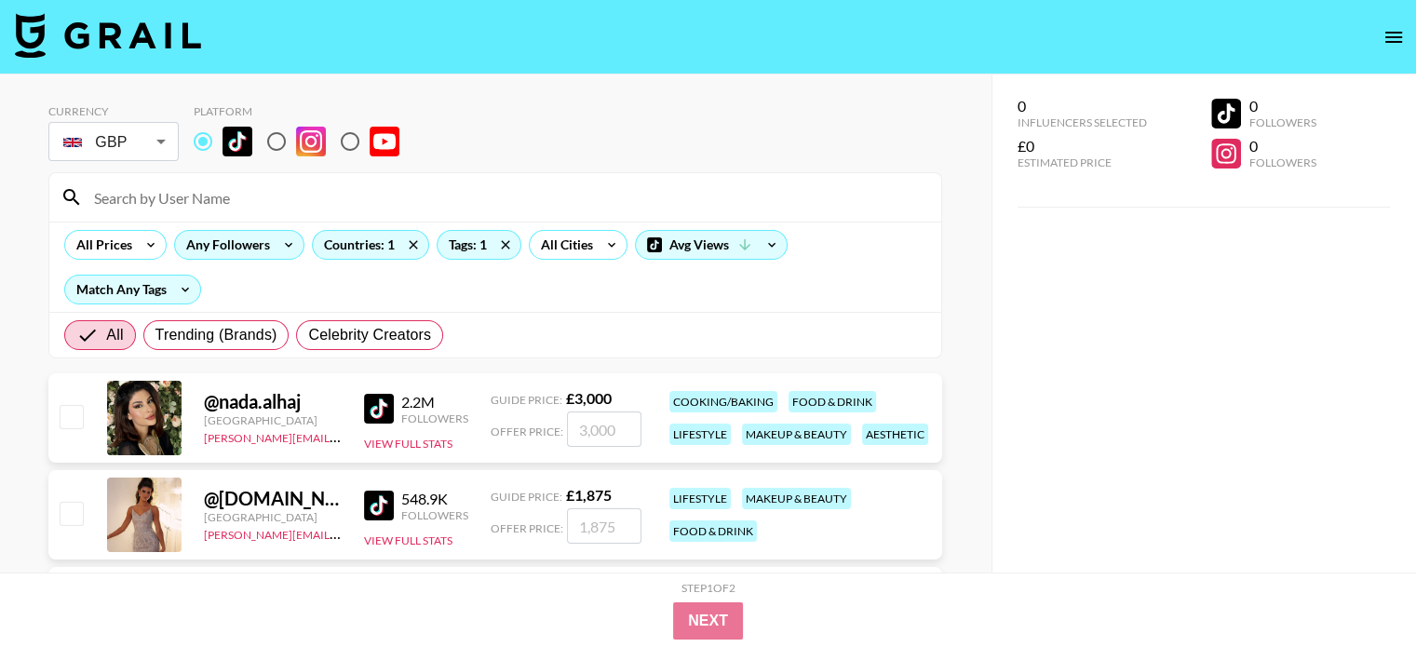
click at [290, 152] on input "radio" at bounding box center [276, 141] width 39 height 39
radio input "true"
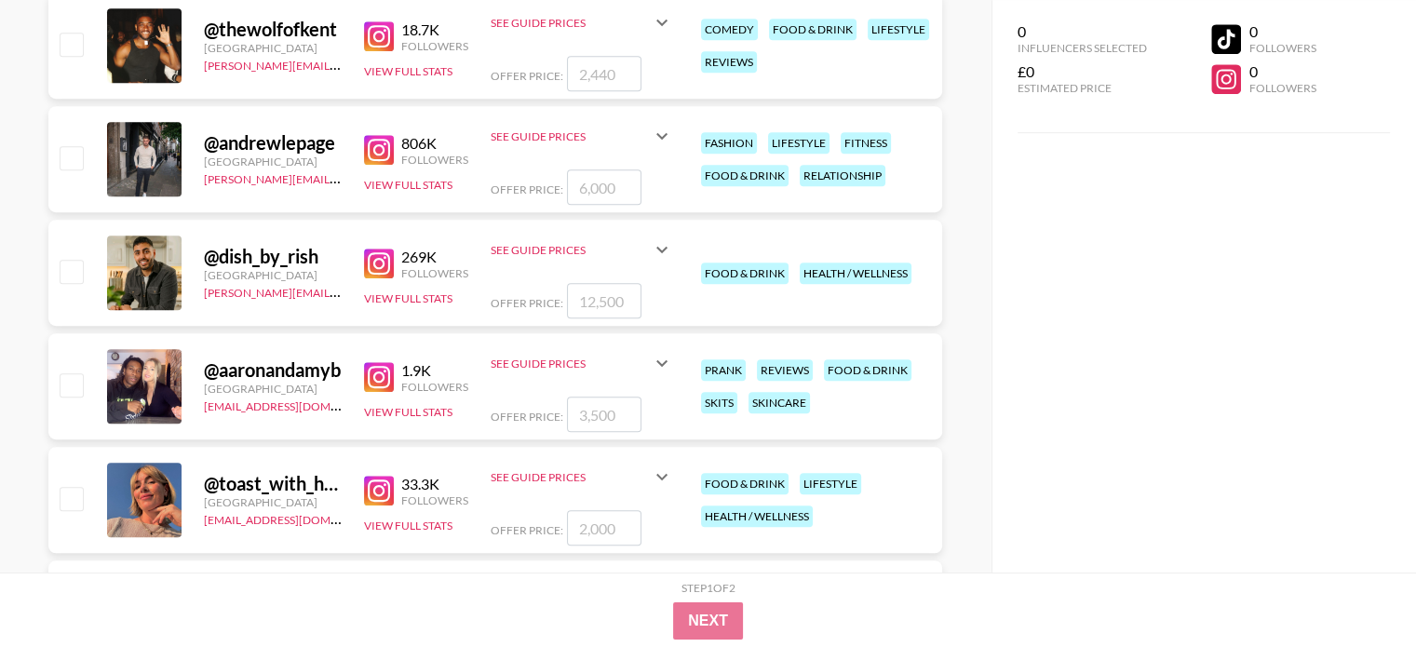
scroll to position [1117, 0]
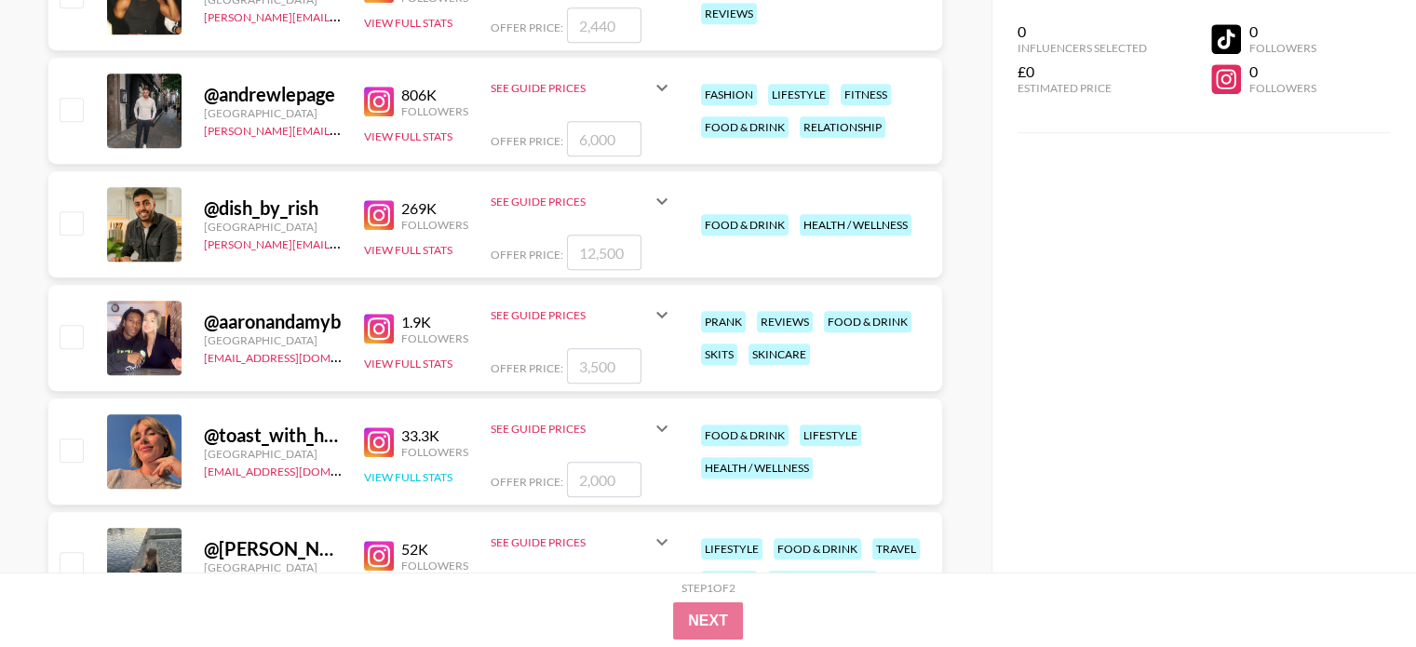
click at [398, 471] on button "View Full Stats" at bounding box center [408, 477] width 88 height 14
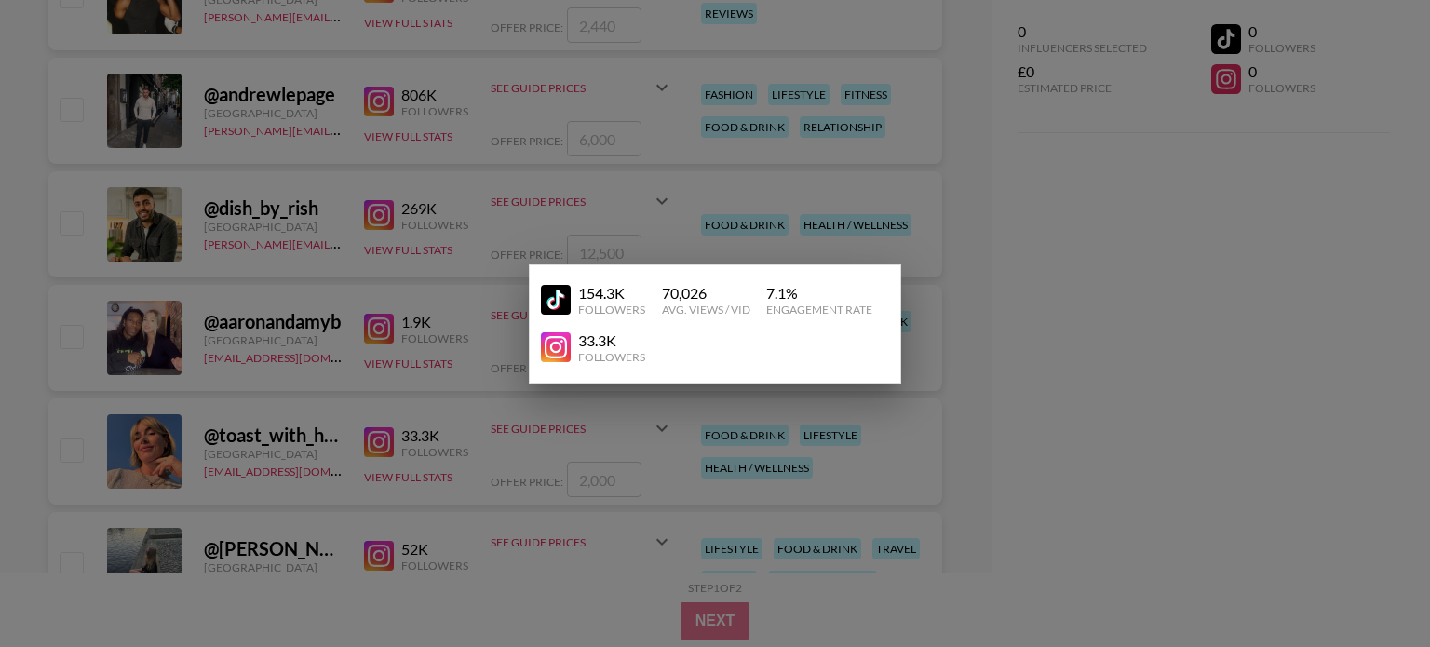
click at [558, 350] on img at bounding box center [556, 347] width 30 height 30
drag, startPoint x: 395, startPoint y: 534, endPoint x: 506, endPoint y: 412, distance: 164.1
click at [394, 534] on div at bounding box center [715, 323] width 1430 height 647
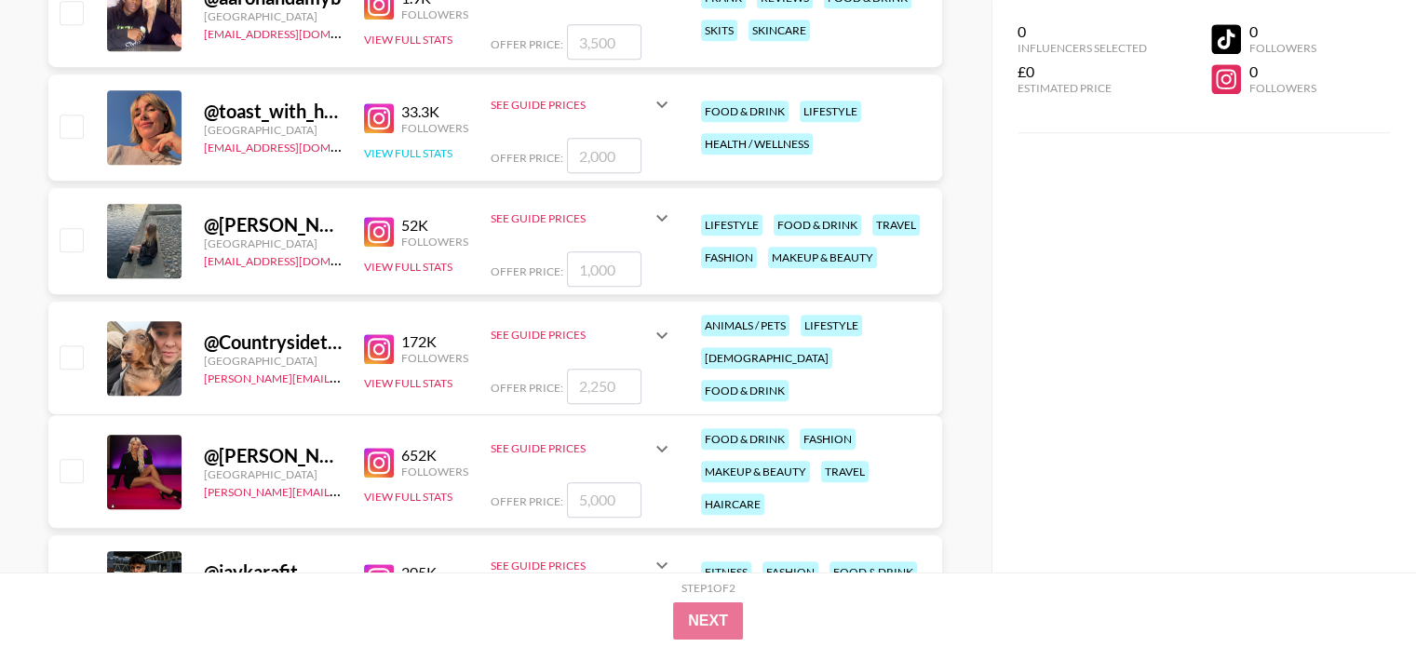
scroll to position [1490, 0]
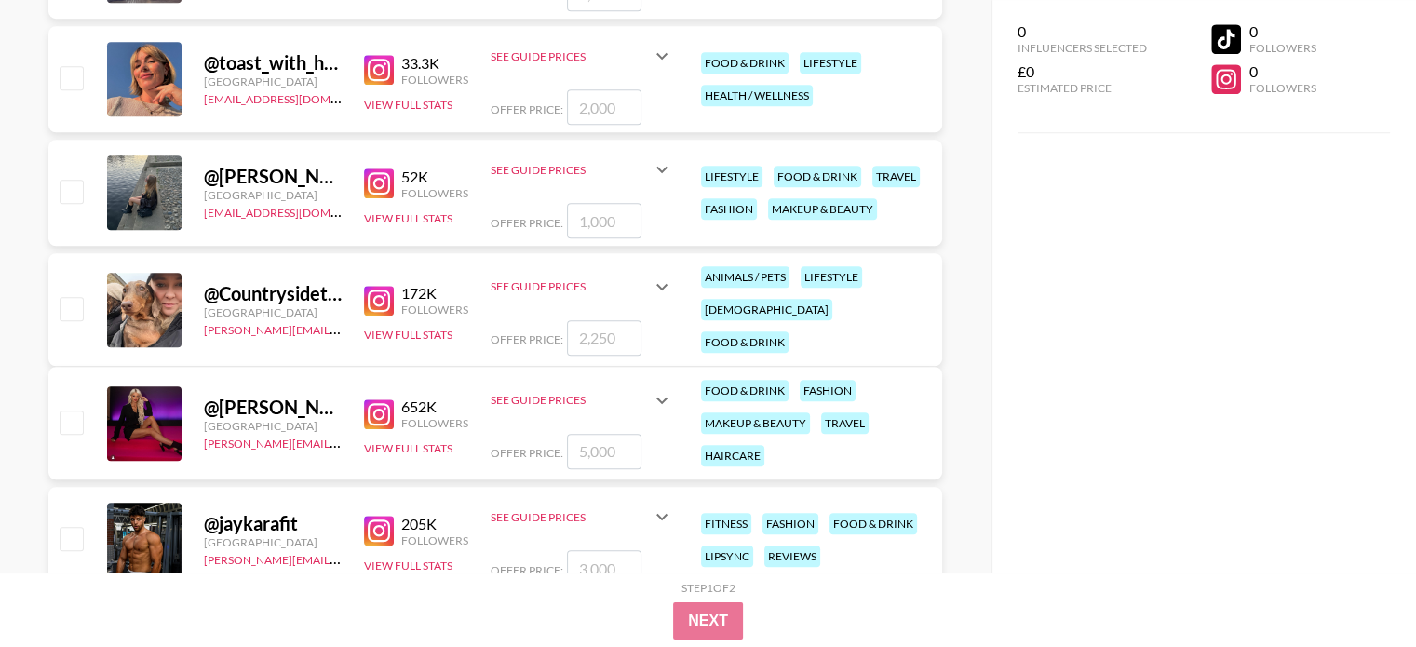
click at [376, 293] on img at bounding box center [379, 301] width 30 height 30
click at [435, 328] on button "View Full Stats" at bounding box center [408, 335] width 88 height 14
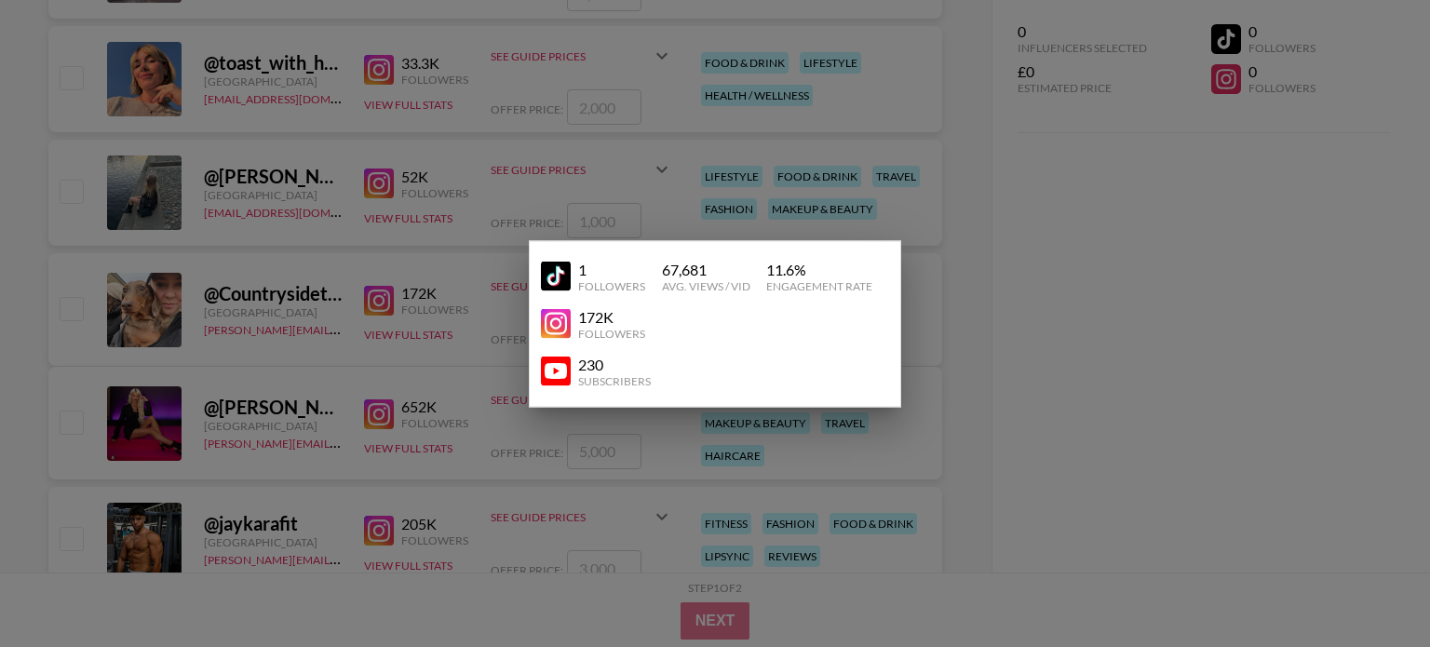
click at [564, 317] on img at bounding box center [556, 324] width 30 height 30
click at [454, 399] on div at bounding box center [715, 323] width 1430 height 647
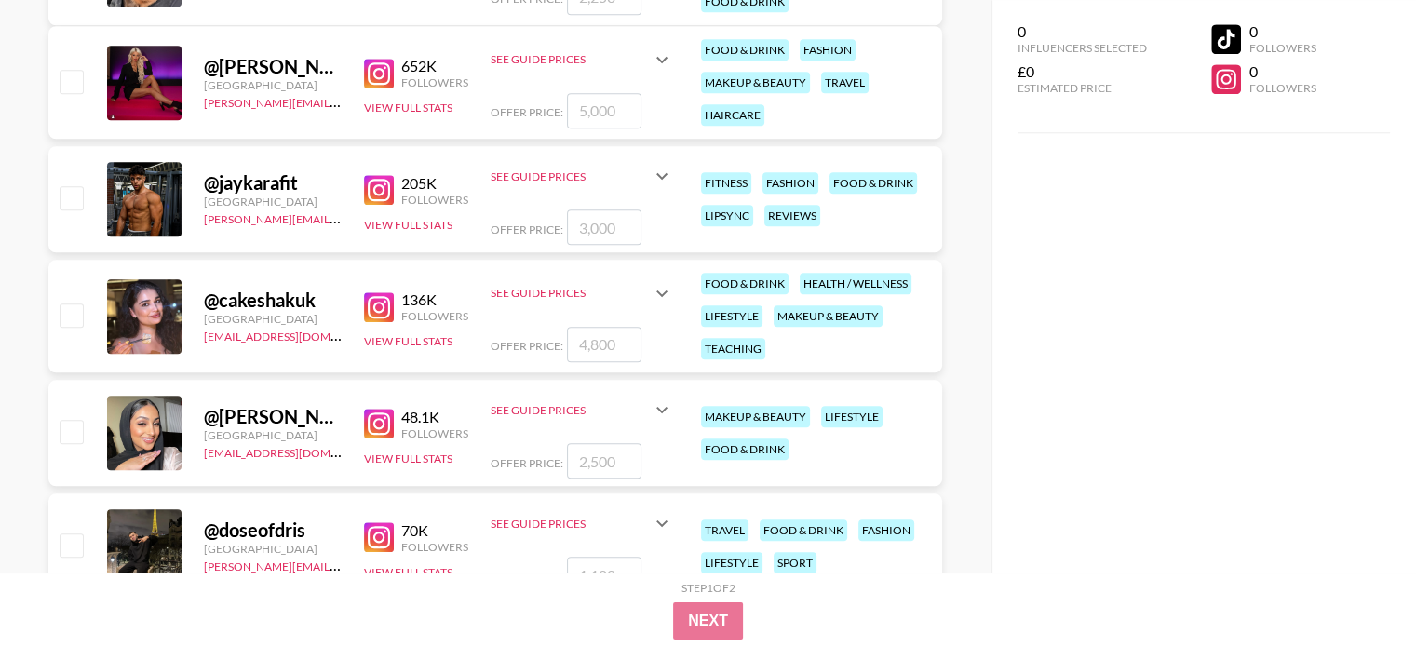
scroll to position [1862, 0]
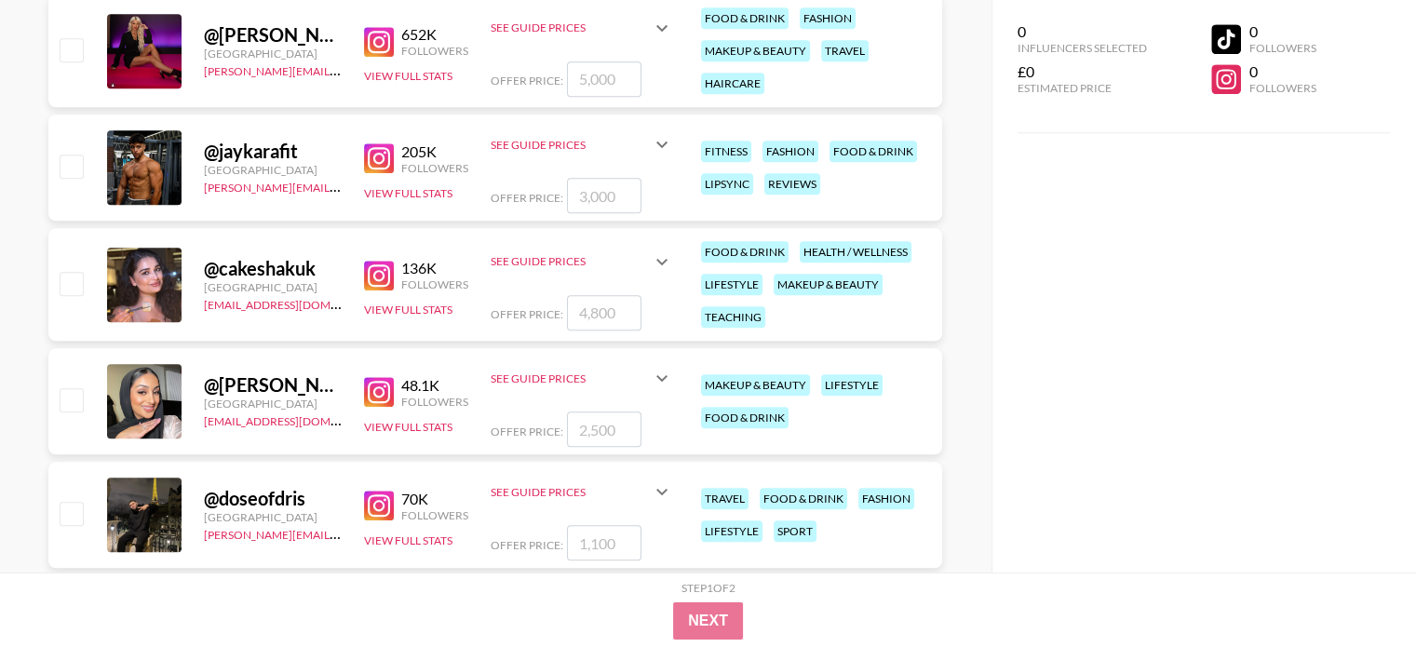
click at [384, 392] on img at bounding box center [379, 392] width 30 height 30
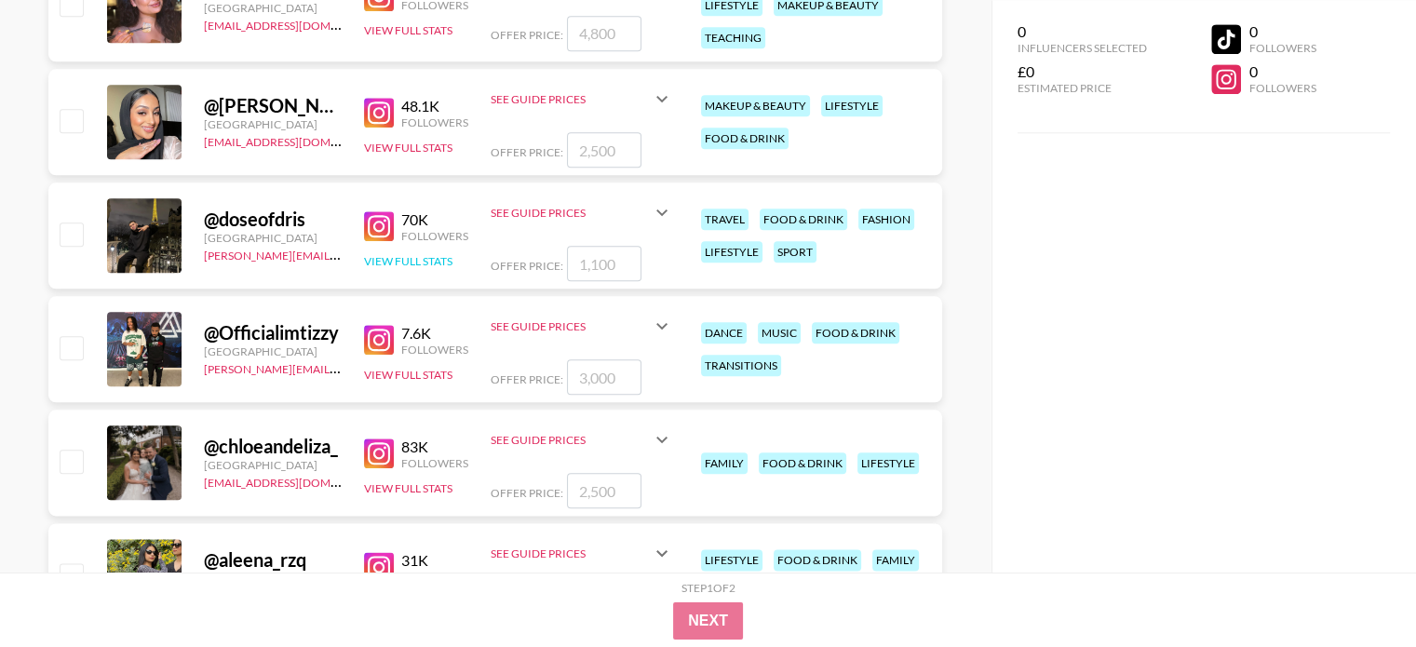
click at [431, 260] on button "View Full Stats" at bounding box center [408, 261] width 88 height 14
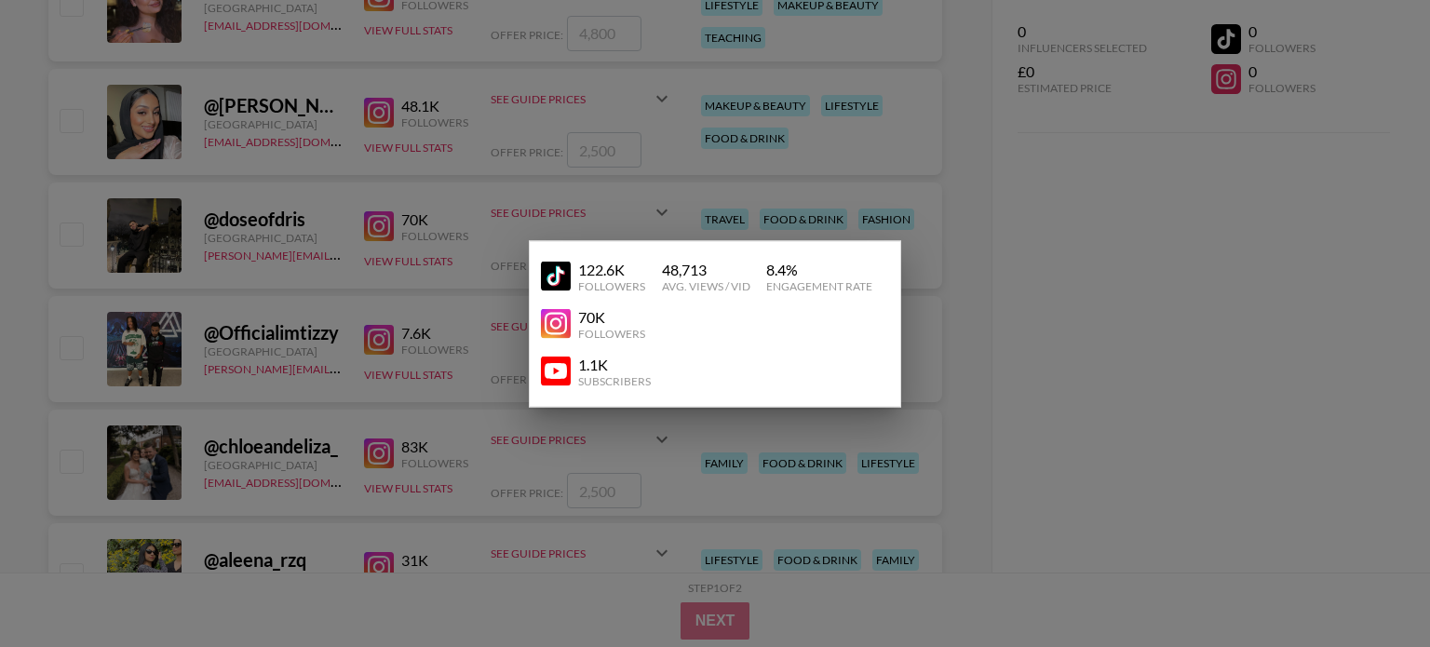
click at [558, 309] on img at bounding box center [556, 324] width 30 height 30
click at [562, 472] on div at bounding box center [715, 323] width 1430 height 647
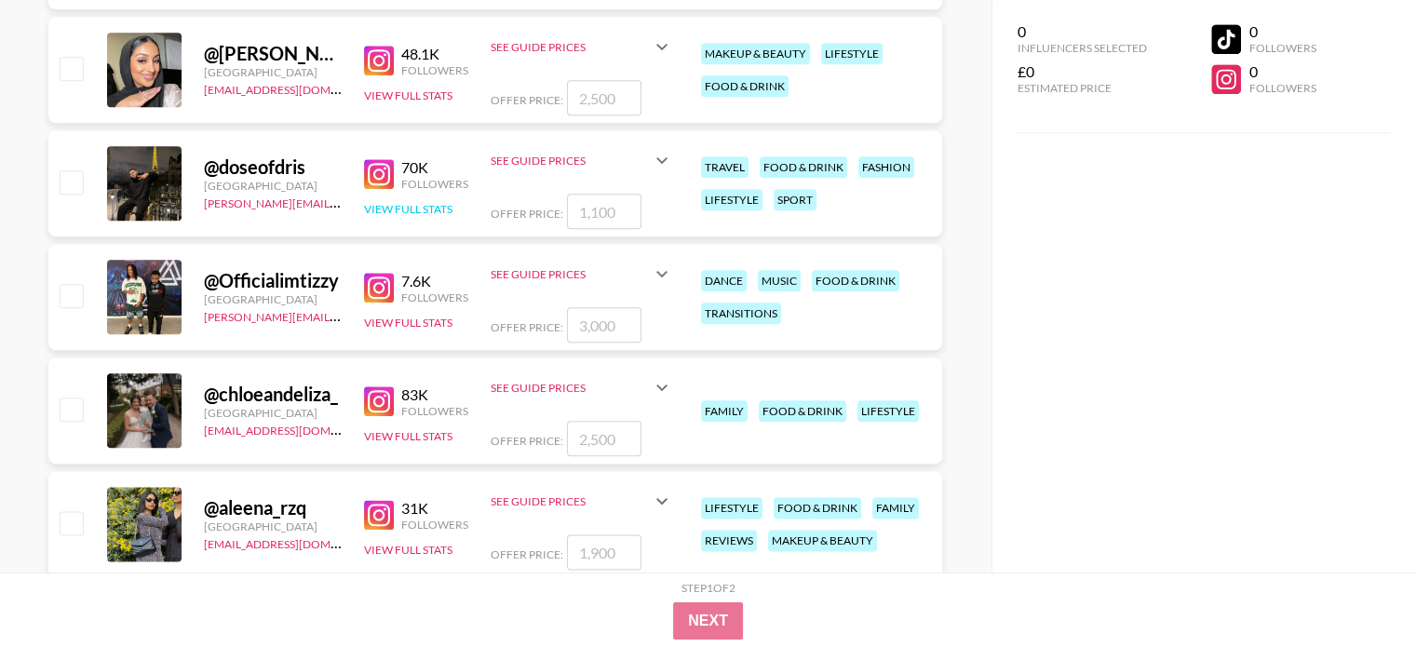
scroll to position [2421, 0]
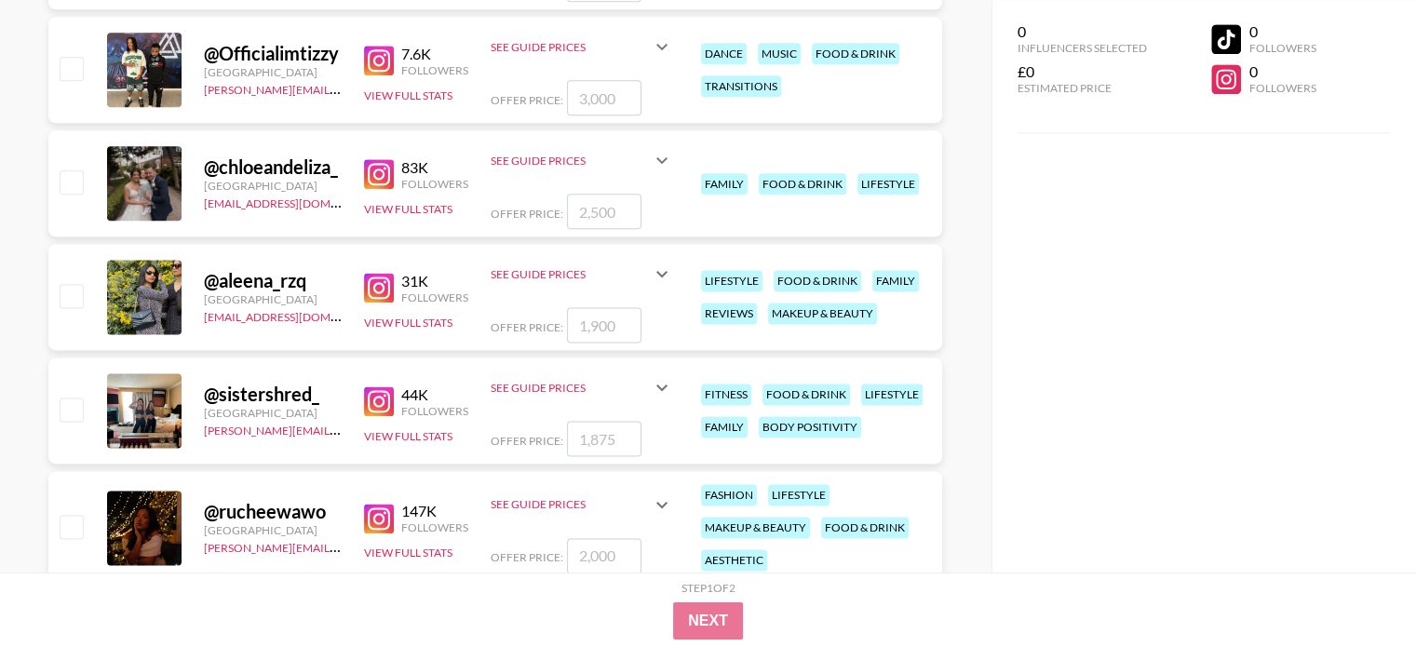
click at [384, 295] on img at bounding box center [379, 288] width 30 height 30
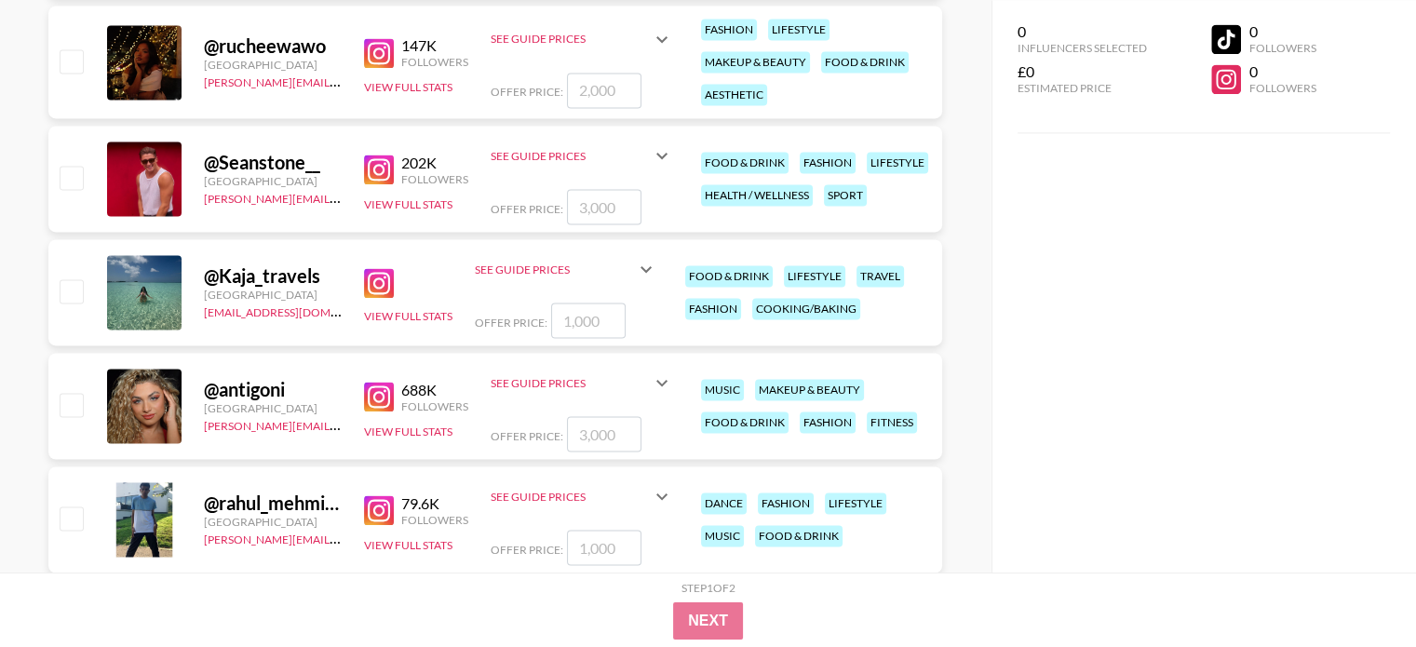
click at [430, 439] on div "@ antigoni [GEOGRAPHIC_DATA] [PERSON_NAME][EMAIL_ADDRESS][DOMAIN_NAME] 688K Fol…" at bounding box center [495, 406] width 894 height 106
click at [432, 437] on div "688K Followers View Full Stats" at bounding box center [416, 406] width 104 height 66
click at [449, 425] on button "View Full Stats" at bounding box center [408, 432] width 88 height 14
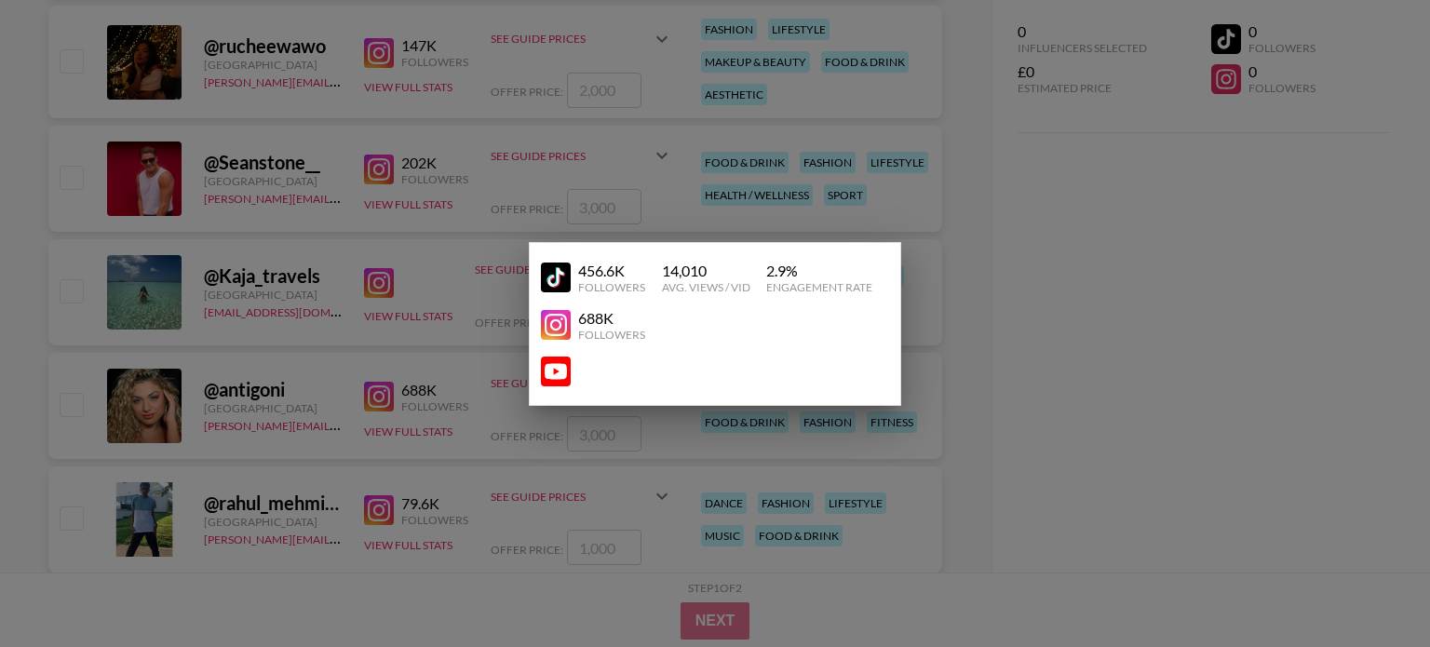
click at [547, 325] on img at bounding box center [556, 325] width 30 height 30
click at [576, 351] on div at bounding box center [715, 371] width 348 height 45
click at [470, 437] on div at bounding box center [715, 323] width 1430 height 647
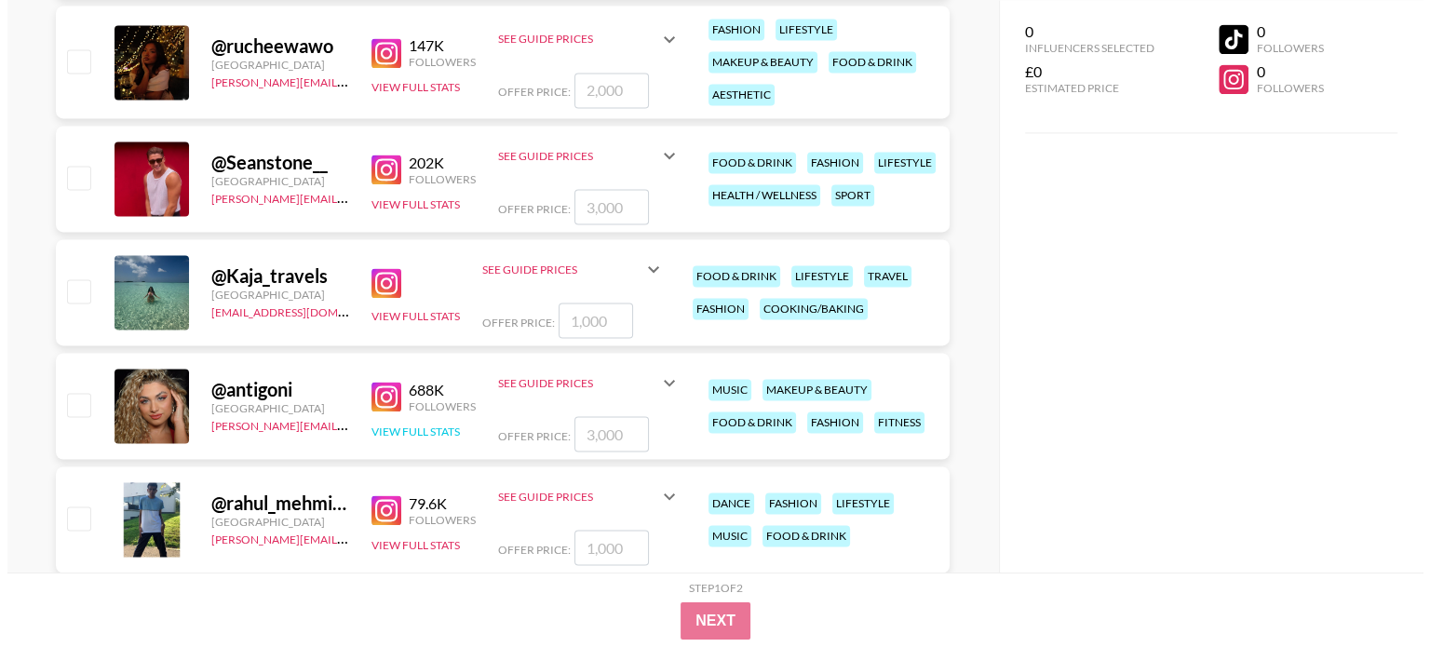
scroll to position [3352, 0]
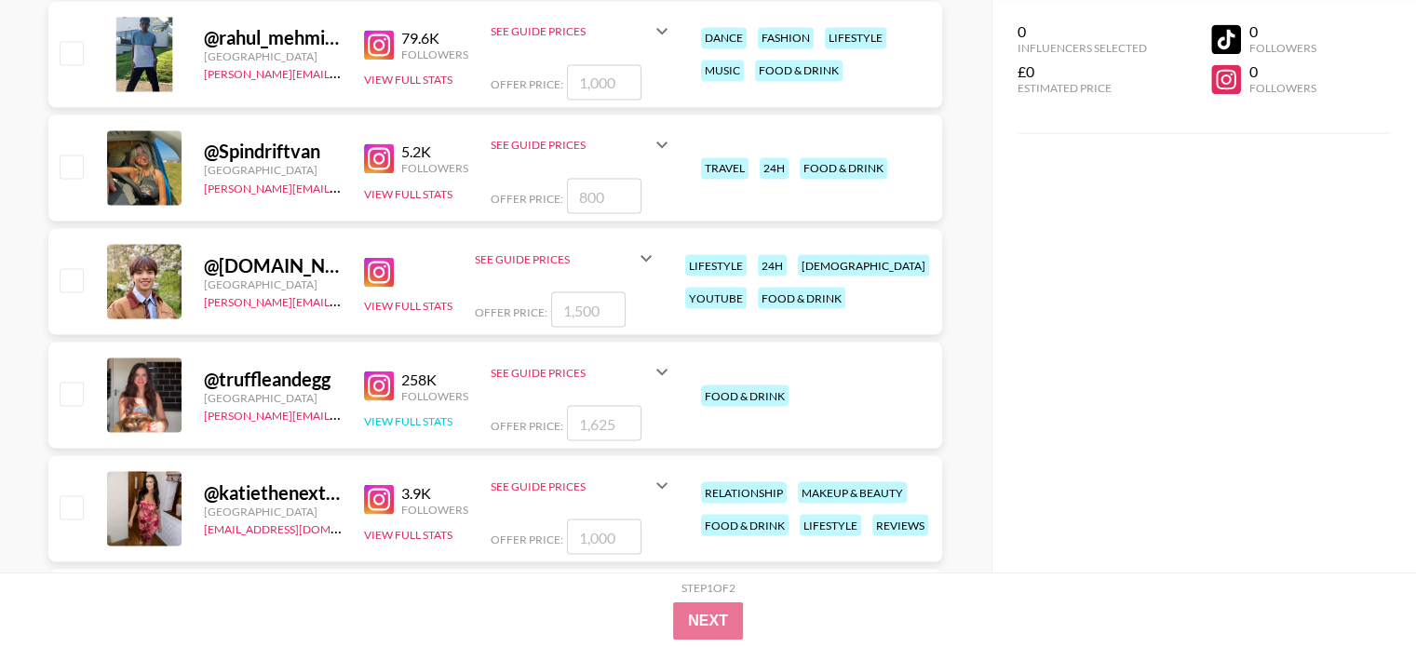
click at [413, 416] on button "View Full Stats" at bounding box center [408, 420] width 88 height 14
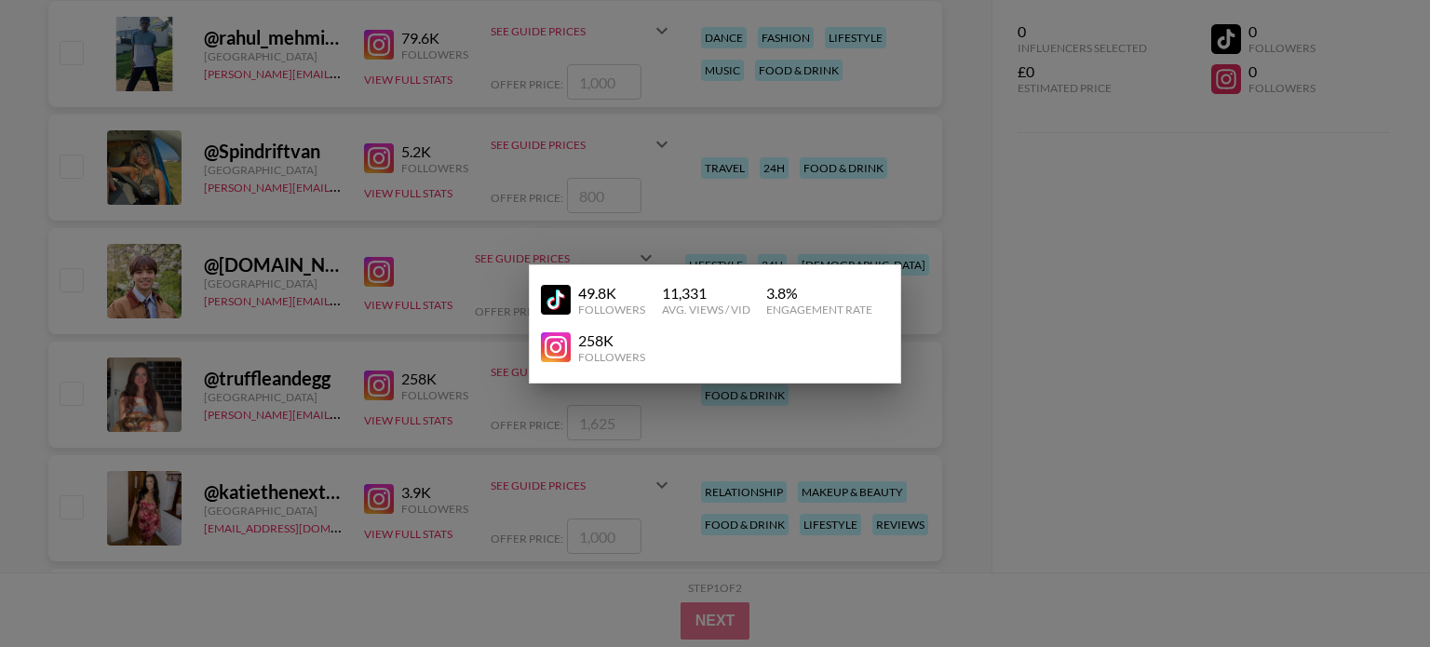
click at [568, 338] on img at bounding box center [556, 347] width 30 height 30
click at [868, 235] on div at bounding box center [715, 323] width 1430 height 647
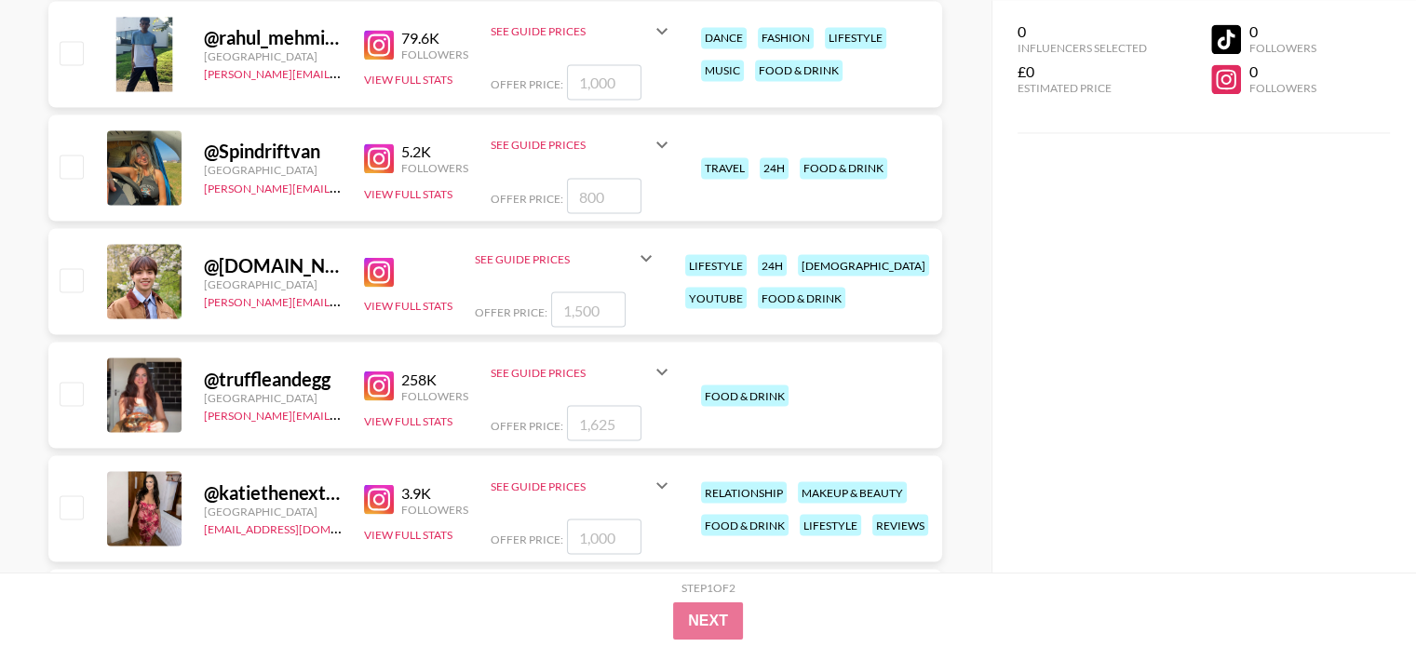
click at [347, 412] on div "@ truffleandegg [GEOGRAPHIC_DATA] [PERSON_NAME][EMAIL_ADDRESS][DOMAIN_NAME] 258…" at bounding box center [495, 395] width 894 height 106
click at [409, 424] on button "View Full Stats" at bounding box center [408, 420] width 88 height 14
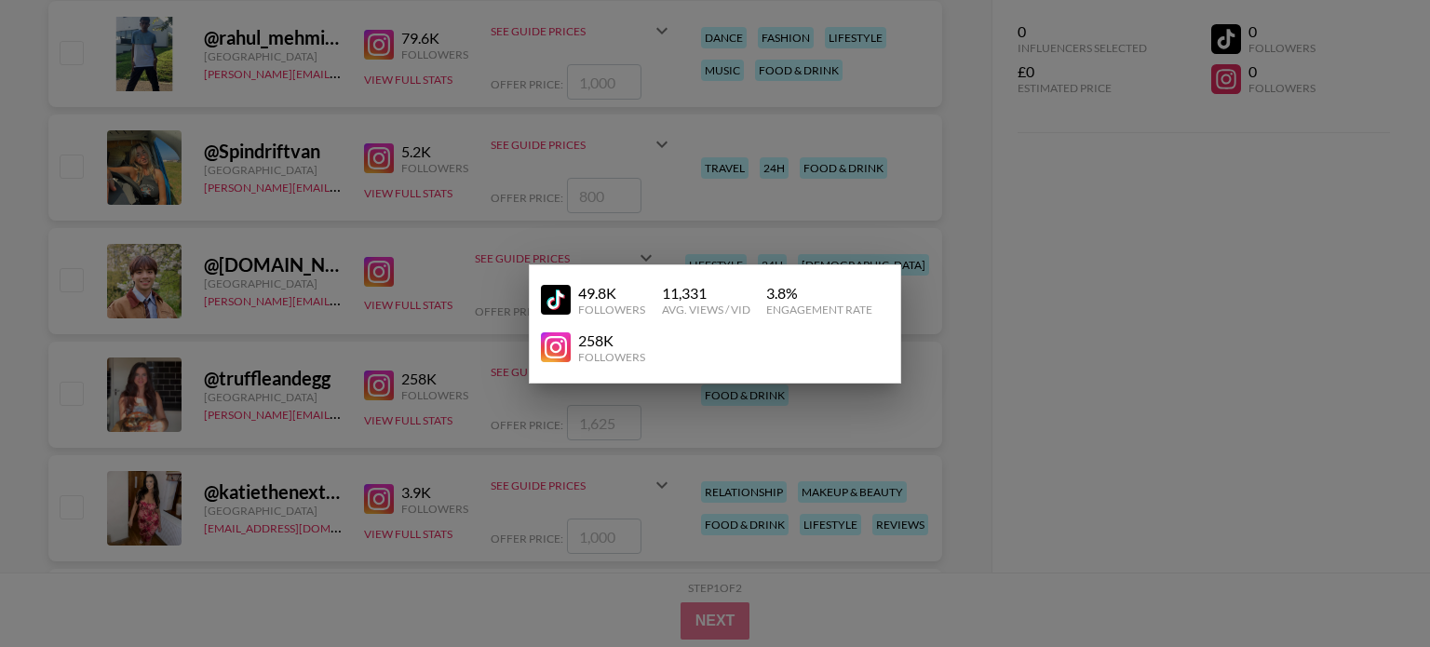
click at [566, 347] on img at bounding box center [556, 347] width 30 height 30
